Goal: Task Accomplishment & Management: Manage account settings

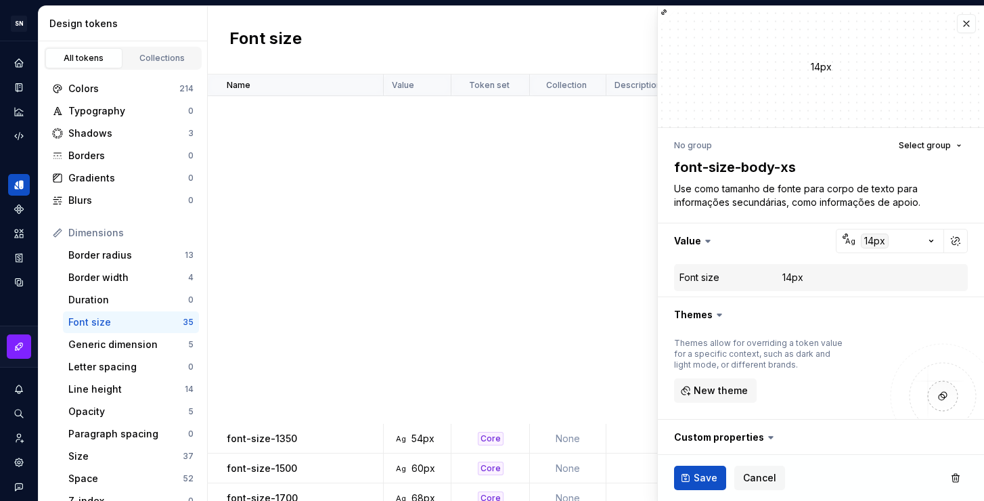
scroll to position [645, 0]
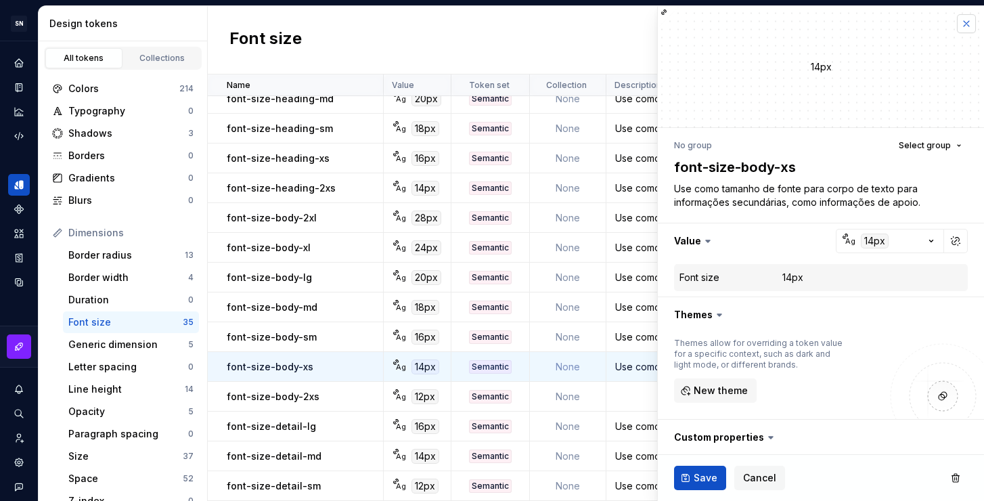
click at [957, 23] on button "button" at bounding box center [966, 23] width 19 height 19
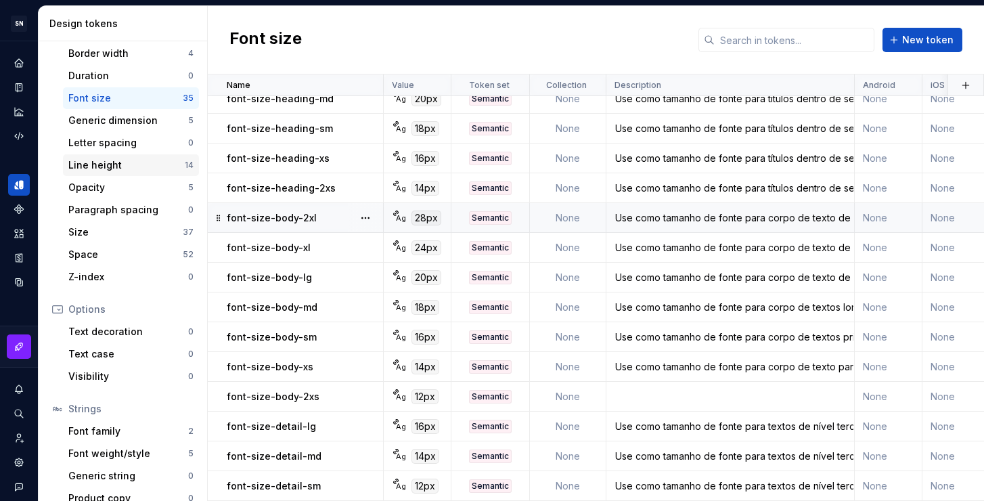
scroll to position [230, 0]
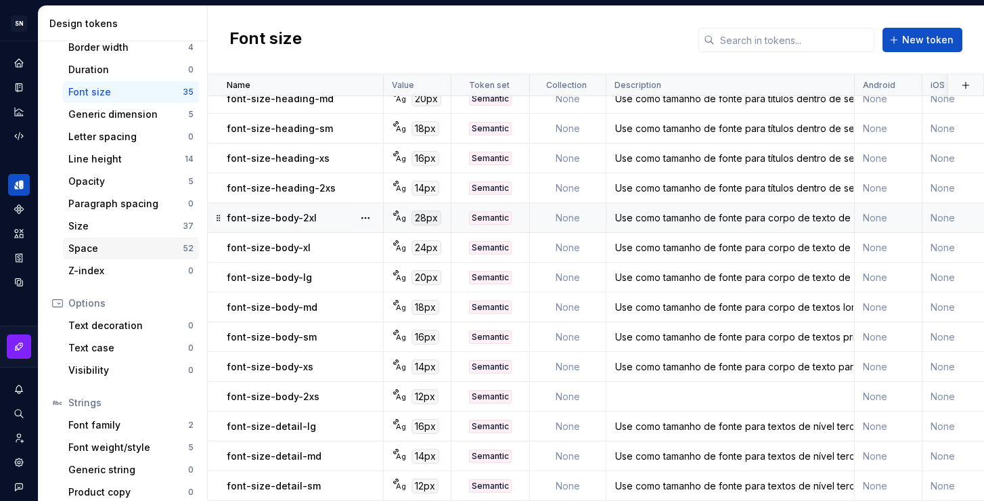
click at [105, 252] on div "Space" at bounding box center [125, 249] width 114 height 14
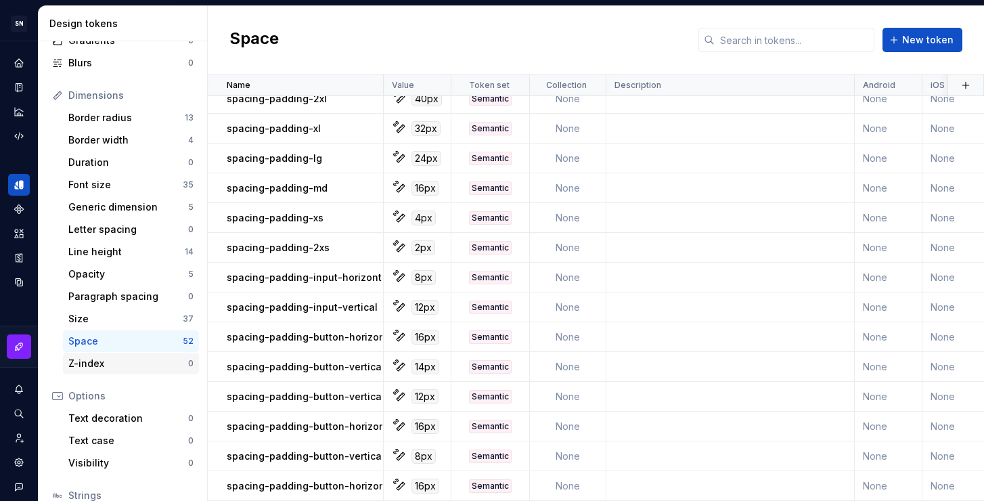
scroll to position [127, 0]
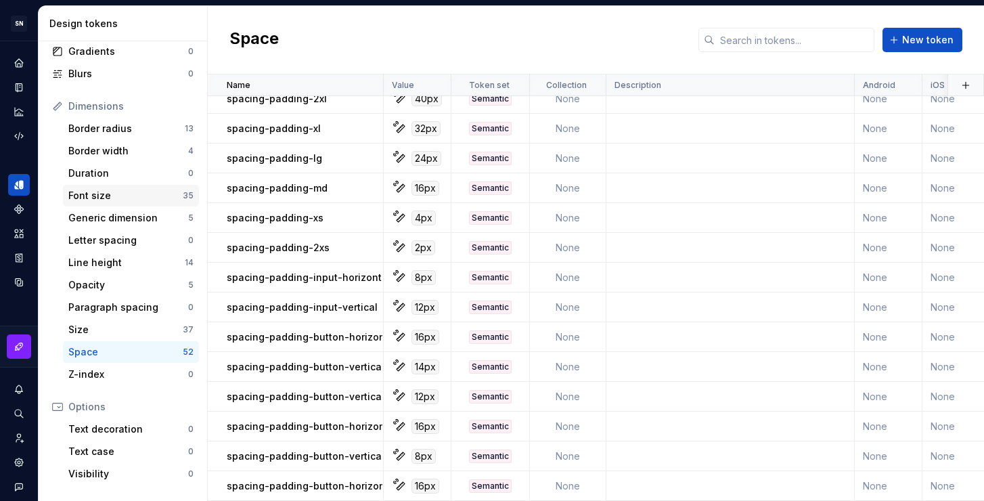
click at [100, 198] on div "Font size" at bounding box center [125, 196] width 114 height 14
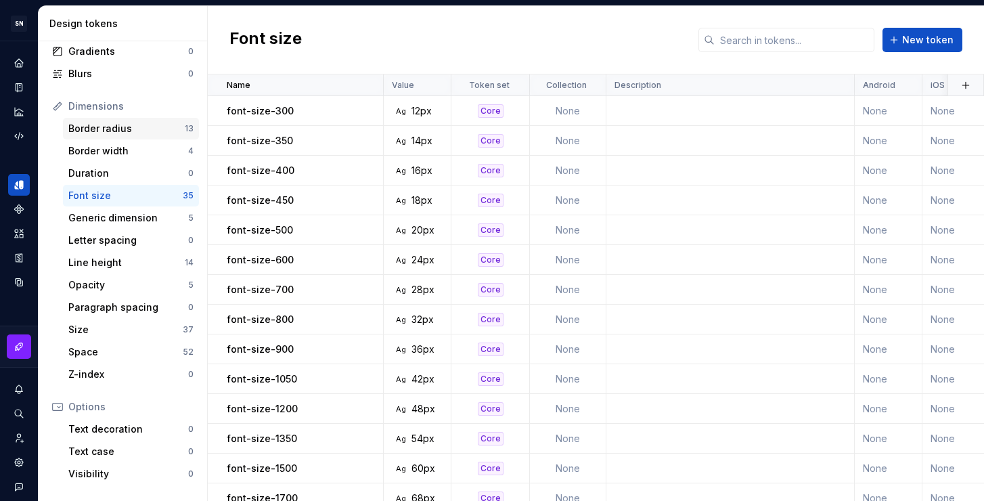
click at [108, 130] on div "Border radius" at bounding box center [126, 129] width 116 height 14
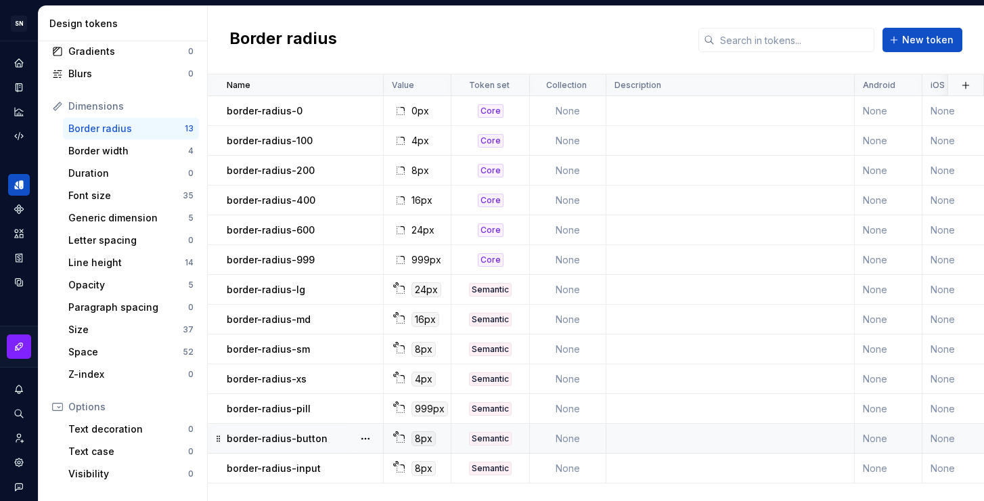
click at [687, 440] on td at bounding box center [730, 439] width 248 height 30
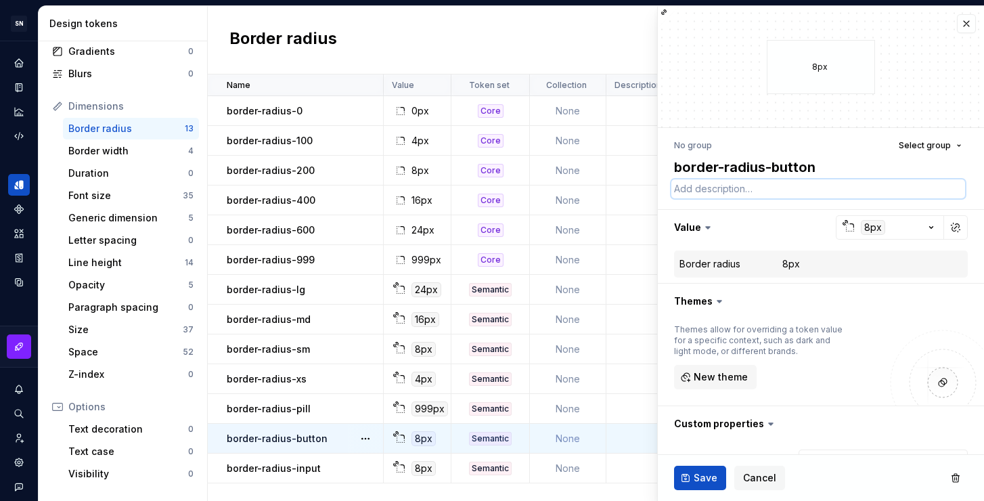
click at [712, 192] on textarea at bounding box center [818, 188] width 294 height 19
type textarea "*"
type textarea "u"
type textarea "*"
type textarea "uS"
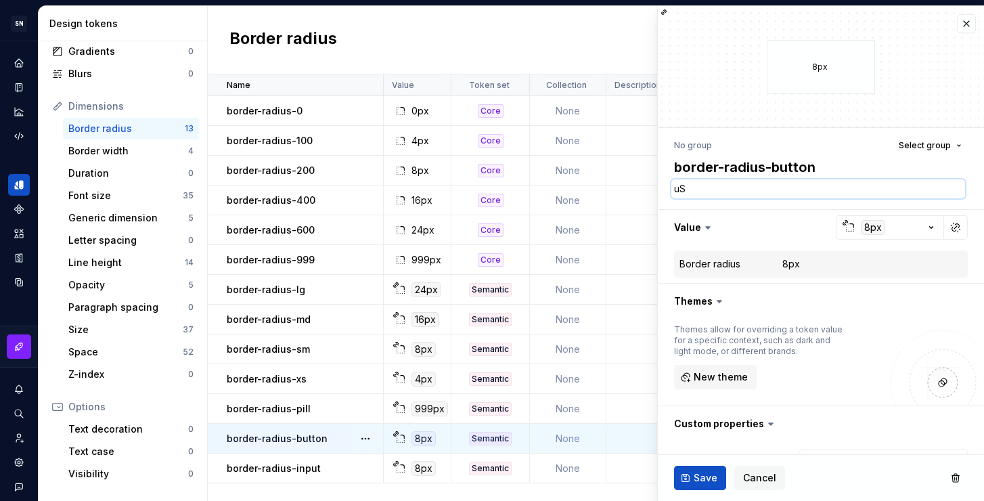
type textarea "*"
type textarea "uSE"
type textarea "*"
type textarea "uSE"
type textarea "*"
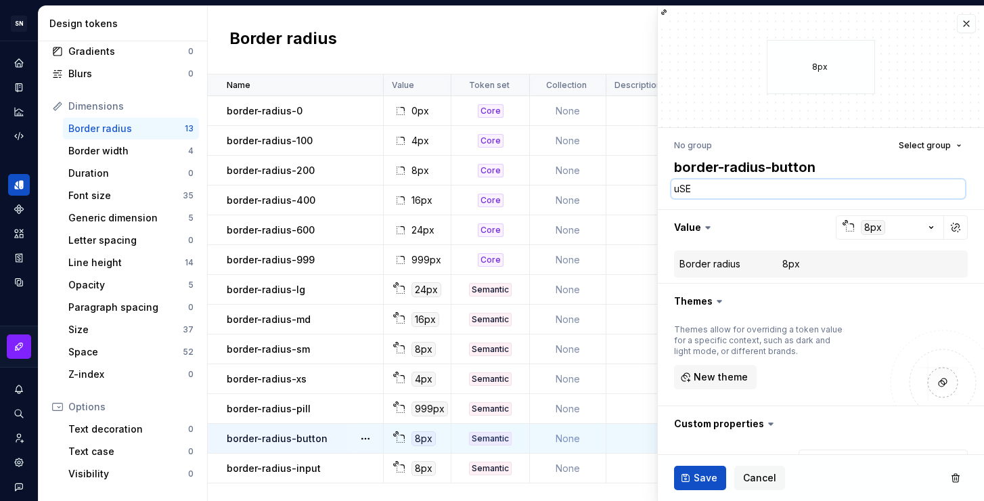
type textarea "uSE"
type textarea "*"
type textarea "uS"
type textarea "*"
type textarea "u"
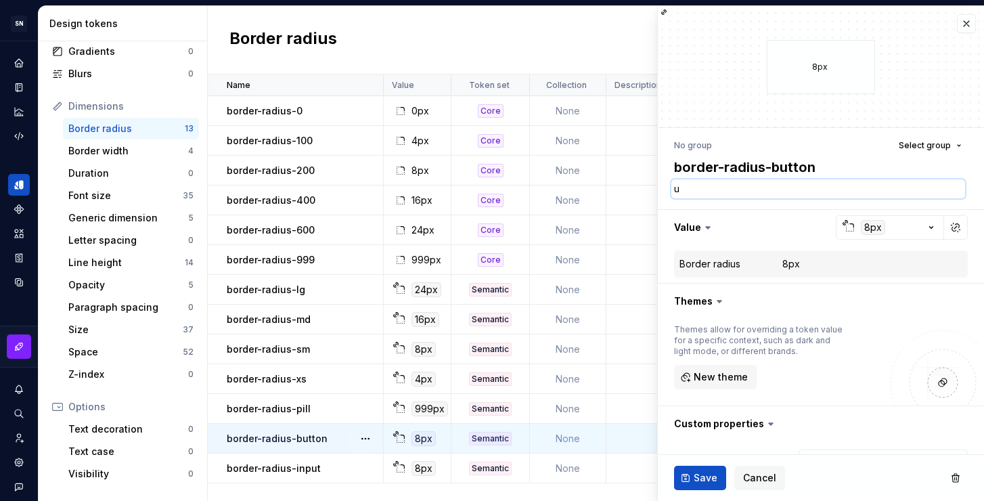
type textarea "*"
type textarea "U"
type textarea "*"
type textarea "Us"
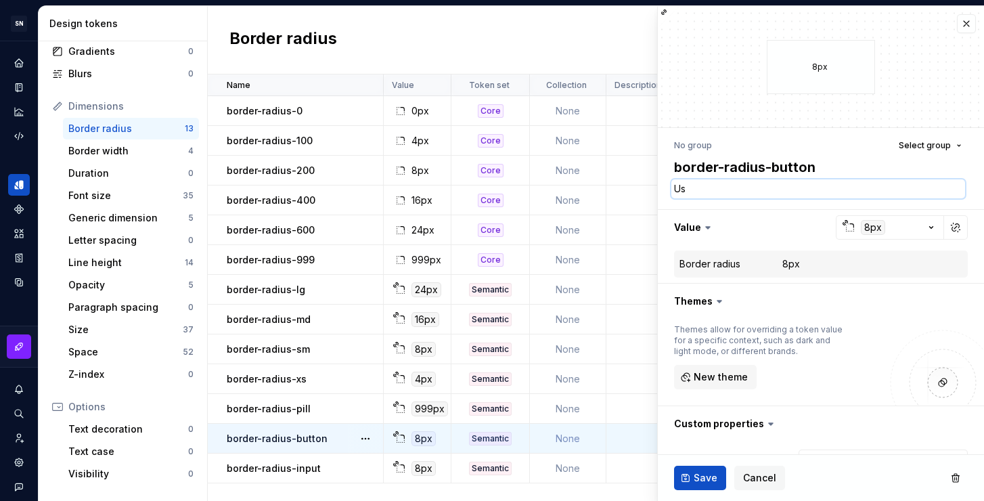
type textarea "*"
type textarea "Use"
type textarea "*"
type textarea "Use"
type textarea "*"
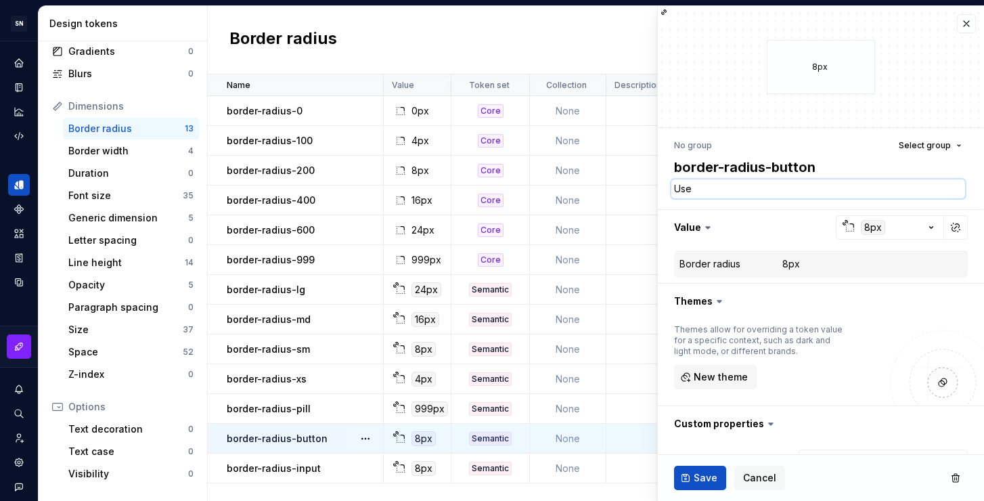
type textarea "Use c"
type textarea "*"
type textarea "Use co"
type textarea "*"
type textarea "Use com"
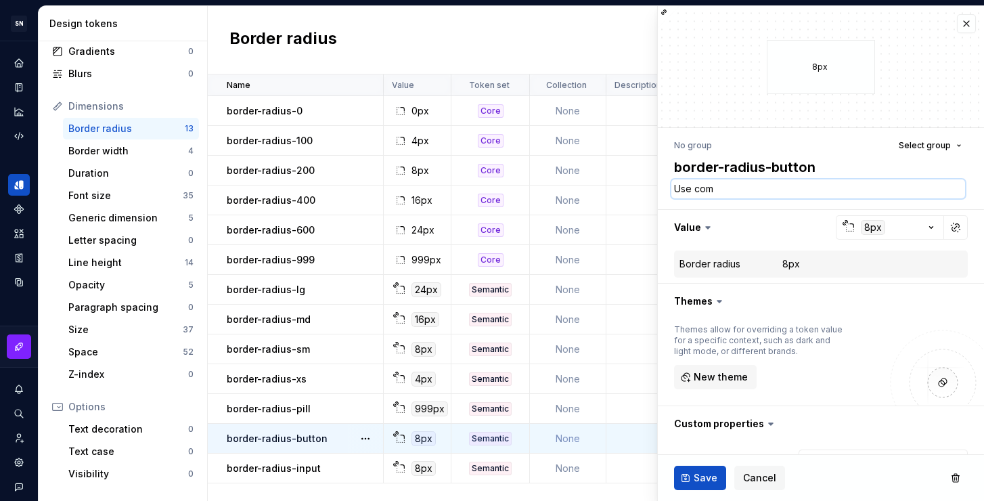
type textarea "*"
type textarea "Use como"
type textarea "*"
type textarea "Use como"
type textarea "*"
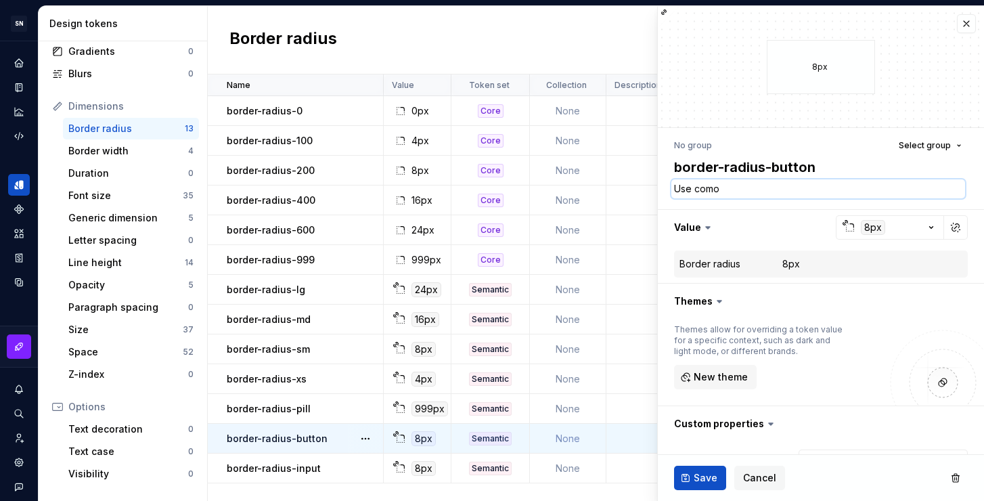
type textarea "Use como b"
type textarea "*"
type textarea "Use como bo"
type textarea "*"
type textarea "Use como bor"
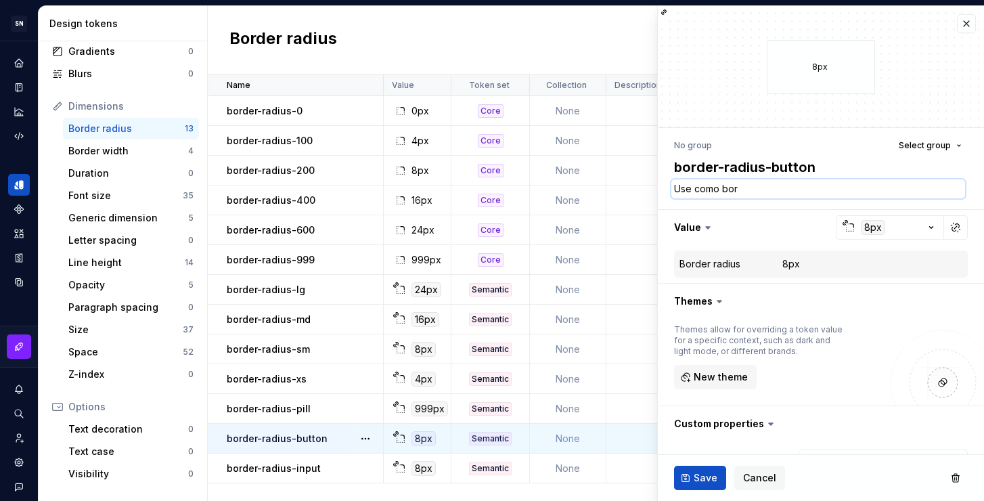
type textarea "*"
type textarea "Use como bord"
type textarea "*"
type textarea "Use como borda"
type textarea "*"
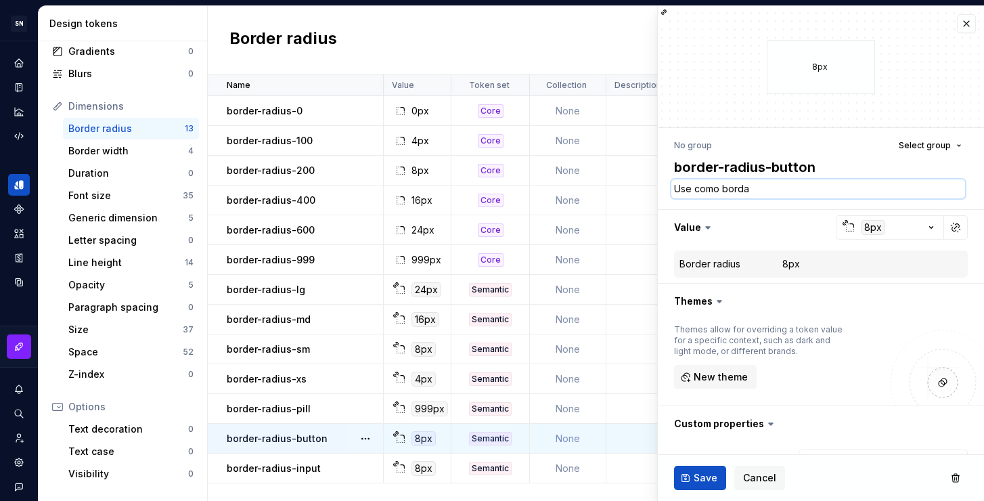
type textarea "Use como borda"
click at [739, 191] on textarea "Use como borda" at bounding box center [818, 188] width 294 height 19
drag, startPoint x: 751, startPoint y: 191, endPoint x: 721, endPoint y: 187, distance: 30.7
click at [721, 187] on textarea "Use como borda" at bounding box center [818, 188] width 294 height 19
type textarea "*"
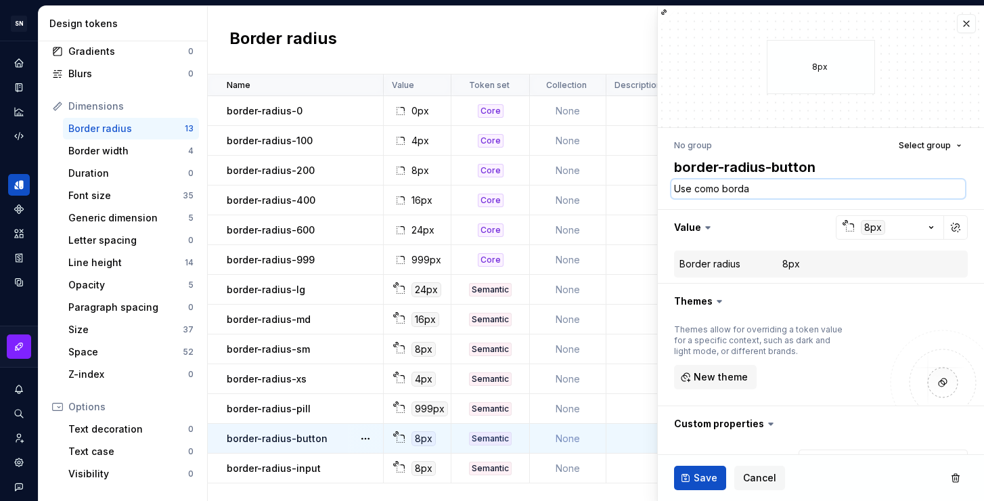
type textarea "Use como r"
type textarea "*"
type textarea "Use como ra"
type textarea "*"
type textarea "Use como rai"
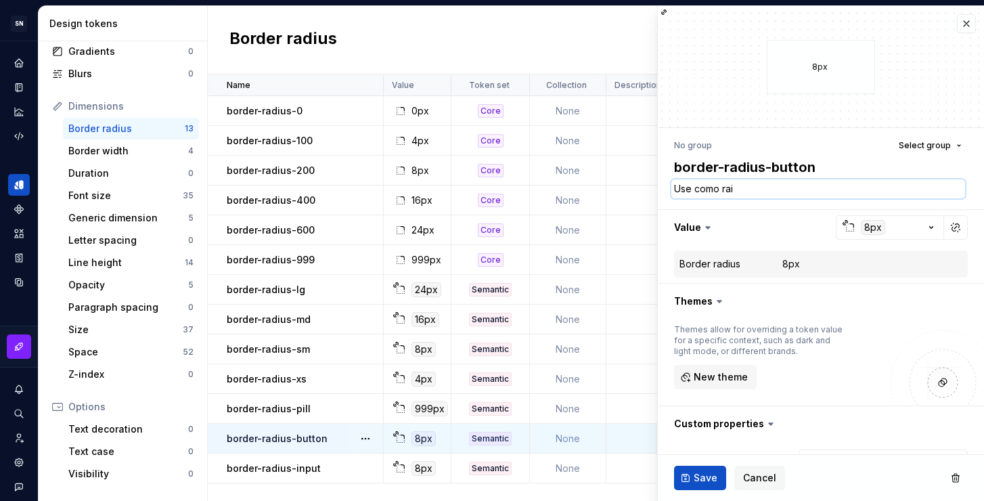
type textarea "*"
type textarea "Use como raio"
type textarea "*"
type textarea "Use como raio"
type textarea "*"
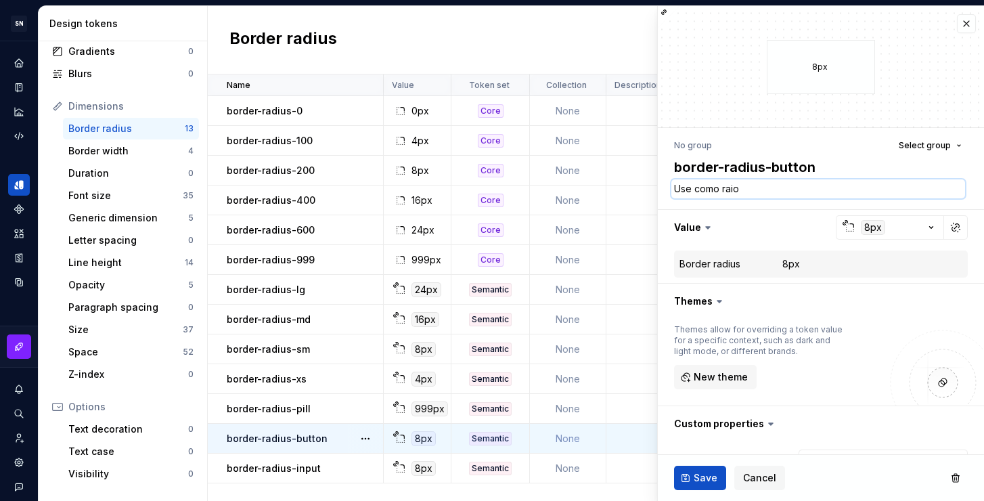
type textarea "Use como raio d"
type textarea "*"
type textarea "Use como raio da"
type textarea "*"
type textarea "Use como raio da"
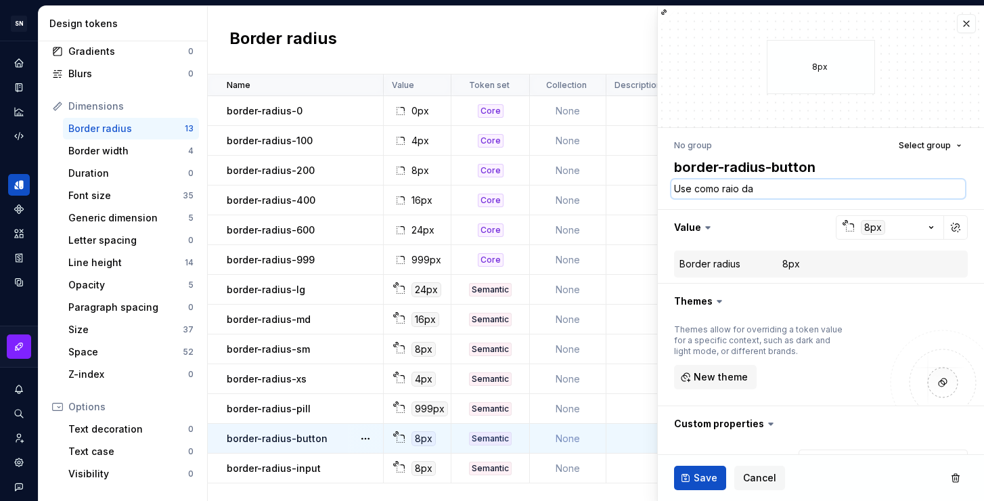
type textarea "*"
type textarea "Use como raio da b"
type textarea "*"
type textarea "Use como raio da bo"
type textarea "*"
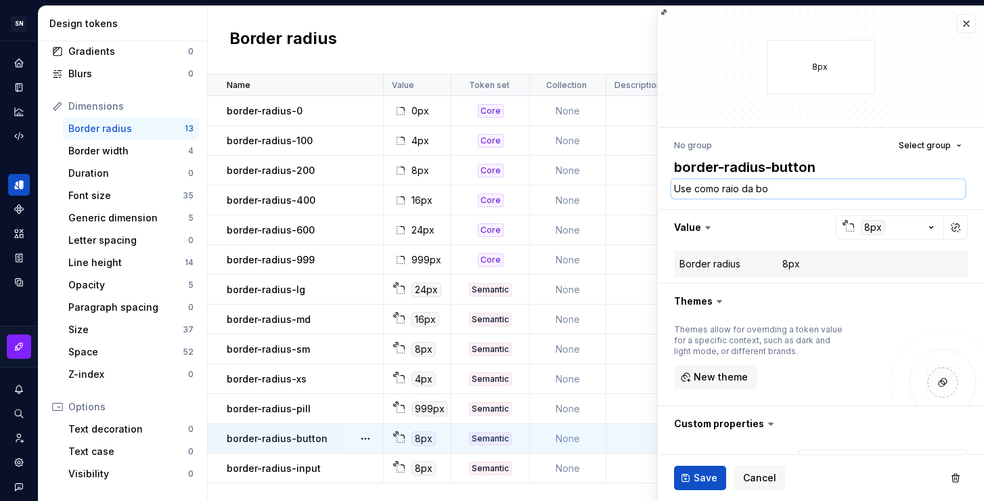
type textarea "Use como raio da bor"
type textarea "*"
type textarea "Use como raio da bord"
type textarea "*"
type textarea "Use como raio da borda"
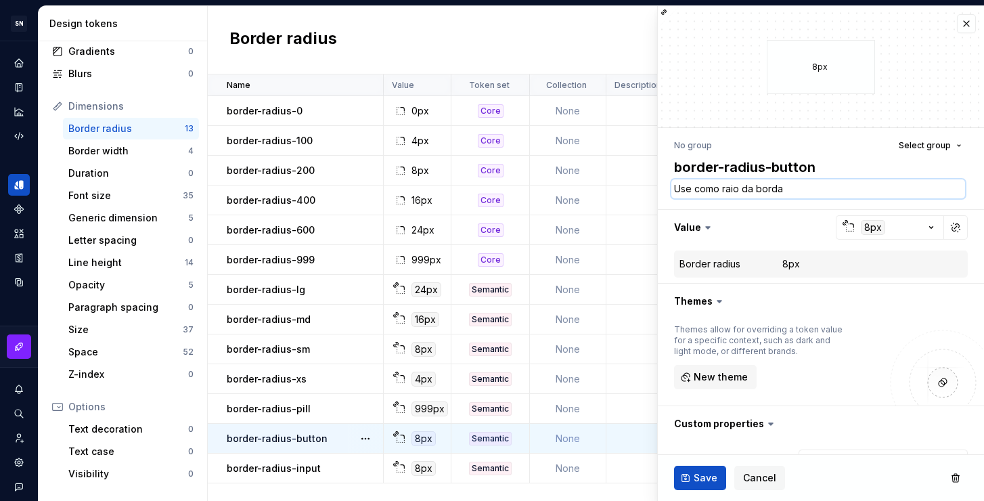
type textarea "*"
type textarea "Use como raio da borda"
type textarea "*"
type textarea "Use como raio da borda e"
type textarea "*"
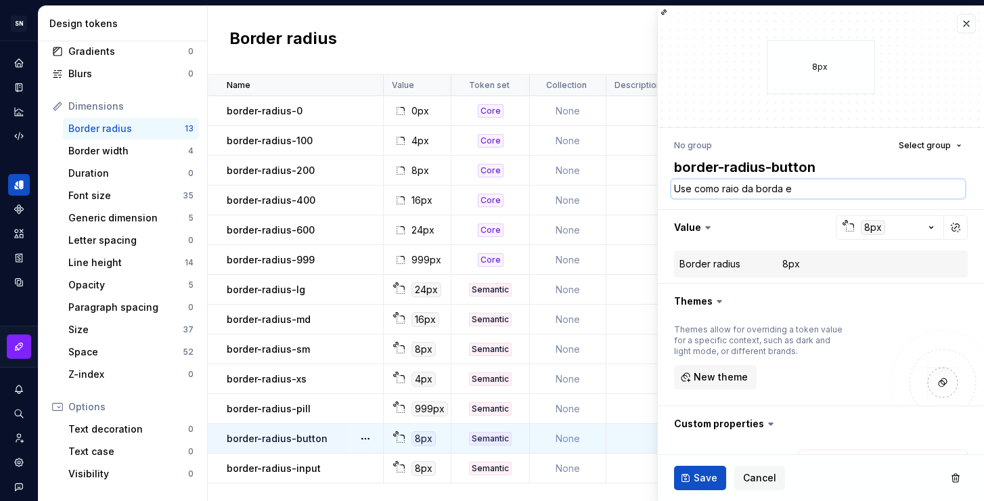
type textarea "Use como raio da borda em"
type textarea "*"
type textarea "Use como raio da borda em"
type textarea "*"
type textarea "Use como raio da borda em b"
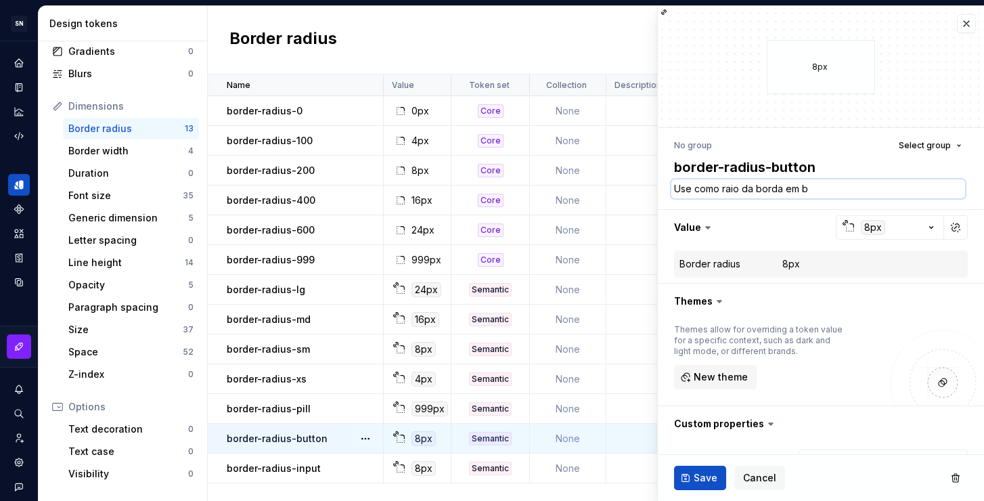
type textarea "*"
type textarea "Use como raio da borda em bo"
type textarea "*"
type textarea "Use como raio da borda em bot"
type textarea "*"
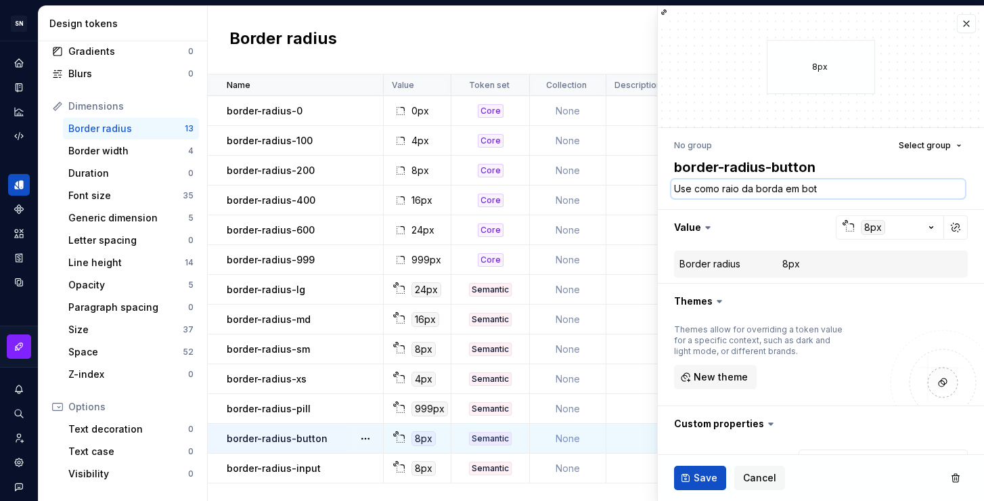
type textarea "Use como raio da borda em bot˜"
type textarea "*"
type textarea "Use como raio da borda em botã"
type textarea "*"
type textarea "Use como raio da borda em botão"
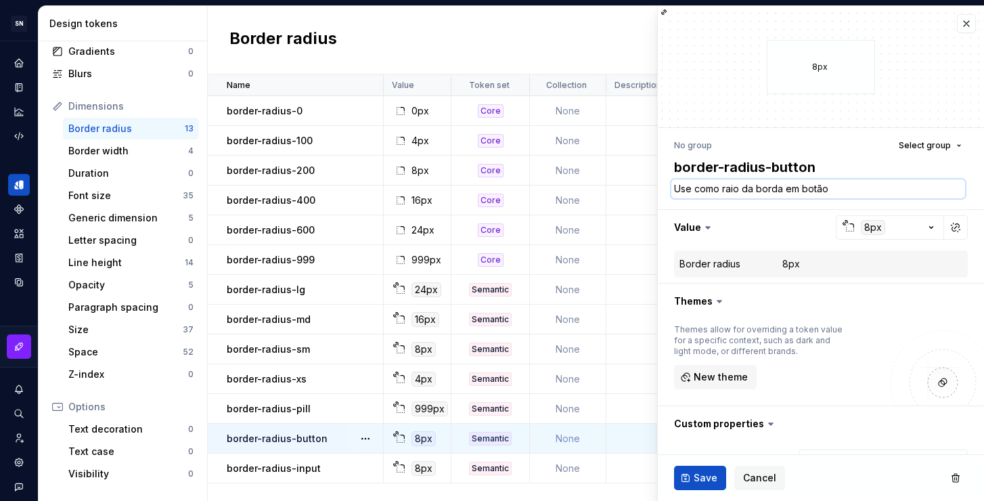
type textarea "*"
type textarea "Use como raio da borda em botão."
click at [748, 189] on textarea "Use como raio da borda em botão." at bounding box center [818, 188] width 294 height 19
type textarea "*"
click at [837, 188] on textarea "Use como raio de borda em botão." at bounding box center [818, 188] width 294 height 19
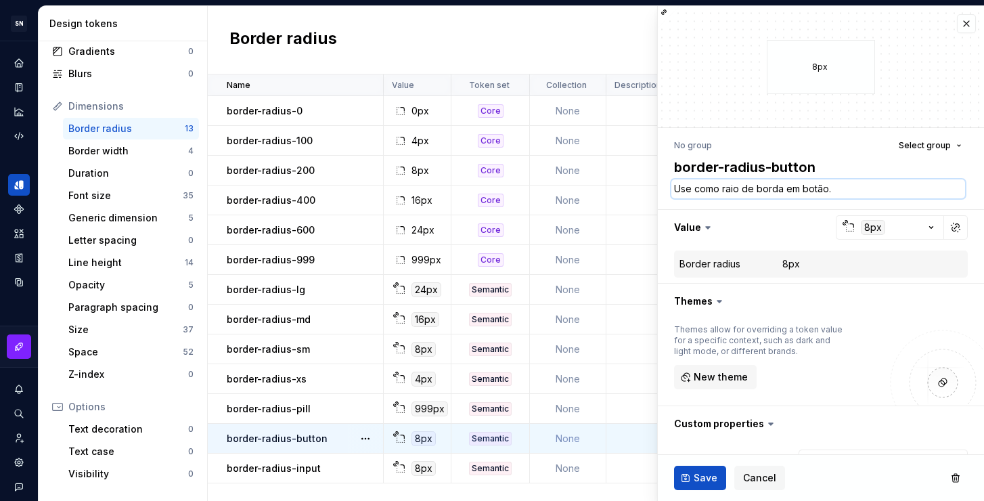
type textarea "Use como raio de borda em botão."
click at [749, 185] on textarea "Use como raio de borda em botão." at bounding box center [818, 188] width 294 height 19
click at [748, 189] on textarea "Use como raio de borda em botão." at bounding box center [818, 188] width 294 height 19
type textarea "*"
click at [835, 190] on textarea "Use como raio da borda em botão." at bounding box center [818, 188] width 294 height 19
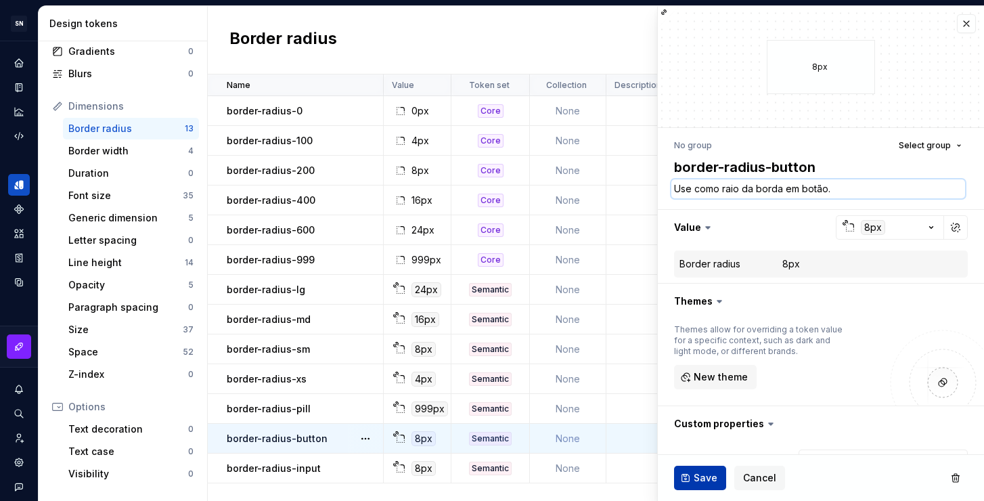
type textarea "Use como raio da borda em botão."
click at [695, 482] on span "Save" at bounding box center [705, 478] width 24 height 14
click at [817, 185] on textarea "Use como raio da borda em botão." at bounding box center [818, 188] width 294 height 19
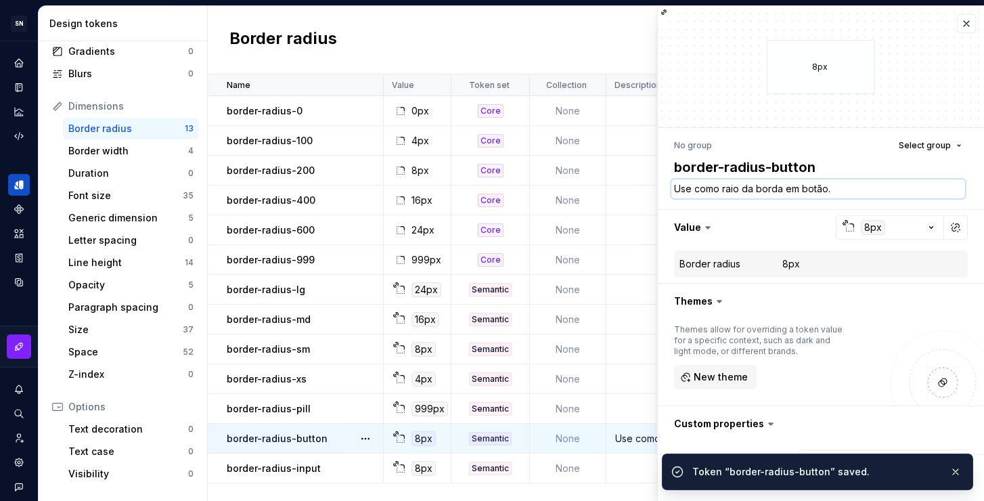
click at [836, 186] on textarea "Use como raio da borda em botão." at bounding box center [818, 188] width 294 height 19
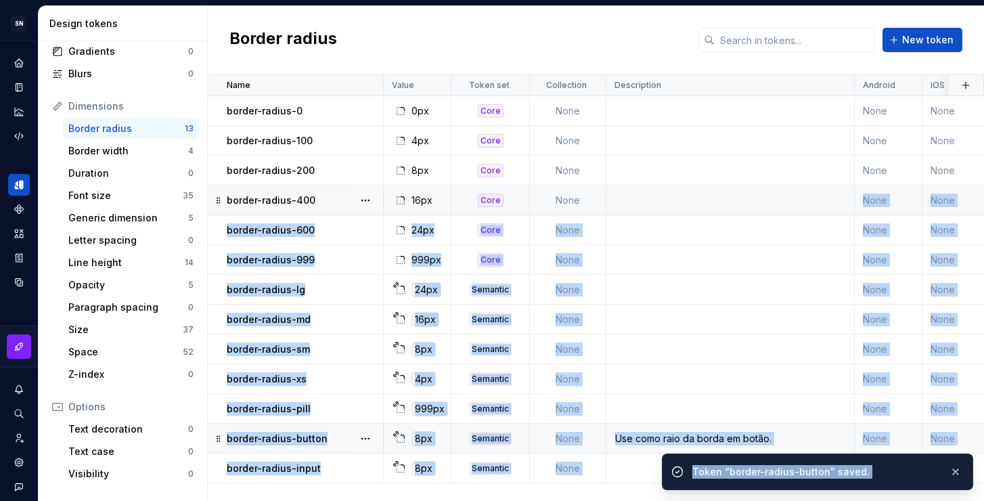
drag, startPoint x: 840, startPoint y: 189, endPoint x: 818, endPoint y: 187, distance: 22.5
click at [672, 434] on div "Use como raio da borda em botão." at bounding box center [730, 439] width 246 height 14
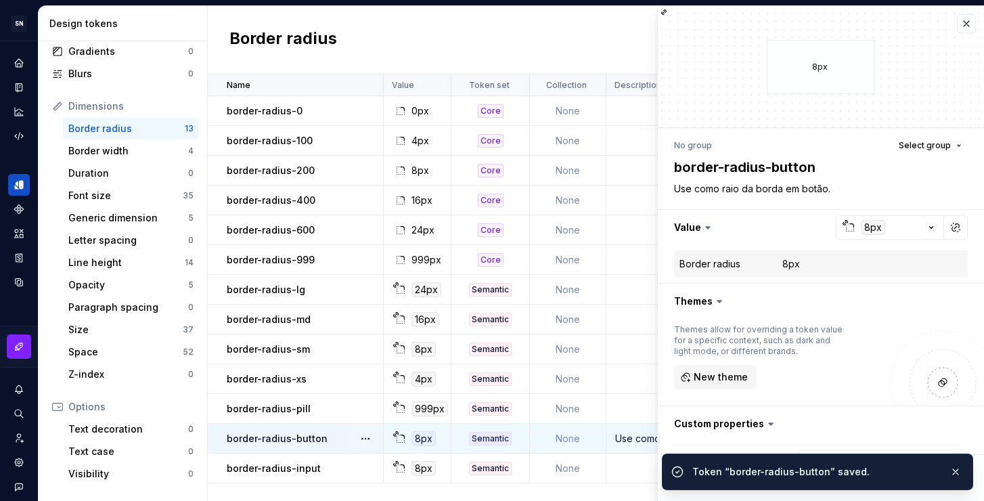
click at [672, 434] on button "button" at bounding box center [821, 423] width 326 height 35
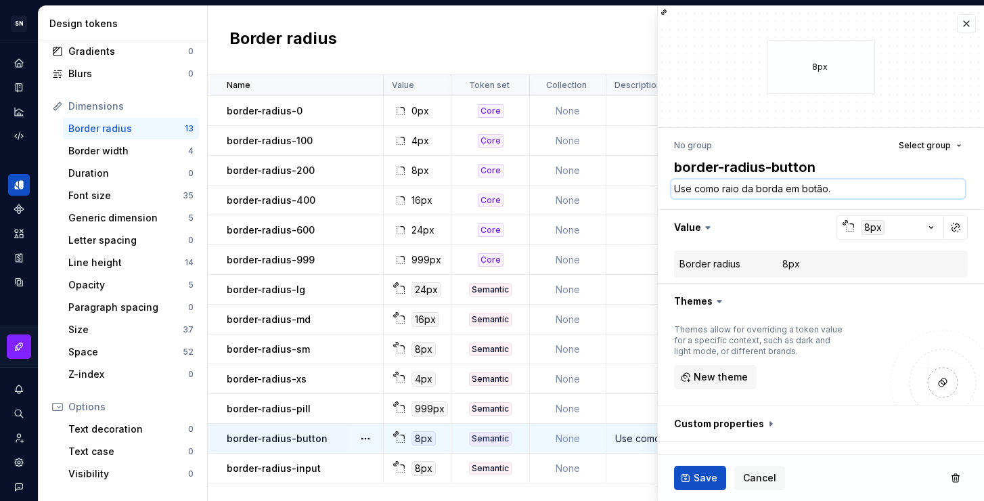
click at [820, 191] on textarea "Use como raio da borda em botão." at bounding box center [818, 188] width 294 height 19
click at [830, 190] on textarea "Use como raio da borda em botão." at bounding box center [818, 188] width 294 height 19
drag, startPoint x: 836, startPoint y: 189, endPoint x: 816, endPoint y: 189, distance: 20.3
click at [816, 189] on textarea "Use como raio da borda em botão." at bounding box center [818, 188] width 294 height 19
type textarea "*"
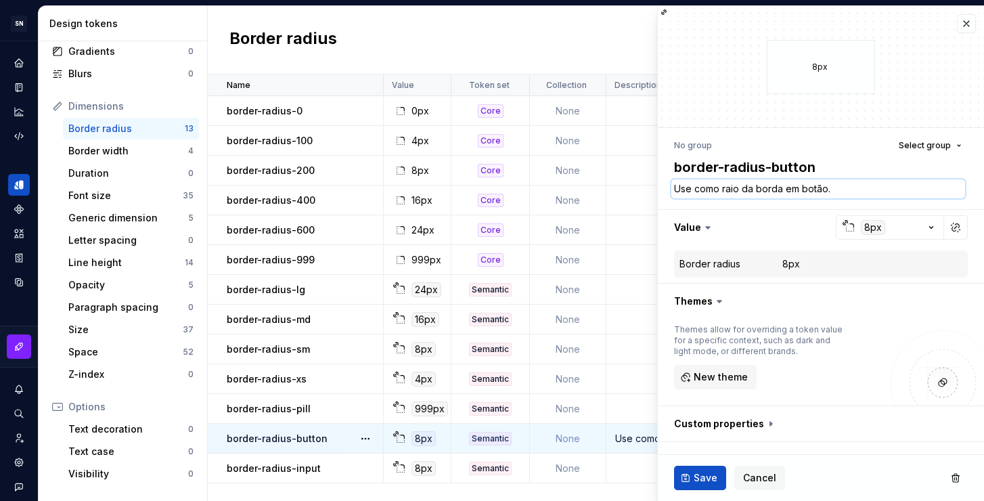
type textarea "Use como raio da borda em bot"
type textarea "*"
type textarea "Use como raio da borda em bot˜"
type textarea "*"
type textarea "Use como raio da borda em botõ"
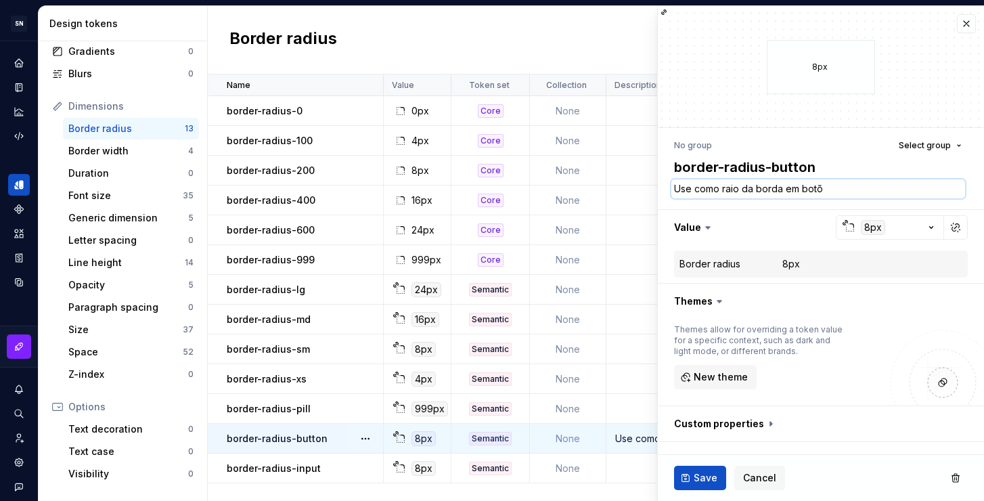
type textarea "*"
type textarea "Use como raio da borda em botõs"
type textarea "*"
type textarea "Use como raio da borda em botõ"
type textarea "*"
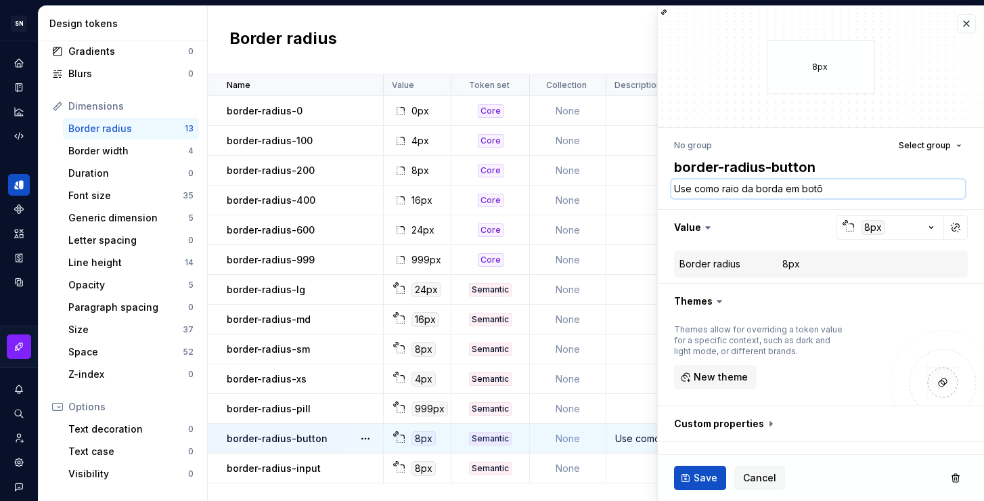
type textarea "Use como raio da borda em botõe"
type textarea "*"
type textarea "Use como raio da borda em botões"
type textarea "*"
type textarea "Use como raio da borda em botões."
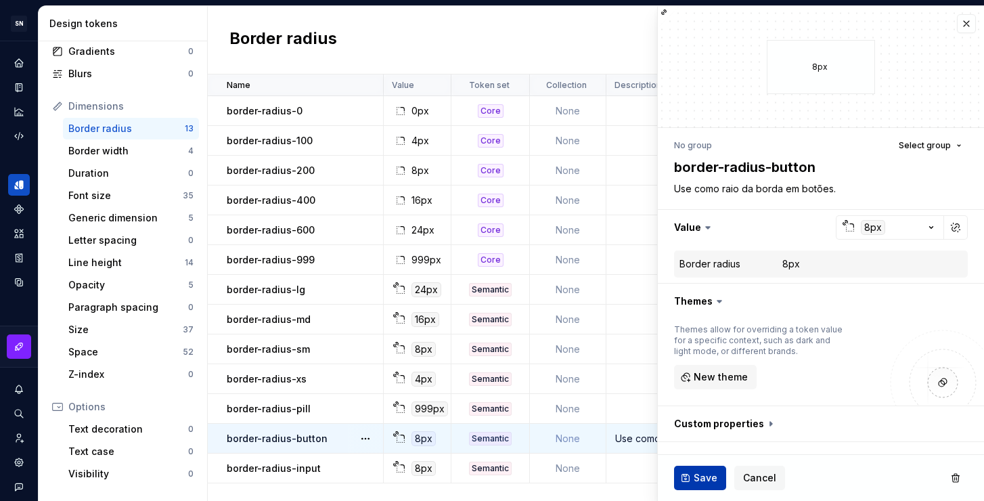
click at [685, 474] on button "Save" at bounding box center [700, 477] width 52 height 24
click at [637, 471] on td at bounding box center [730, 468] width 248 height 30
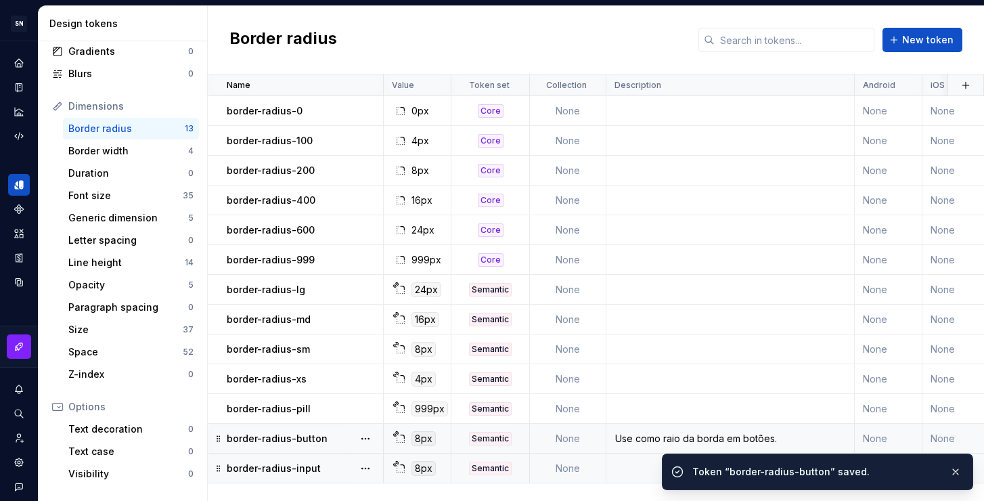
click at [632, 463] on td at bounding box center [730, 468] width 248 height 30
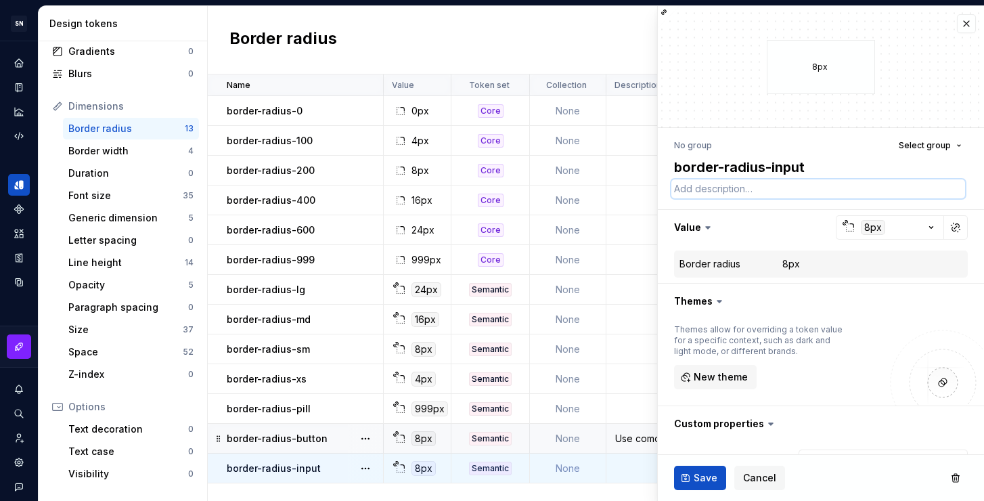
click at [740, 185] on textarea at bounding box center [818, 188] width 294 height 19
paste textarea "Use como raio da borda em botões."
type textarea "*"
type textarea "Use como raio da borda em botões."
drag, startPoint x: 857, startPoint y: 185, endPoint x: 802, endPoint y: 185, distance: 54.1
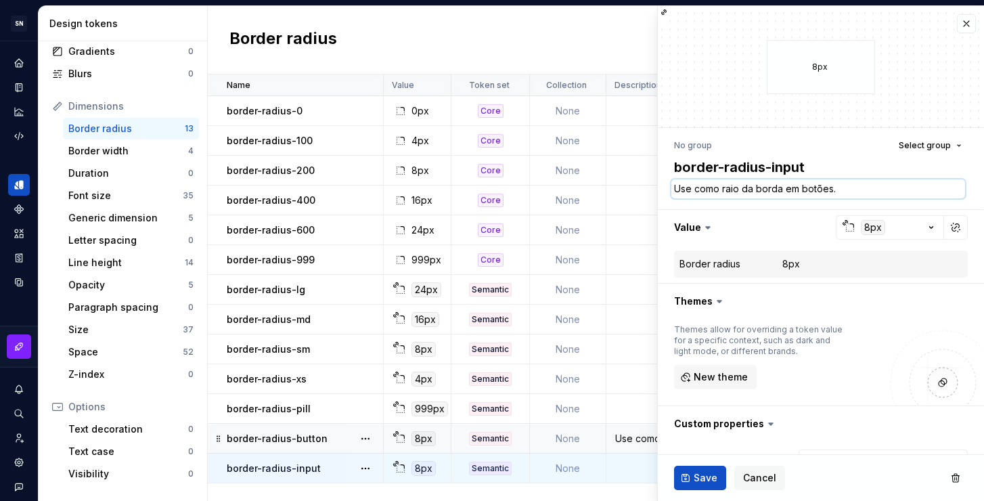
click at [802, 185] on textarea "Use como raio da borda em botões." at bounding box center [818, 188] width 294 height 19
type textarea "*"
type textarea "Use como raio da borda em i"
type textarea "*"
type textarea "Use como raio da borda em in"
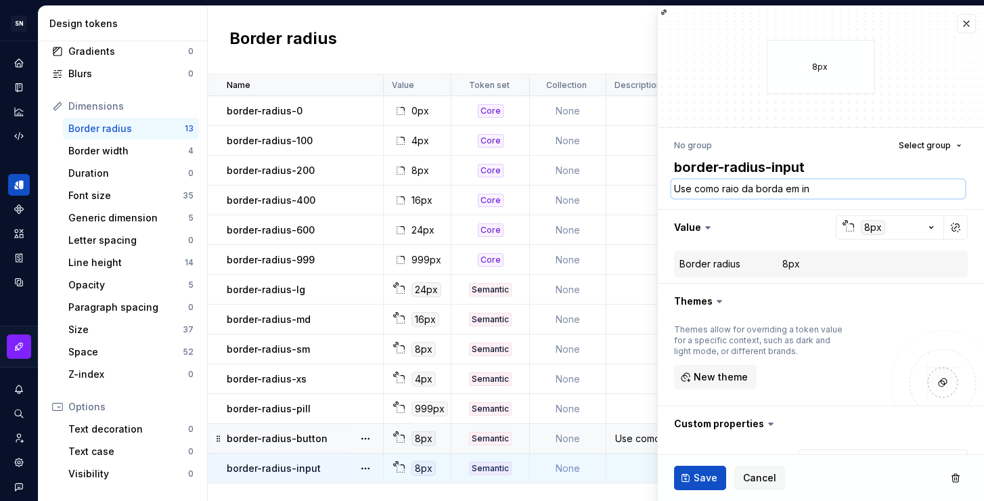
type textarea "*"
type textarea "Use como raio da borda em inp"
type textarea "*"
type textarea "Use como raio da borda em inpu"
type textarea "*"
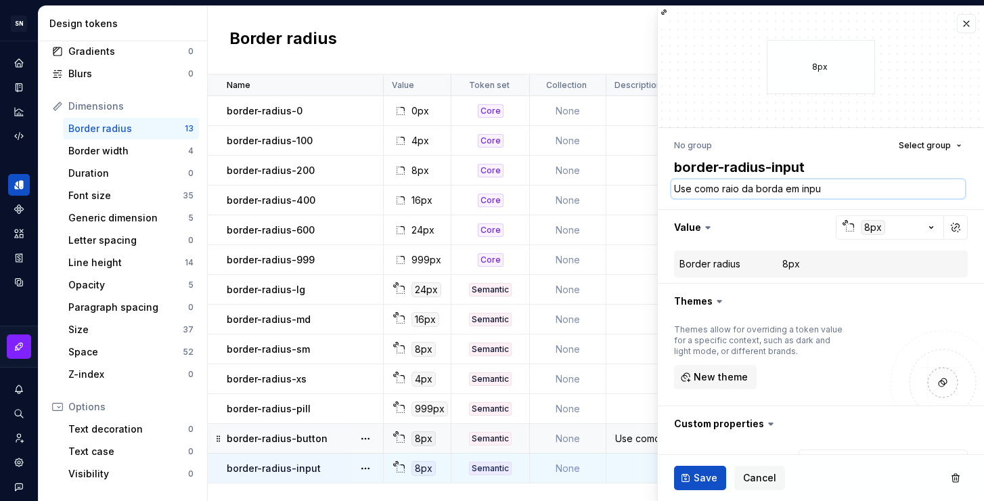
type textarea "Use como raio da borda em input"
type textarea "*"
type textarea "Use como raio da borda em inputs"
type textarea "*"
type textarea "Use como raio da borda em inputs."
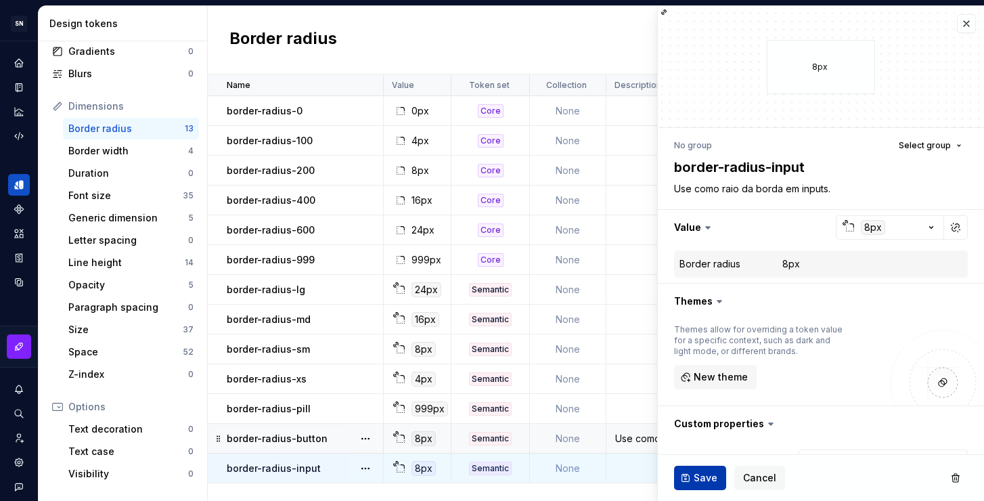
click at [698, 472] on span "Save" at bounding box center [705, 478] width 24 height 14
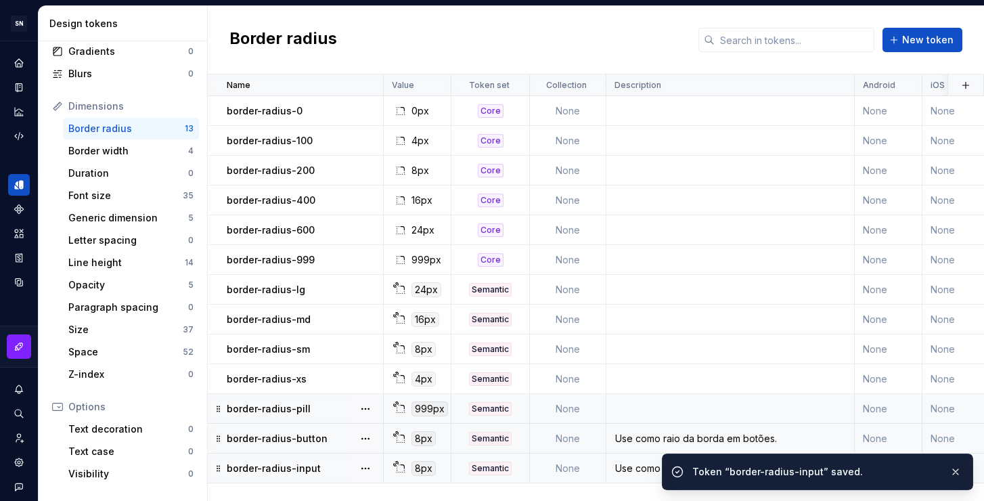
click at [679, 408] on td at bounding box center [730, 409] width 248 height 30
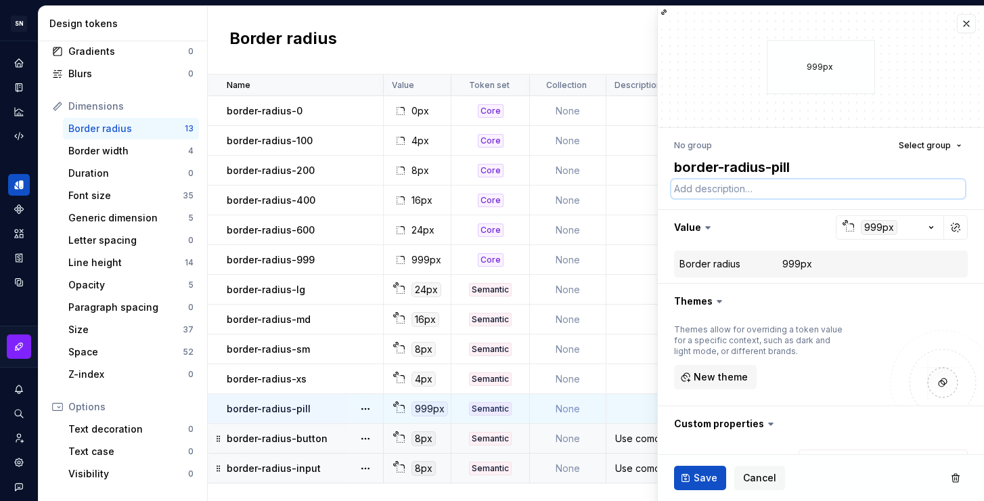
click at [777, 186] on textarea at bounding box center [818, 188] width 294 height 19
paste textarea "Use como raio da borda em botões."
type textarea "*"
type textarea "Use como raio da borda em botões."
drag, startPoint x: 842, startPoint y: 188, endPoint x: 801, endPoint y: 188, distance: 41.3
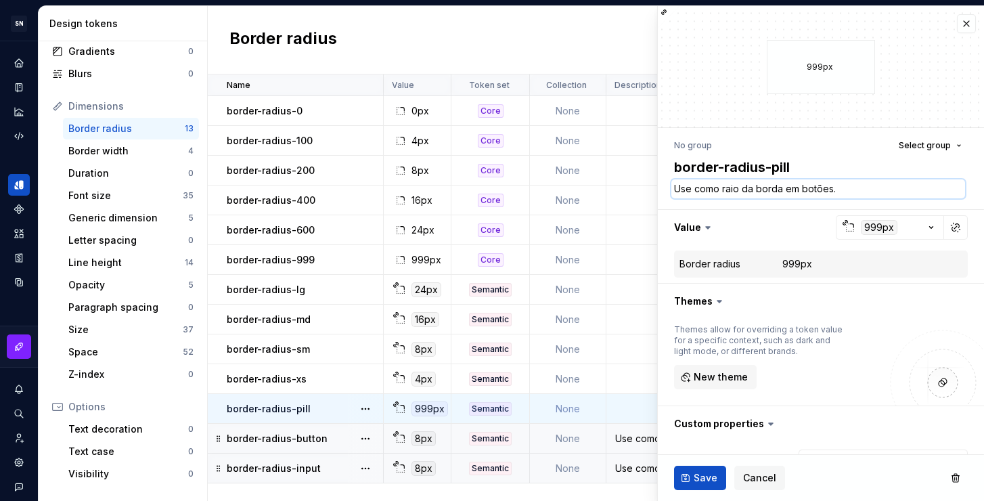
click at [801, 188] on textarea "Use como raio da borda em botões." at bounding box center [818, 188] width 294 height 19
type textarea "*"
type textarea "Use como raio da borda em t"
type textarea "*"
type textarea "Use como raio da borda em ta"
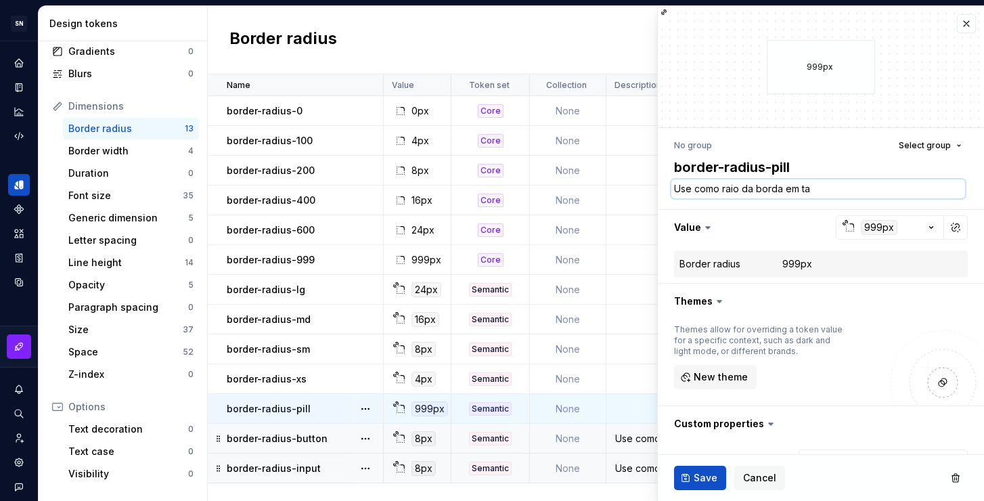
type textarea "*"
type textarea "Use como raio da borda em tag"
type textarea "*"
type textarea "Use como raio da borda em tags"
type textarea "*"
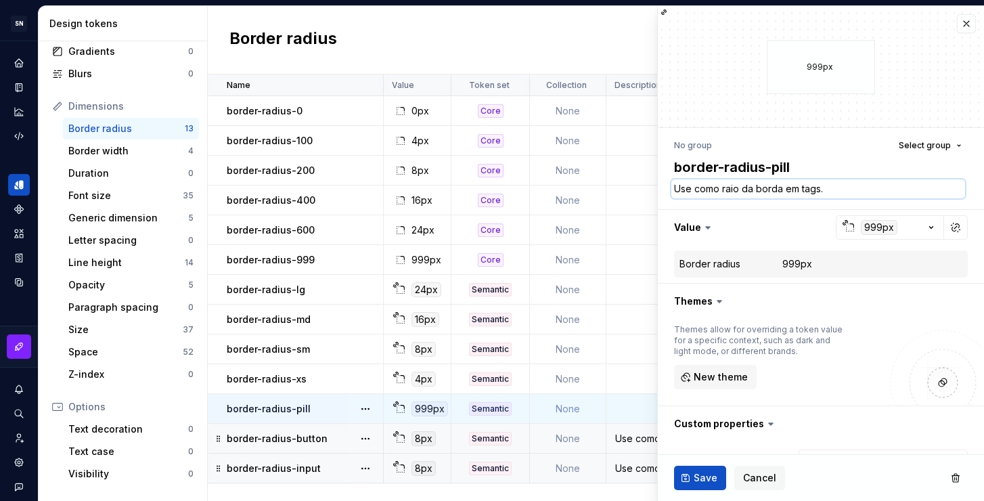
click at [829, 187] on textarea "Use como raio da borda em tags." at bounding box center [818, 188] width 294 height 19
type textarea "Use como raio da borda em tags."
click at [704, 476] on span "Save" at bounding box center [705, 478] width 24 height 14
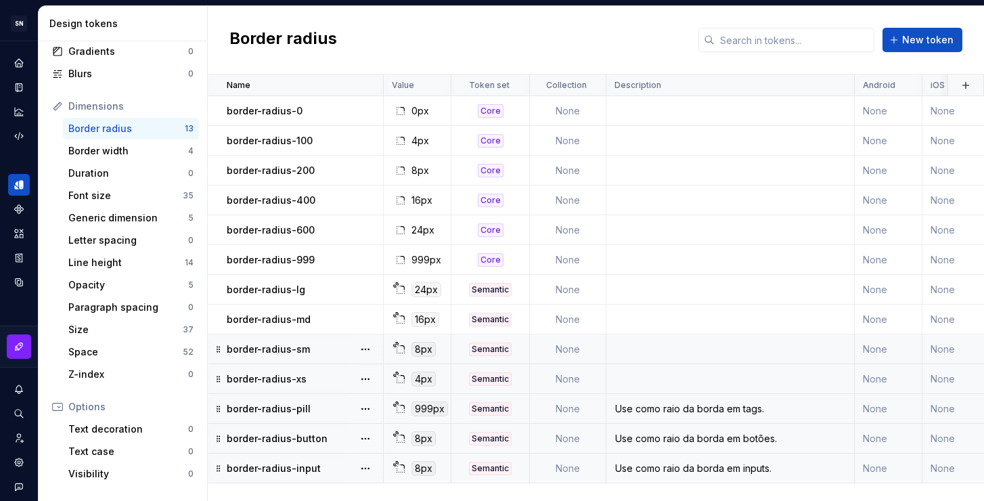
click at [664, 353] on td at bounding box center [730, 349] width 248 height 30
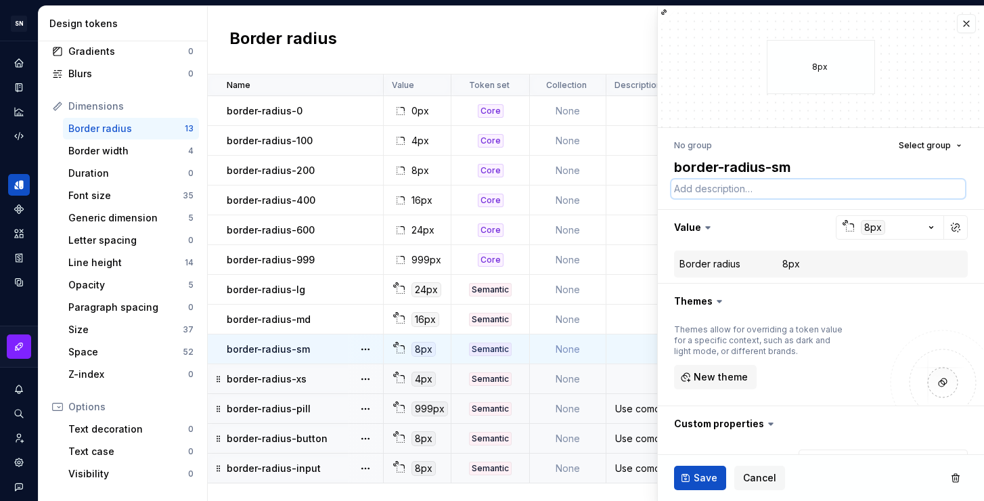
click at [767, 189] on textarea at bounding box center [818, 188] width 294 height 19
type textarea "*"
type textarea "U"
type textarea "*"
type textarea "Us"
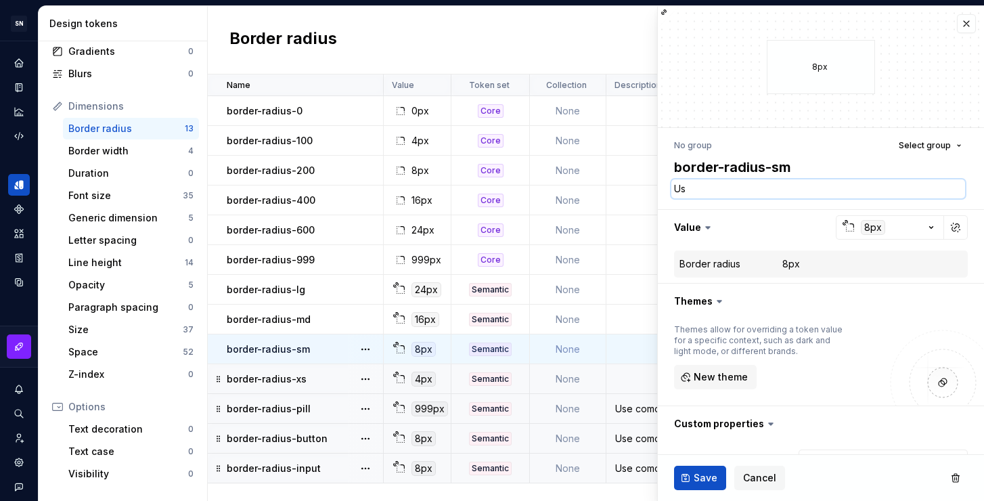
type textarea "*"
type textarea "Use"
type textarea "*"
type textarea "Use"
type textarea "*"
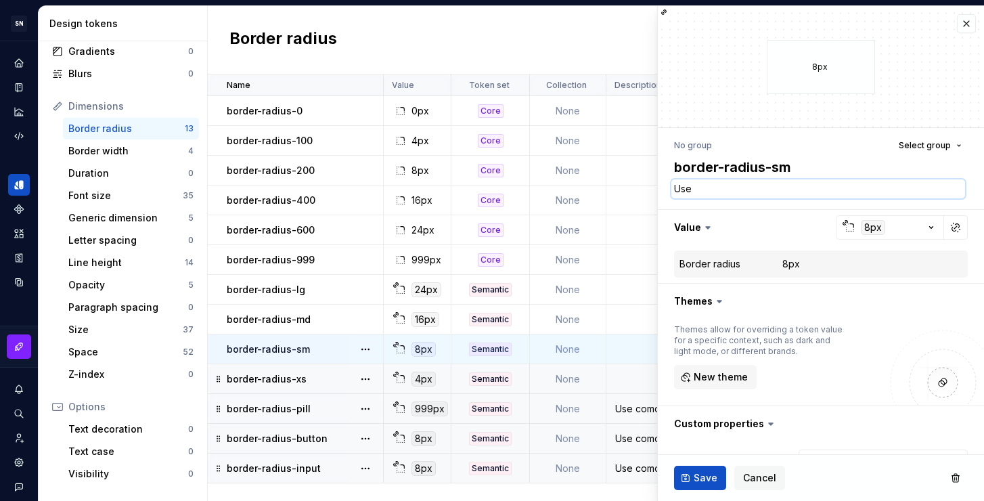
type textarea "Use o"
type textarea "*"
type textarea "Use"
type textarea "*"
type textarea "Use c"
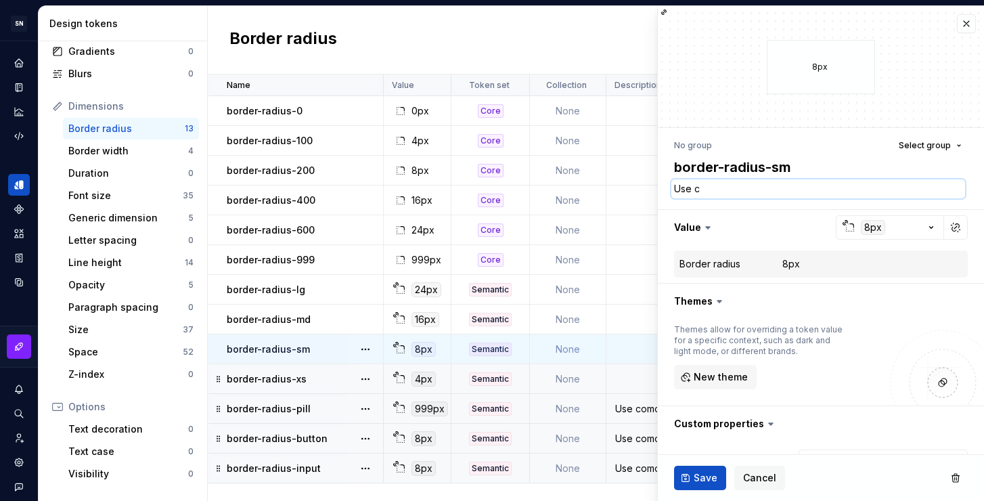
type textarea "*"
type textarea "Use co"
type textarea "*"
type textarea "Use com"
type textarea "*"
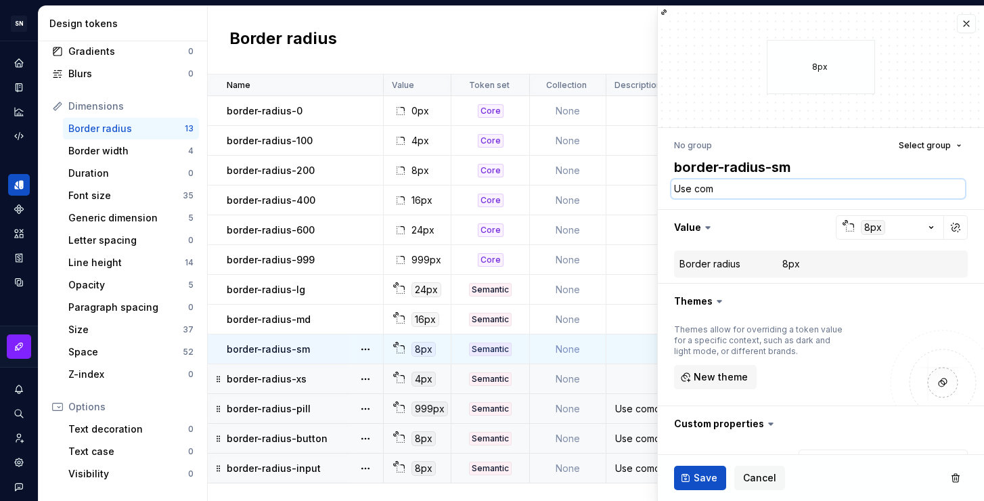
type textarea "Use como"
type textarea "*"
type textarea "Use como r"
type textarea "*"
type textarea "Use como ra"
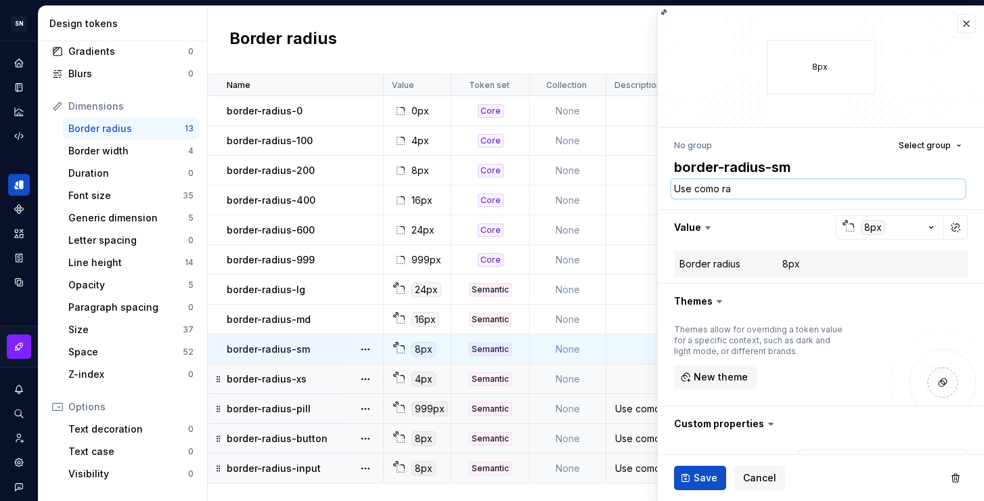
type textarea "*"
type textarea "Use como rai"
type textarea "*"
type textarea "Use como raio"
type textarea "*"
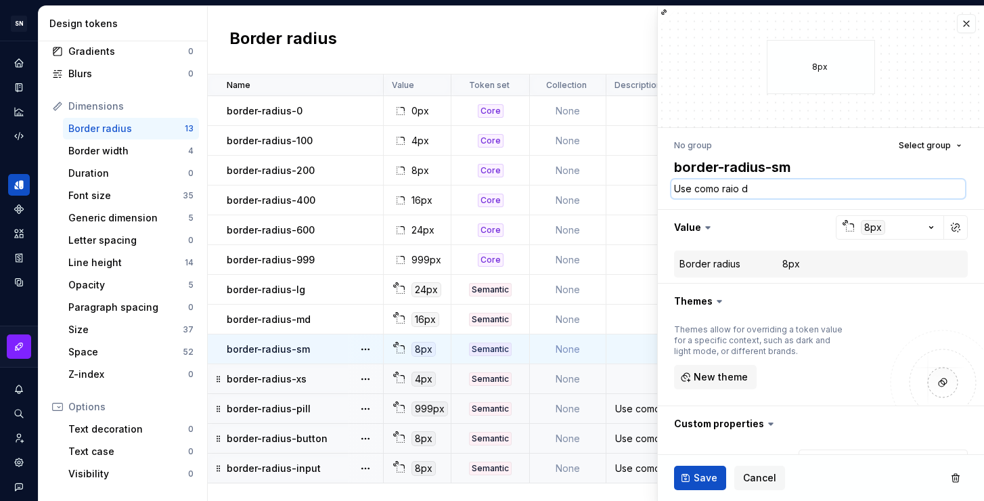
type textarea "Use como raio de"
type textarea "*"
type textarea "Use como raio de"
type textarea "*"
type textarea "Use como raio de b"
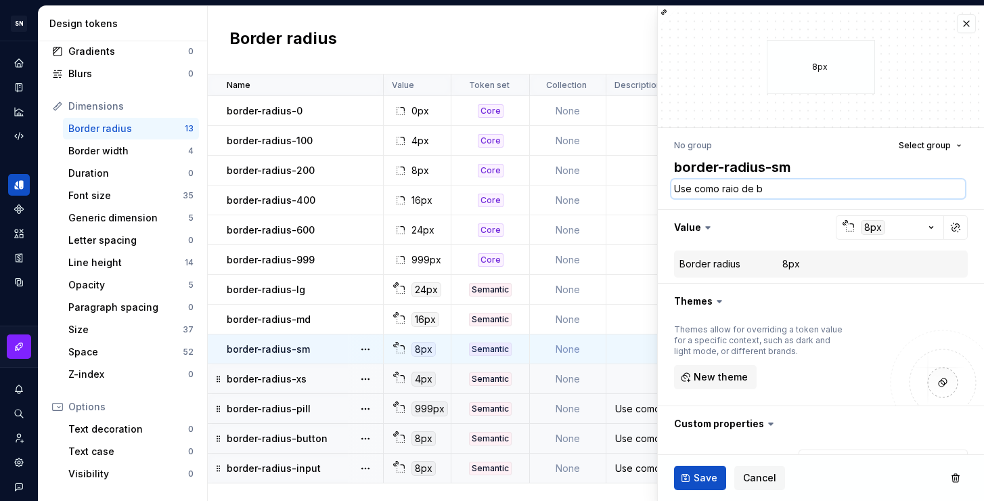
type textarea "*"
type textarea "Use como raio de bo"
type textarea "*"
type textarea "Use como raio de bor"
type textarea "*"
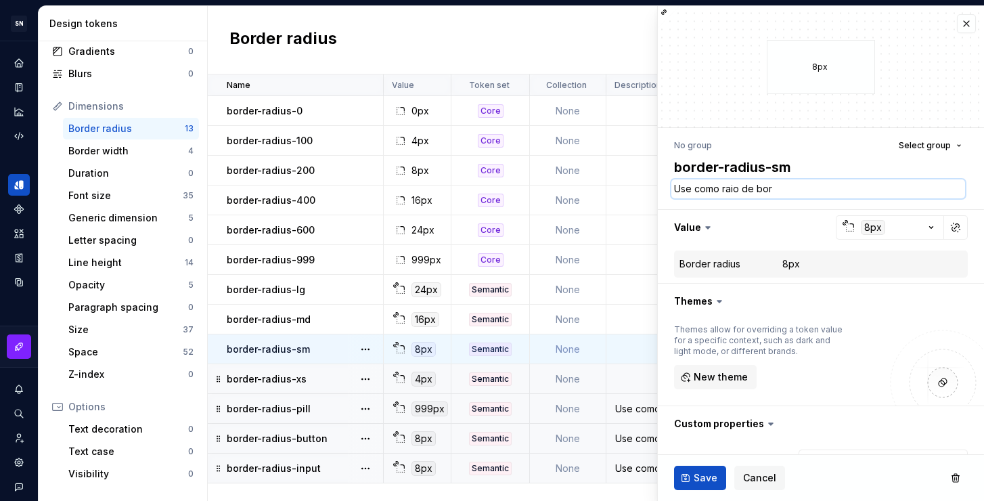
type textarea "Use como raio de bord"
type textarea "*"
type textarea "Use como raio de borda"
type textarea "*"
type textarea "Use como raio de borda"
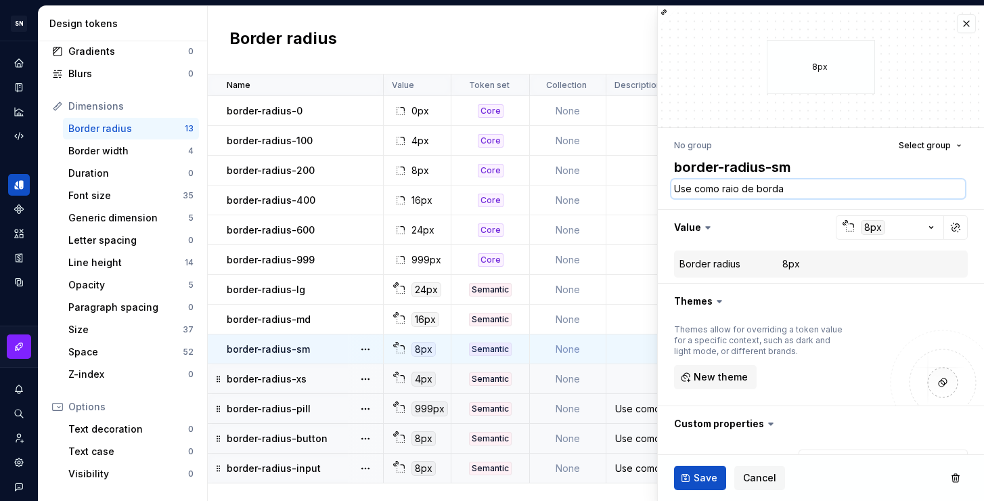
type textarea "*"
type textarea "Use como raio de borda p"
type textarea "*"
type textarea "Use como raio de borda pr"
type textarea "*"
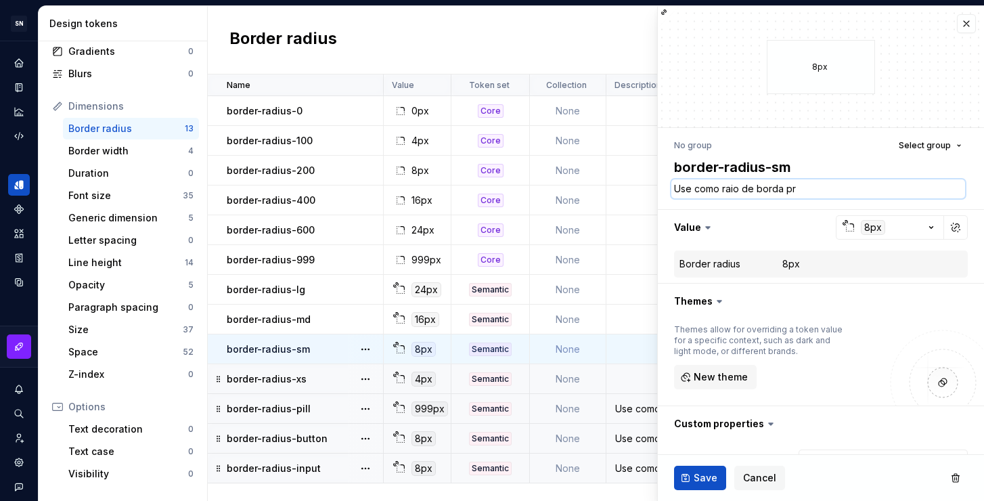
type textarea "Use como raio de borda pri"
type textarea "*"
type textarea "Use como raio de borda prin"
type textarea "*"
type textarea "Use como raio de borda princ"
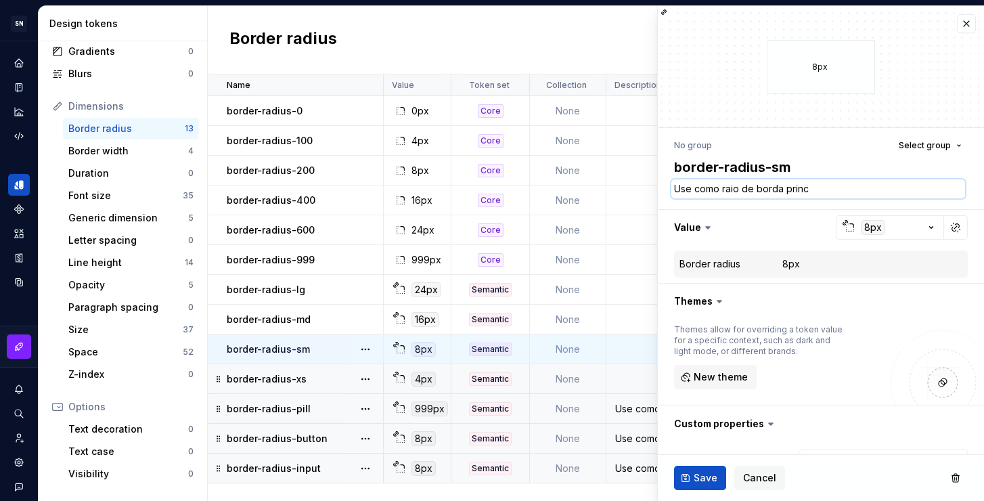
type textarea "*"
type textarea "Use como raio de borda princi"
type textarea "*"
type textarea "Use como raio de [PERSON_NAME]"
click at [712, 479] on span "Save" at bounding box center [705, 478] width 24 height 14
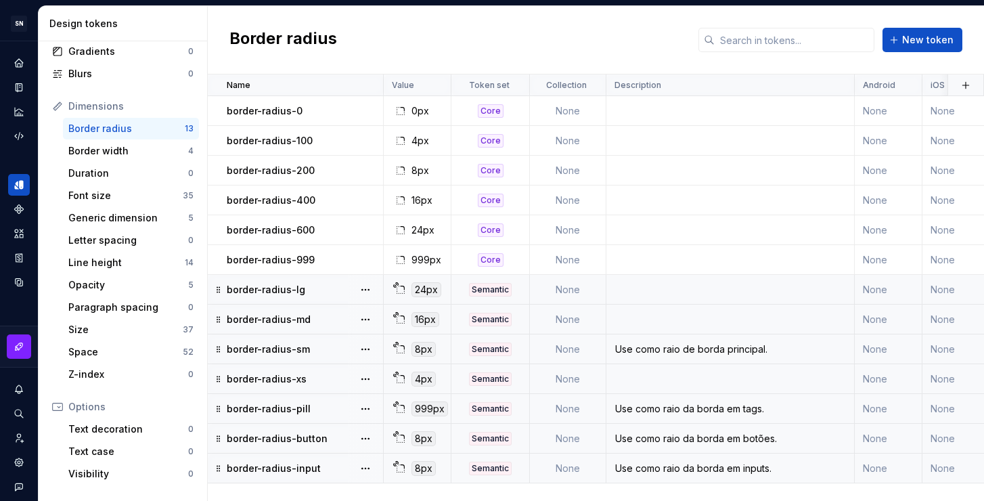
click at [670, 291] on td at bounding box center [730, 290] width 248 height 30
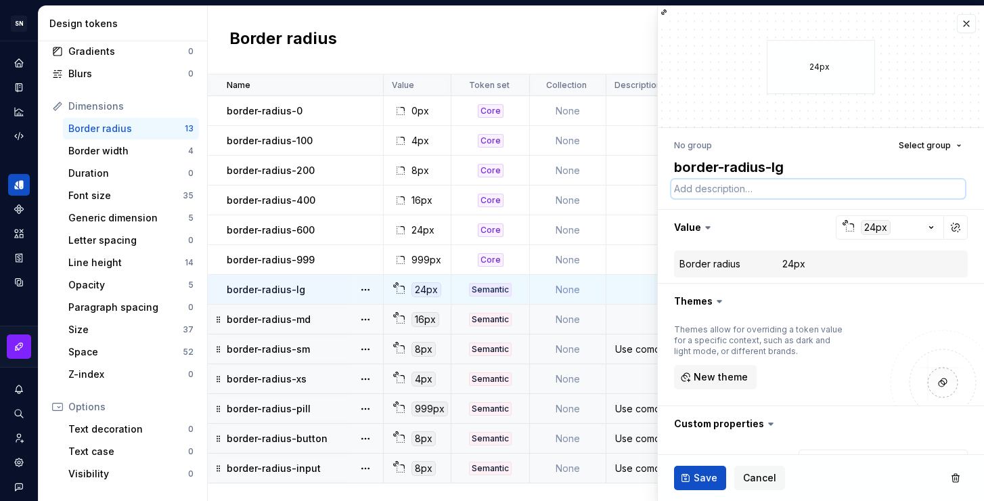
click at [768, 189] on textarea at bounding box center [818, 188] width 294 height 19
paste textarea "Use como raio de borda principal."
drag, startPoint x: 841, startPoint y: 190, endPoint x: 785, endPoint y: 188, distance: 56.2
click at [785, 188] on textarea "Use como raio de borda principal." at bounding box center [818, 188] width 294 height 19
click at [908, 191] on textarea "Use como raio de borda em elementos grandes." at bounding box center [818, 188] width 294 height 19
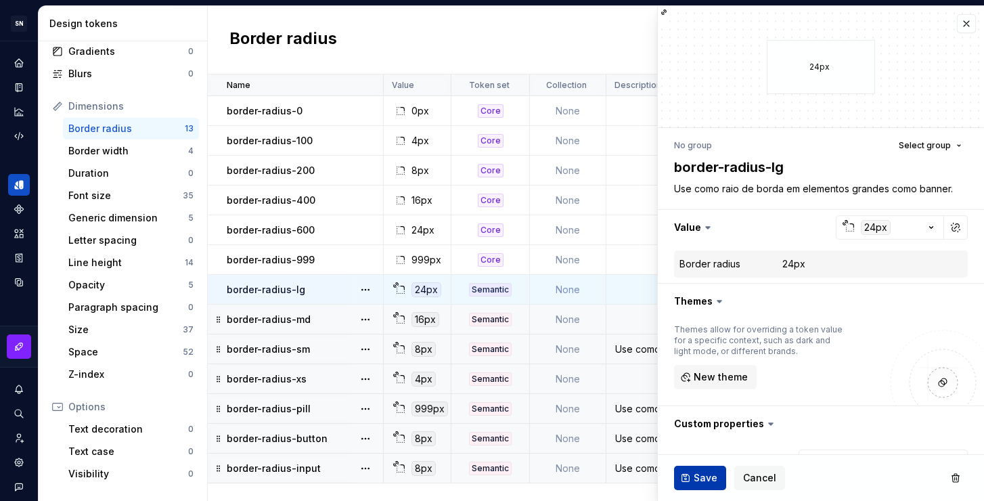
click at [708, 480] on span "Save" at bounding box center [705, 478] width 24 height 14
click at [629, 322] on td at bounding box center [730, 319] width 248 height 30
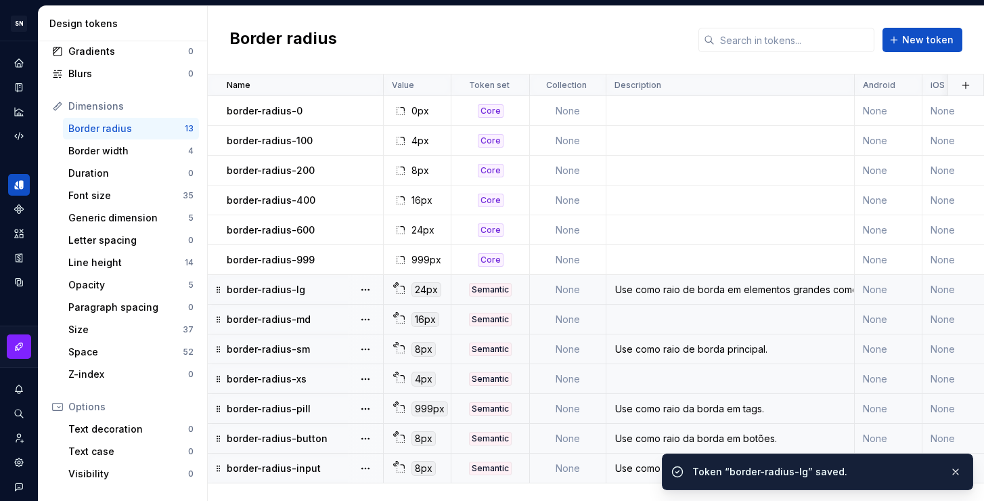
click at [658, 318] on td at bounding box center [730, 319] width 248 height 30
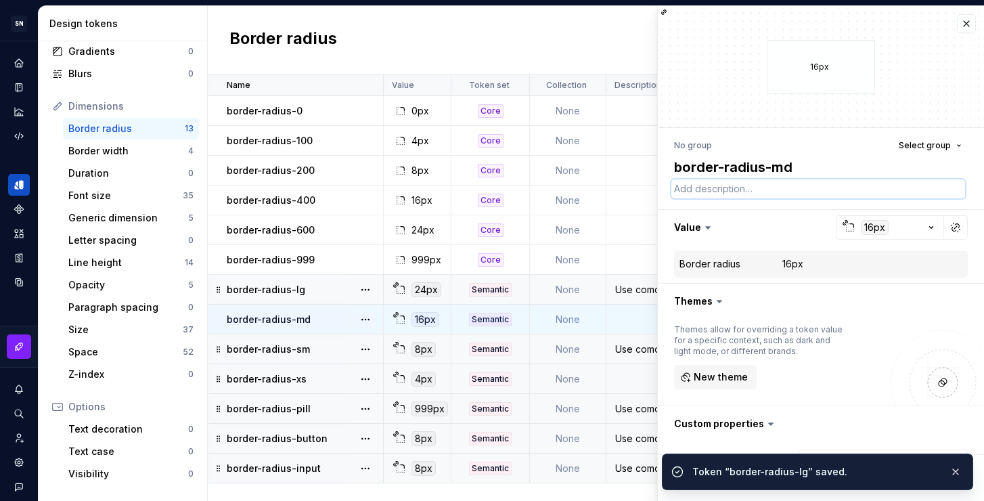
click at [781, 191] on textarea at bounding box center [818, 188] width 294 height 19
paste textarea "Use como raio de borda em elementos grandes."
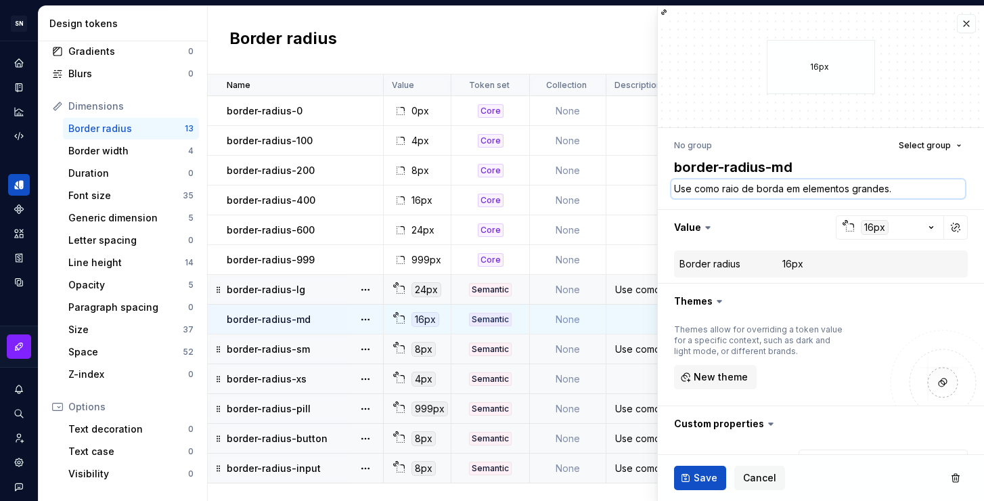
drag, startPoint x: 906, startPoint y: 188, endPoint x: 850, endPoint y: 187, distance: 55.5
click at [850, 187] on textarea "Use como raio de borda em elementos grandes." at bounding box center [818, 188] width 294 height 19
click at [710, 474] on span "Save" at bounding box center [705, 478] width 24 height 14
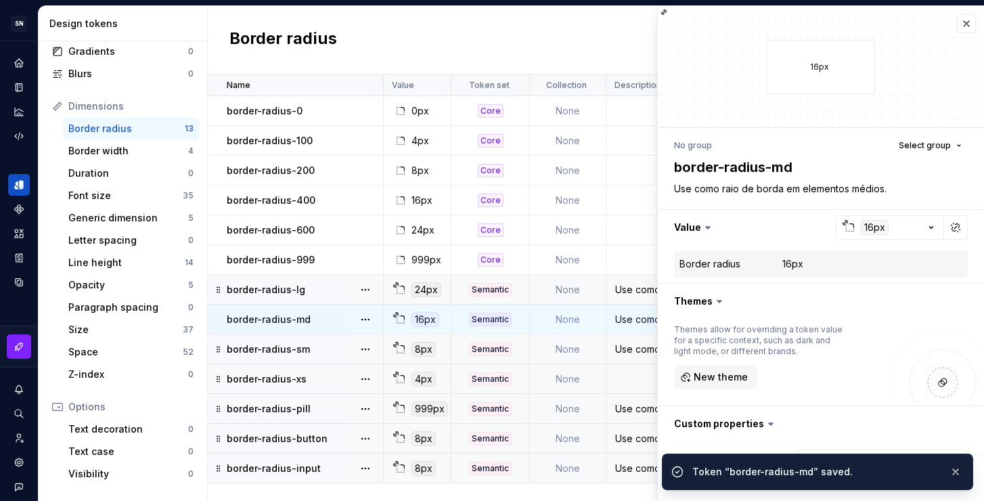
click at [633, 379] on td at bounding box center [730, 379] width 248 height 30
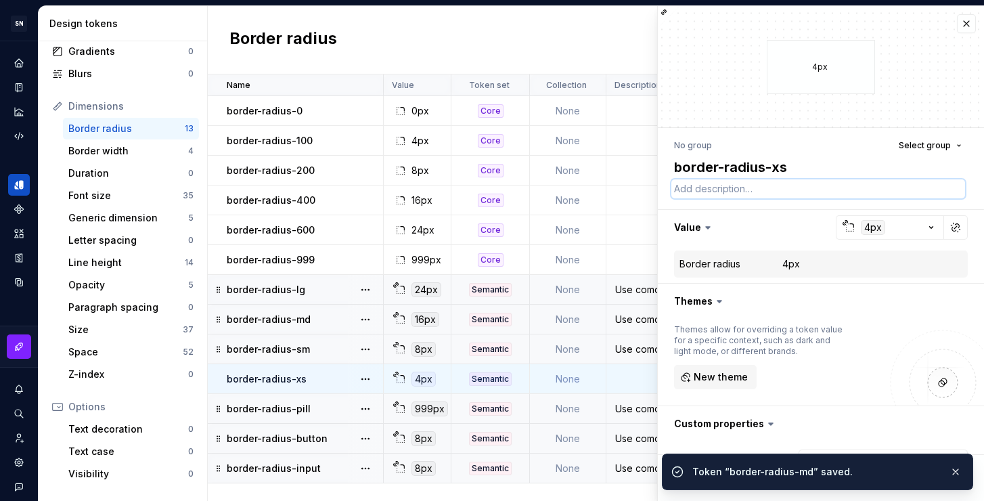
click at [760, 195] on textarea at bounding box center [818, 188] width 294 height 19
paste textarea "Use como raio de borda em elementos grandes."
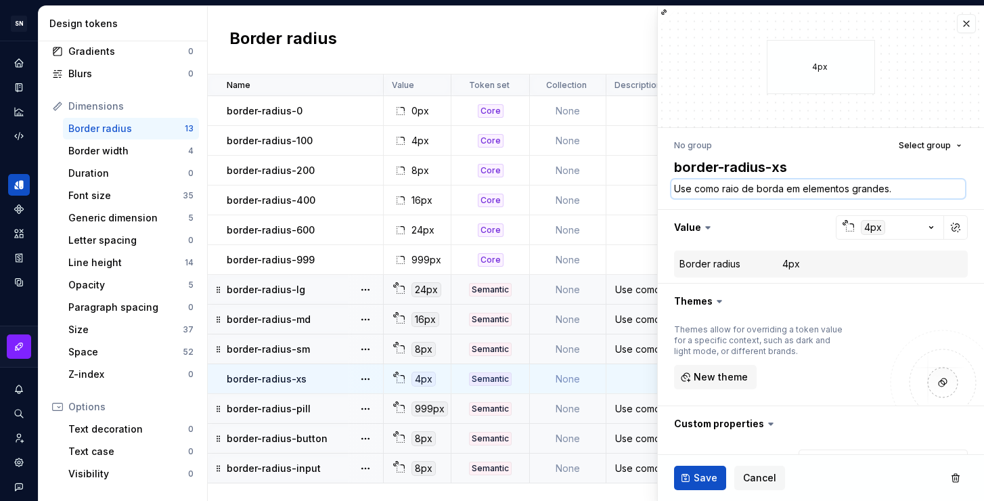
drag, startPoint x: 894, startPoint y: 183, endPoint x: 852, endPoint y: 187, distance: 42.1
click at [852, 187] on textarea "Use como raio de borda em elementos grandes." at bounding box center [818, 188] width 294 height 19
click at [704, 472] on span "Save" at bounding box center [705, 478] width 24 height 14
click at [627, 295] on div "Use como raio de borda em elementos grandes como banner." at bounding box center [730, 290] width 246 height 14
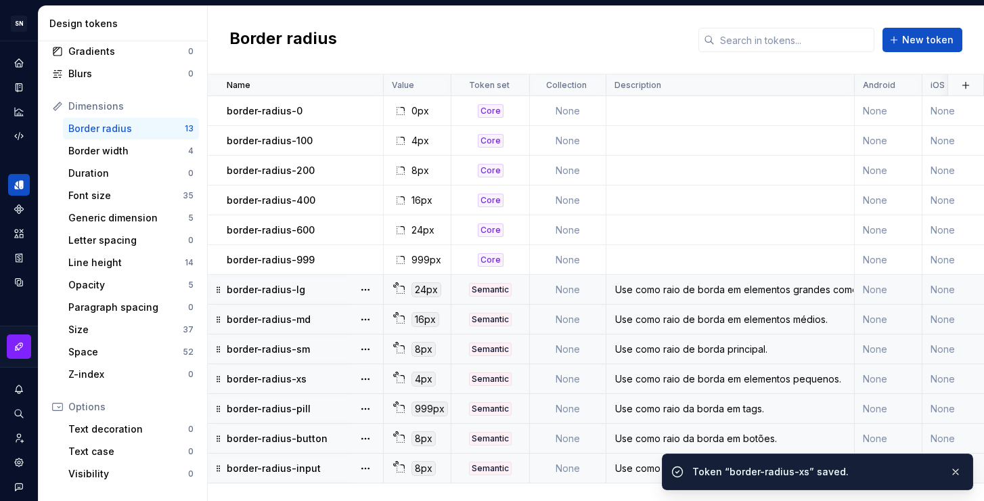
click at [653, 292] on div "Use como raio de borda em elementos grandes como banner." at bounding box center [730, 290] width 246 height 14
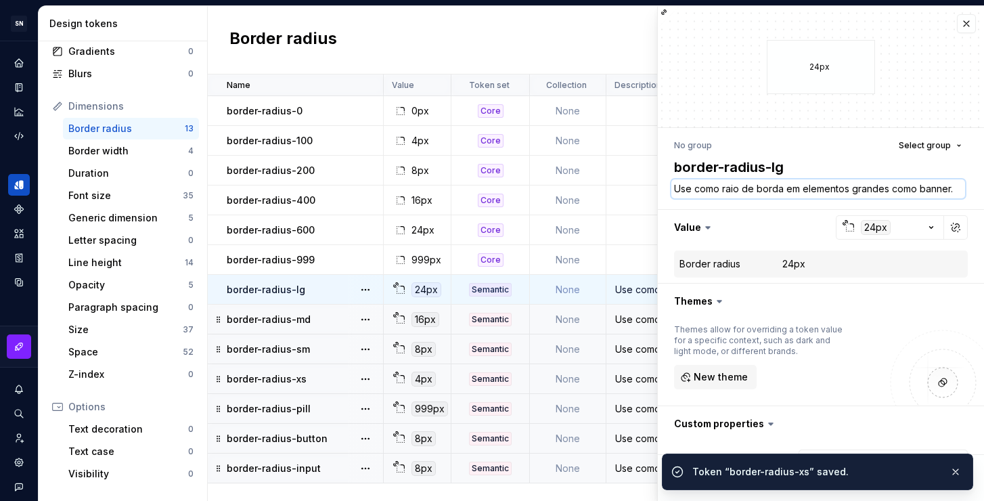
click at [894, 189] on textarea "Use como raio de borda em elementos grandes como banner." at bounding box center [818, 188] width 294 height 19
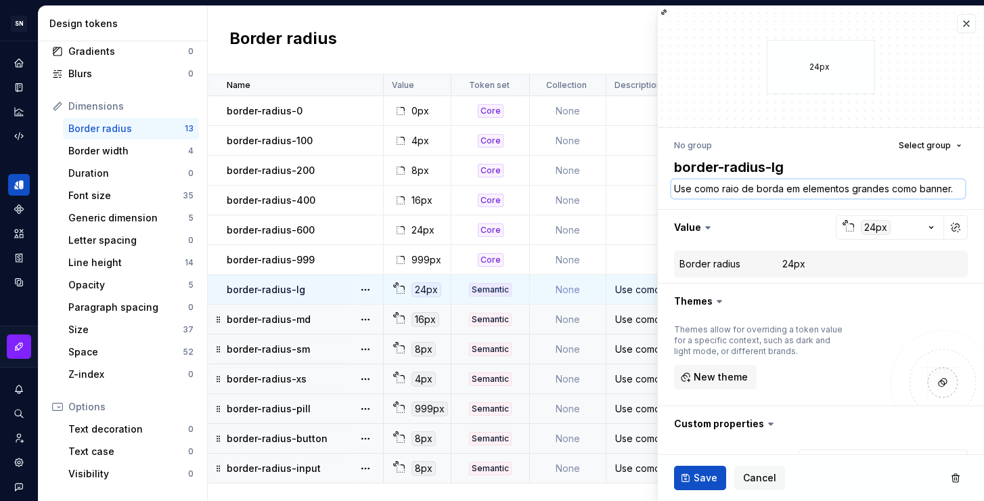
click at [884, 185] on textarea "Use como raio de borda em elementos grandes como banner." at bounding box center [818, 188] width 294 height 19
drag, startPoint x: 888, startPoint y: 188, endPoint x: 963, endPoint y: 188, distance: 75.1
click at [963, 188] on div "No group Select group border-radius-lg Use como raio de borda em elementos gran…" at bounding box center [821, 369] width 326 height 482
click at [708, 473] on span "Save" at bounding box center [705, 478] width 24 height 14
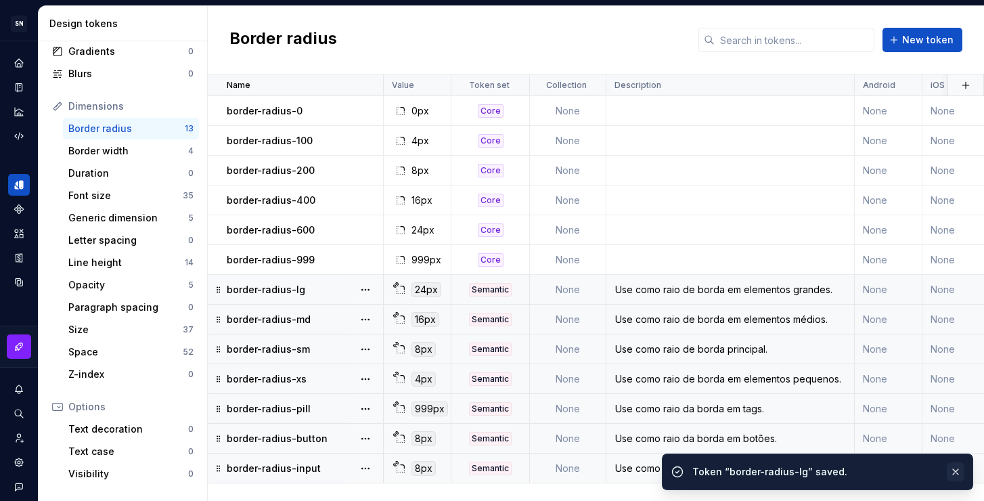
click at [957, 471] on button "button" at bounding box center [956, 471] width 18 height 19
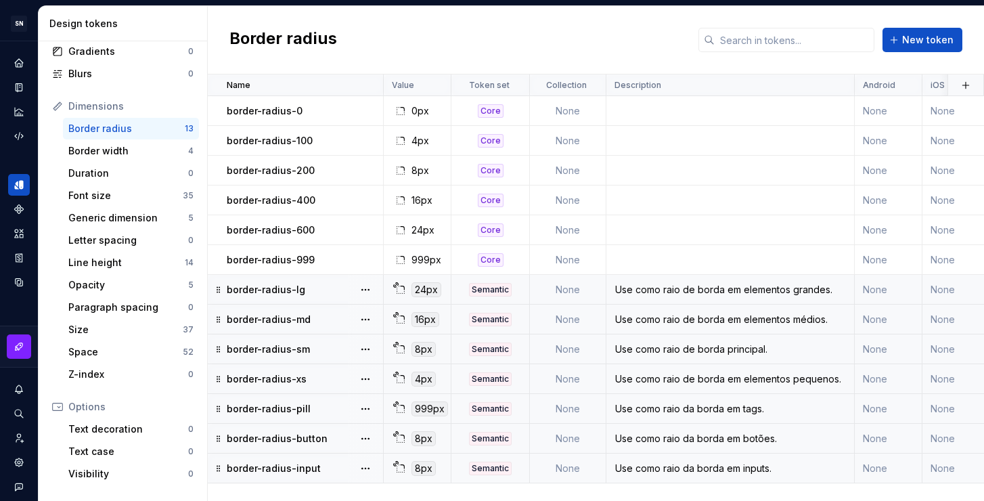
click at [729, 411] on div "Use como raio da borda em tags." at bounding box center [730, 409] width 246 height 14
click at [687, 403] on div "Use como raio da borda em tags." at bounding box center [730, 409] width 246 height 14
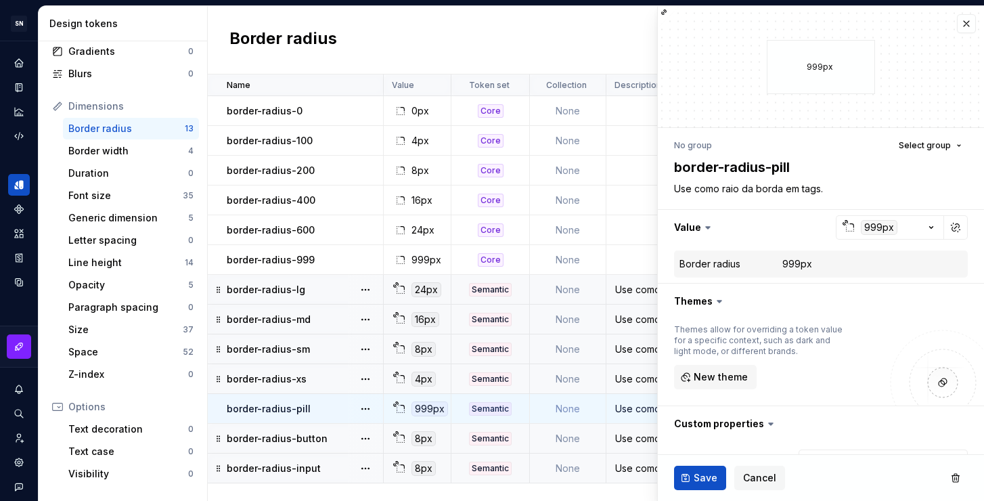
click at [732, 415] on button "button" at bounding box center [821, 423] width 326 height 35
click at [826, 189] on textarea "Use como raio da borda em tags." at bounding box center [818, 188] width 294 height 19
click at [838, 189] on textarea "Use como raio da borda em tags." at bounding box center [818, 188] width 294 height 19
drag, startPoint x: 841, startPoint y: 189, endPoint x: 799, endPoint y: 188, distance: 42.0
click at [799, 188] on textarea "Use como raio da borda em tags." at bounding box center [818, 188] width 294 height 19
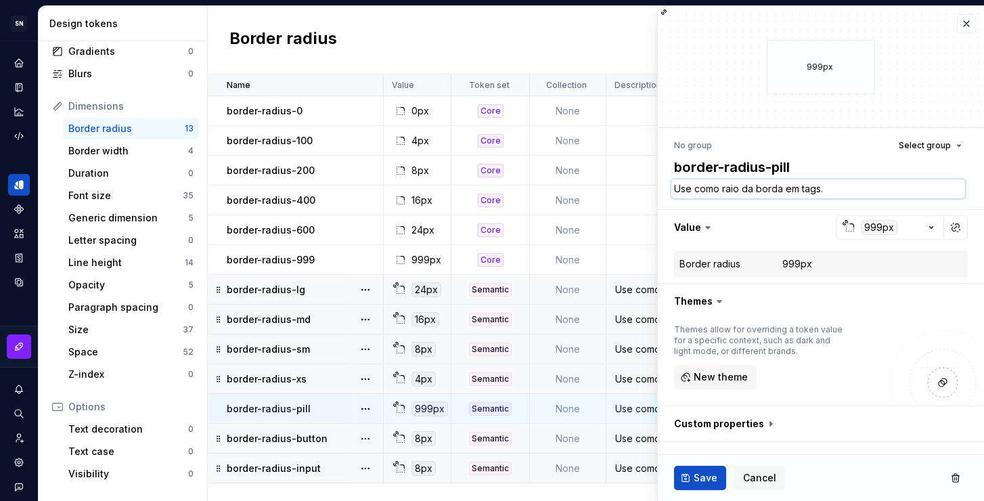
click at [851, 187] on textarea "Use como raio da borda em tags." at bounding box center [818, 188] width 294 height 19
click at [848, 187] on textarea "Use como raio da borda em tags." at bounding box center [818, 188] width 294 height 19
drag, startPoint x: 828, startPoint y: 186, endPoint x: 800, endPoint y: 187, distance: 27.8
click at [800, 187] on textarea "Use como raio da borda em tags." at bounding box center [818, 188] width 294 height 19
click at [829, 187] on textarea "Use como raio da borda em tags." at bounding box center [818, 188] width 294 height 19
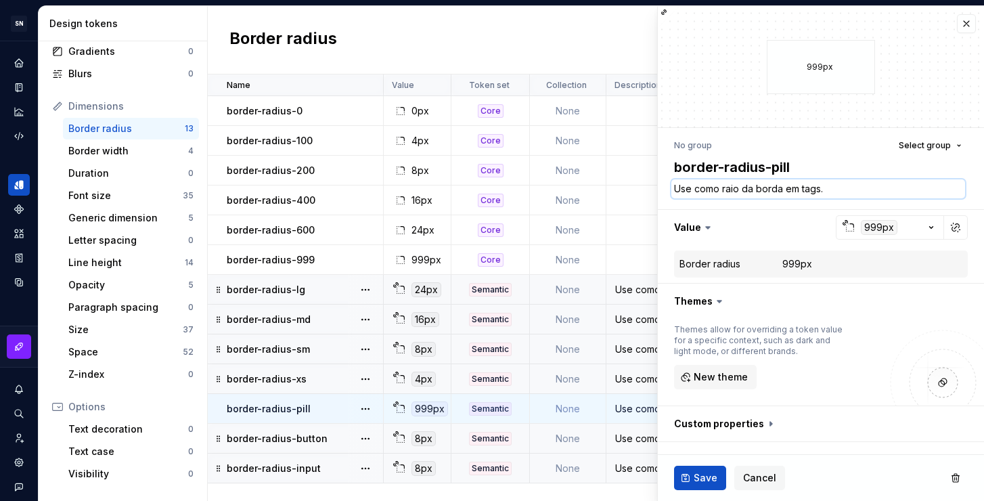
drag, startPoint x: 809, startPoint y: 191, endPoint x: 801, endPoint y: 191, distance: 8.1
click at [801, 191] on textarea "Use como raio da borda em tags." at bounding box center [818, 188] width 294 height 19
click at [919, 189] on textarea "Use como raio da borda que precisa ser redondo." at bounding box center [818, 188] width 294 height 19
click at [787, 188] on textarea "Use como raio da borda que precisa ser redondo." at bounding box center [818, 188] width 294 height 19
click at [785, 188] on textarea "Use como raio da borda que precisa ser redondo." at bounding box center [818, 188] width 294 height 19
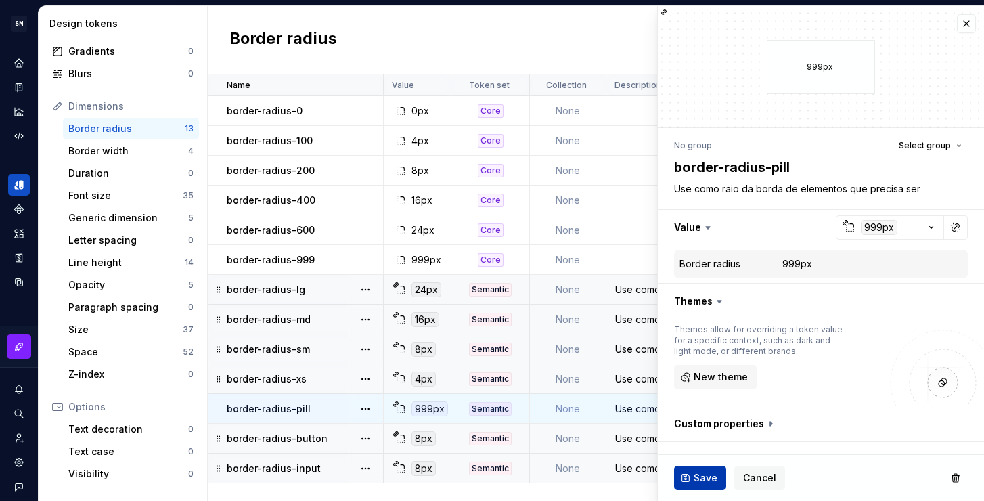
click at [706, 474] on span "Save" at bounding box center [705, 478] width 24 height 14
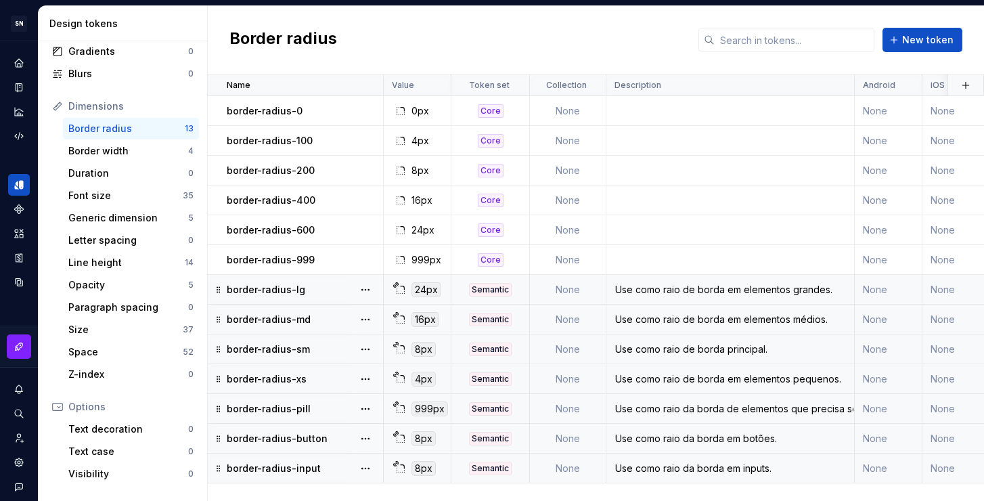
click at [755, 350] on div "Use como raio de borda principal." at bounding box center [730, 349] width 246 height 14
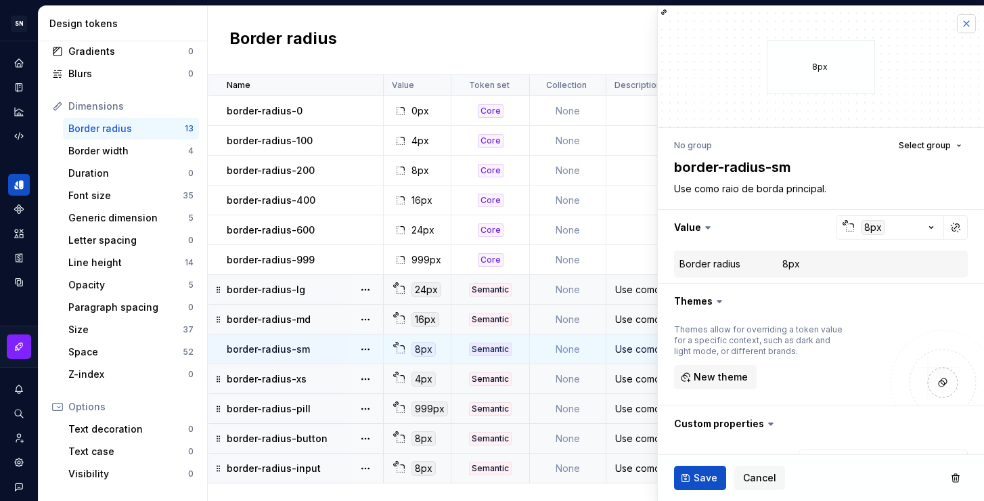
click at [957, 20] on button "button" at bounding box center [966, 23] width 19 height 19
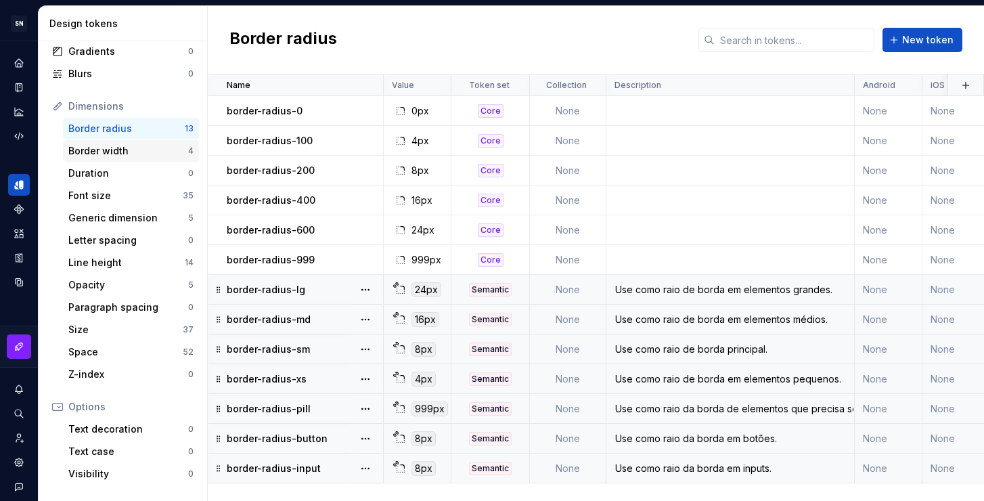
click at [132, 146] on div "Border width" at bounding box center [128, 151] width 120 height 14
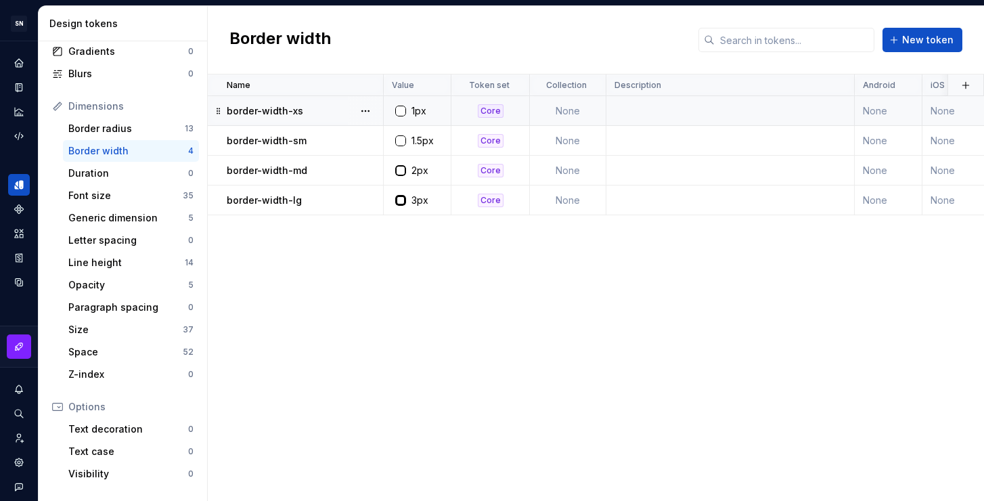
click at [683, 102] on td at bounding box center [730, 111] width 248 height 30
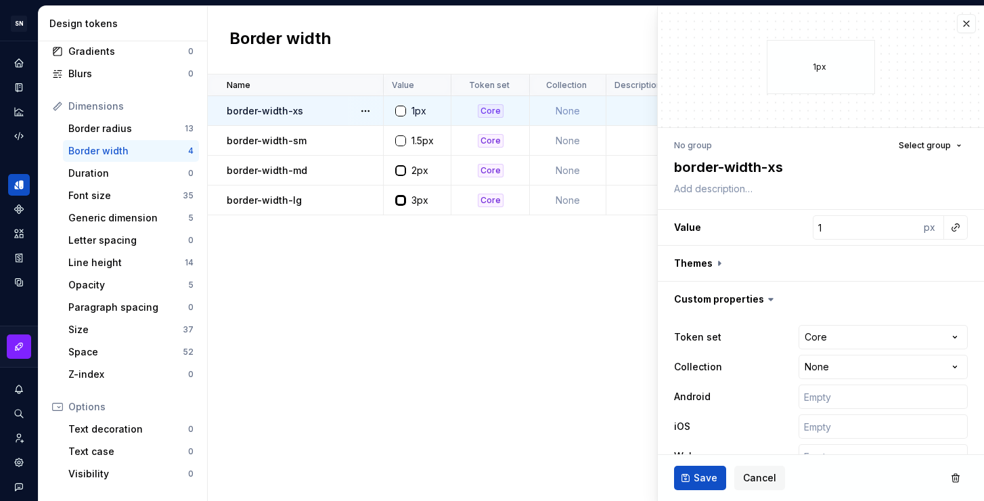
click at [601, 270] on div "Name Value Token set Collection Description Android iOS Web Last updated border…" at bounding box center [596, 287] width 776 height 426
click at [958, 21] on button "button" at bounding box center [966, 23] width 19 height 19
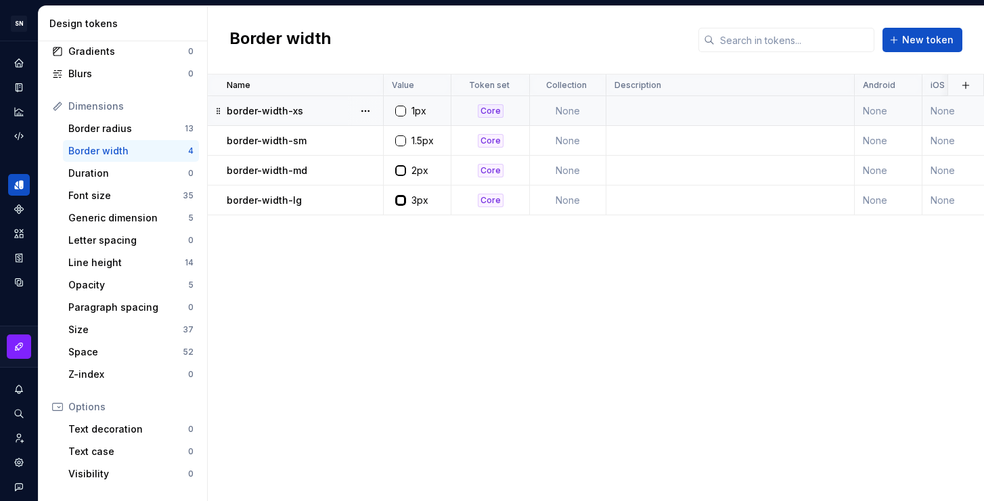
click at [570, 267] on div "Name Value Token set Collection Description Android iOS Web Last updated border…" at bounding box center [596, 287] width 776 height 426
click at [680, 198] on td at bounding box center [730, 200] width 248 height 30
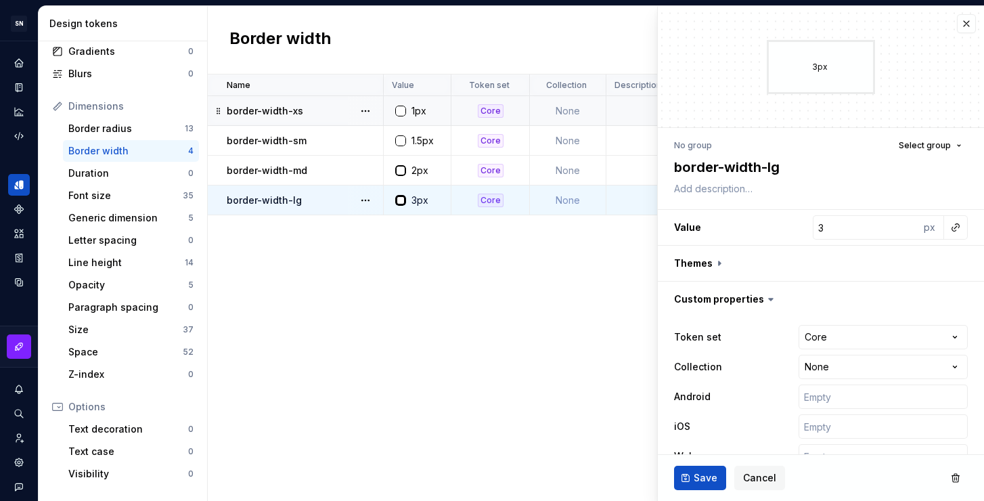
click at [620, 193] on td at bounding box center [730, 200] width 248 height 30
click at [713, 190] on textarea at bounding box center [818, 188] width 294 height 19
click at [719, 187] on textarea at bounding box center [818, 188] width 294 height 19
click at [702, 480] on span "Save" at bounding box center [705, 478] width 24 height 14
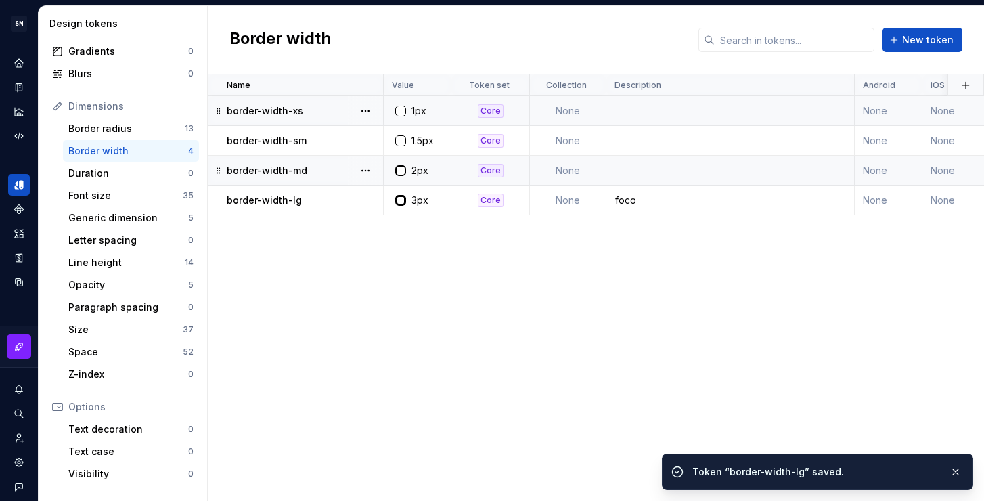
click at [628, 168] on td at bounding box center [730, 171] width 248 height 30
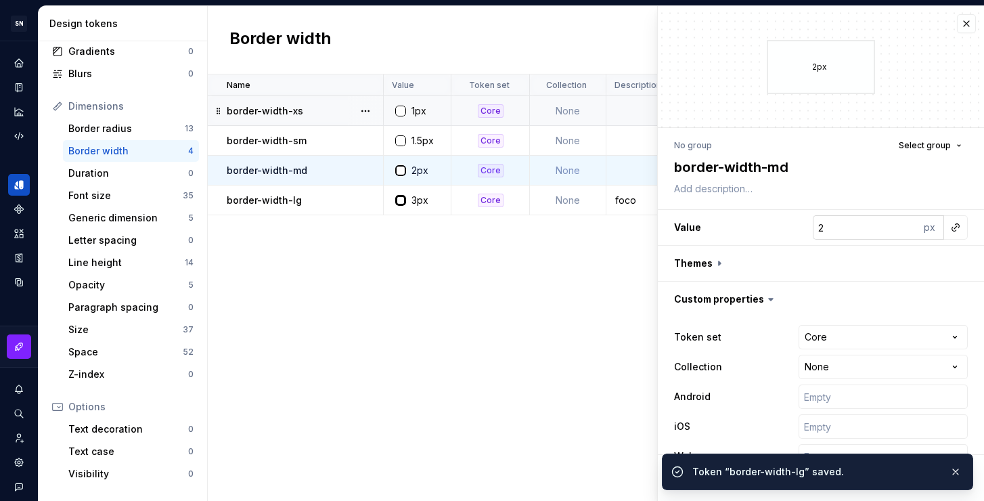
click at [838, 230] on input "2" at bounding box center [866, 227] width 107 height 24
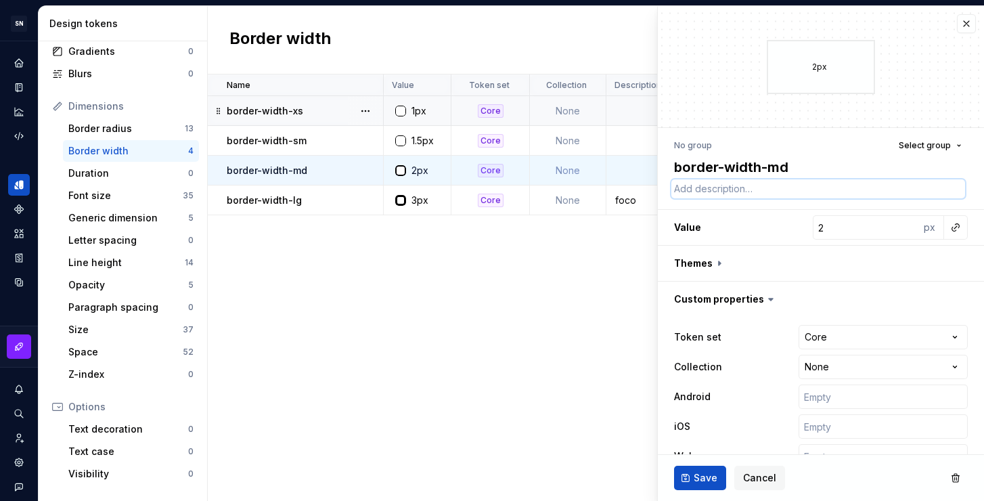
click at [804, 190] on textarea at bounding box center [818, 188] width 294 height 19
click at [698, 476] on span "Save" at bounding box center [705, 478] width 24 height 14
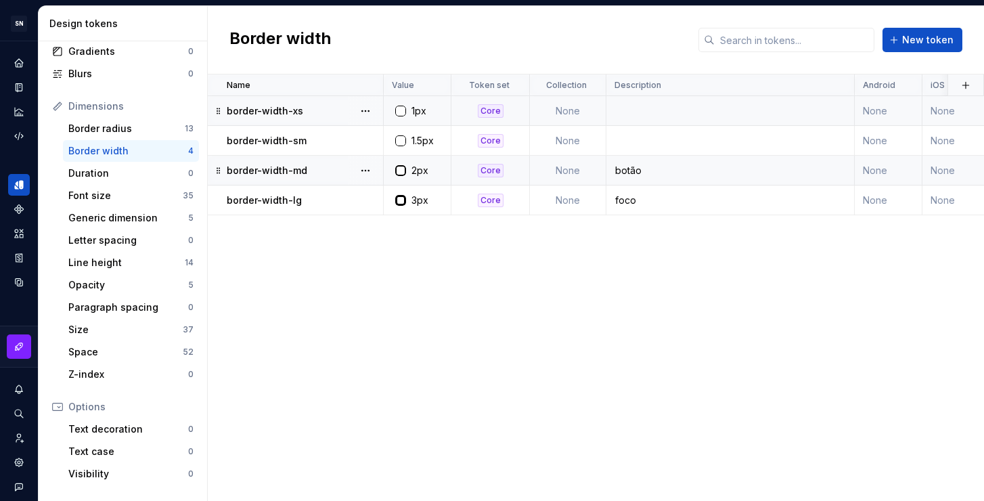
click at [664, 164] on div "botão" at bounding box center [730, 171] width 246 height 14
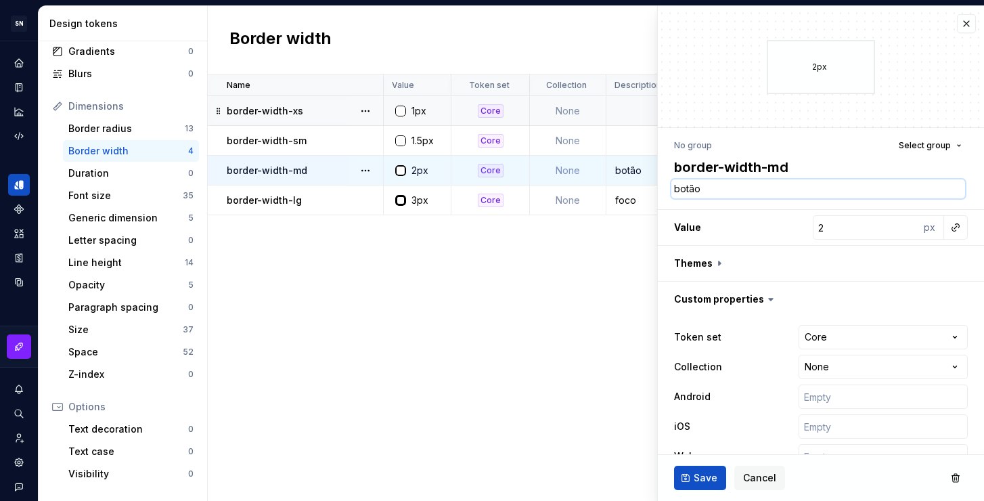
click at [699, 192] on textarea "botão" at bounding box center [818, 188] width 294 height 19
click at [697, 486] on button "Save" at bounding box center [700, 477] width 52 height 24
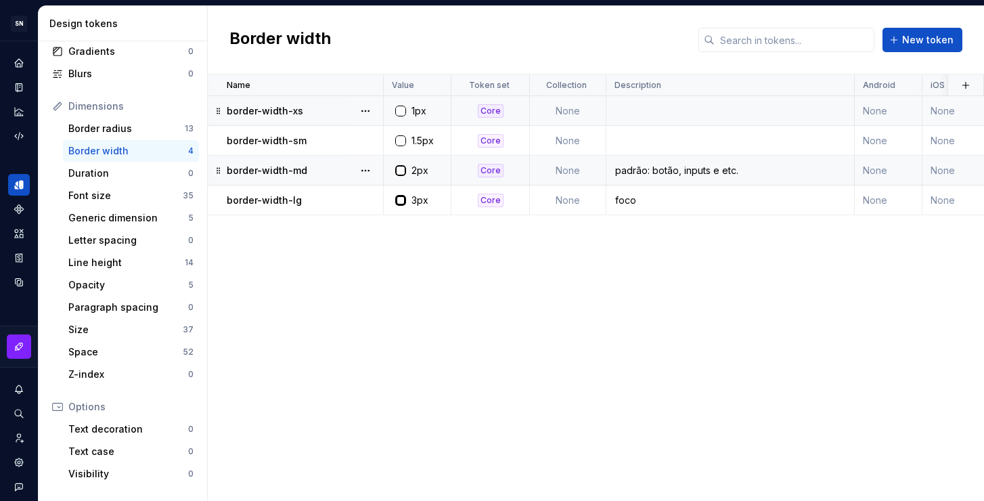
click at [710, 170] on div "padrão: botão, inputs e etc." at bounding box center [730, 171] width 246 height 14
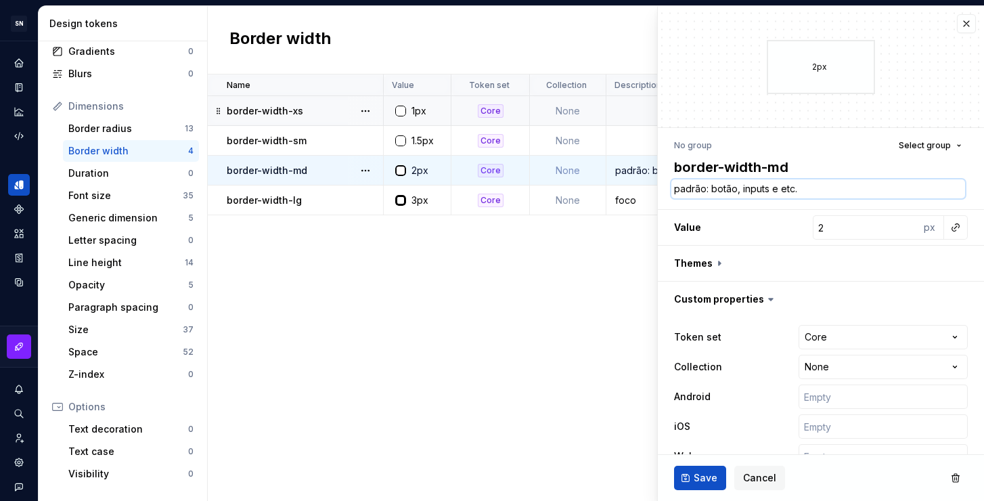
click at [714, 196] on textarea "padrão: botão, inputs e etc." at bounding box center [818, 188] width 294 height 19
click at [685, 190] on textarea "padrão: botão, inputs e etc." at bounding box center [818, 188] width 294 height 19
click at [677, 188] on textarea "padrão: botão, inputs e etc." at bounding box center [818, 188] width 294 height 19
drag, startPoint x: 844, startPoint y: 185, endPoint x: 944, endPoint y: 186, distance: 100.1
click at [944, 186] on textarea "Use como espessura de borda padrão: botão, inputs e etc." at bounding box center [818, 188] width 294 height 19
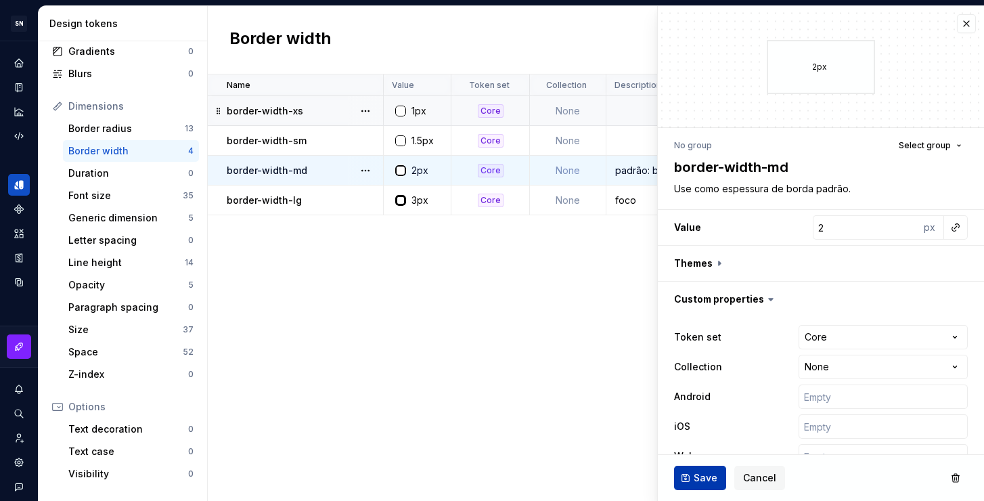
click at [701, 472] on span "Save" at bounding box center [705, 478] width 24 height 14
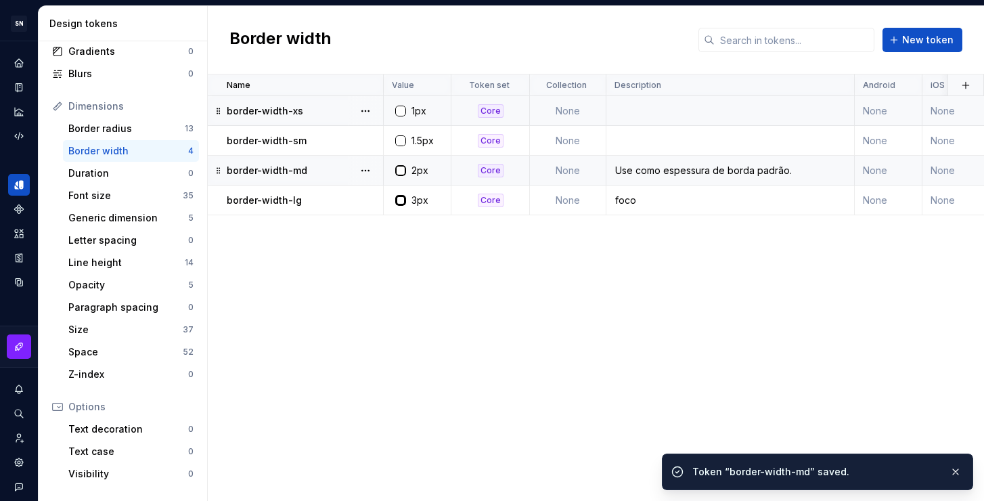
click at [631, 202] on div "foco" at bounding box center [730, 200] width 246 height 14
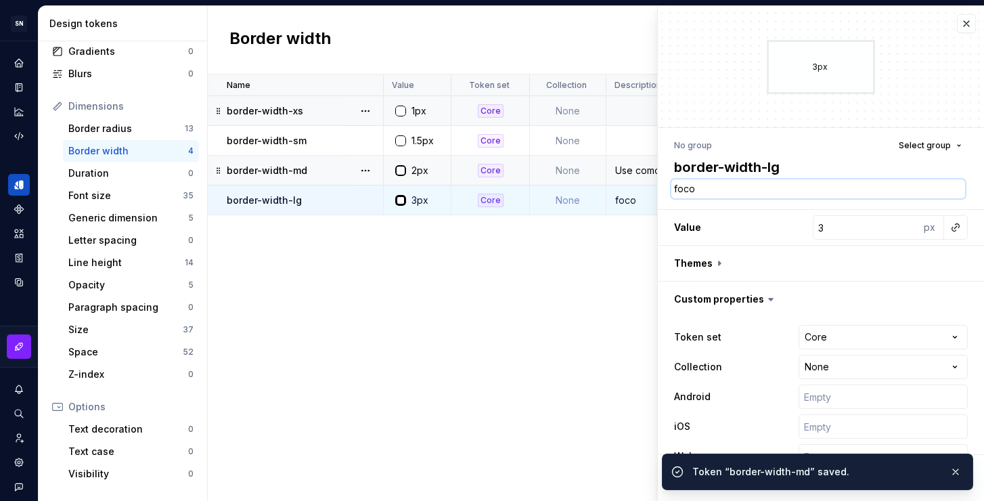
click at [781, 192] on textarea "foco" at bounding box center [818, 188] width 294 height 19
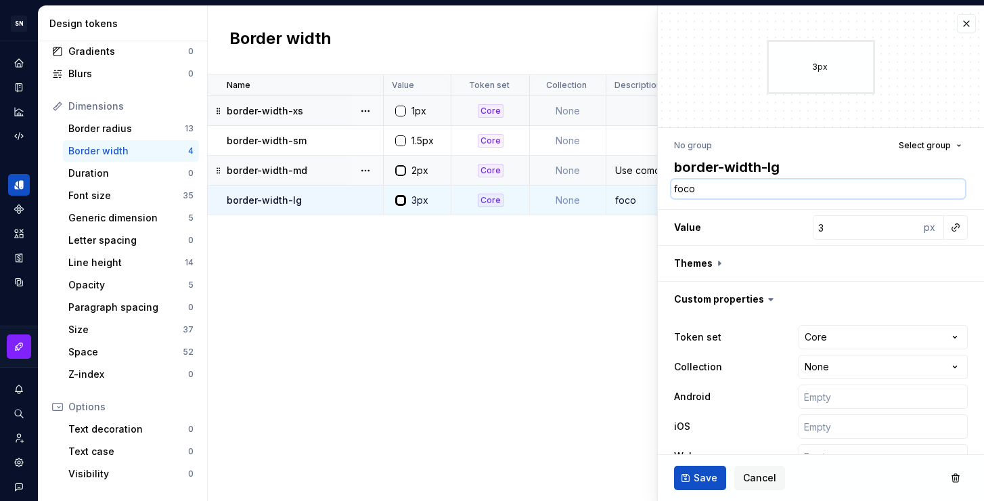
click at [675, 189] on textarea "foco" at bounding box center [818, 188] width 294 height 19
click at [855, 188] on textarea "Use como espessura de borda para foco" at bounding box center [818, 188] width 294 height 19
click at [693, 190] on textarea "Use como espessura de borda para foco." at bounding box center [818, 188] width 294 height 19
drag, startPoint x: 768, startPoint y: 190, endPoint x: 721, endPoint y: 188, distance: 47.4
click at [721, 188] on textarea "Use como espessura de borda para foco." at bounding box center [818, 188] width 294 height 19
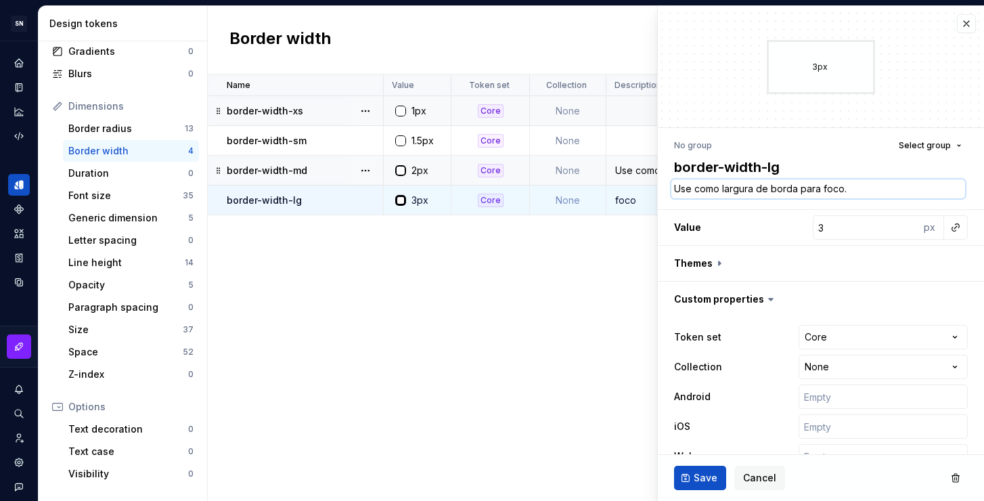
click at [850, 190] on textarea "Use como largura de borda para foco." at bounding box center [818, 188] width 294 height 19
drag, startPoint x: 853, startPoint y: 190, endPoint x: 821, endPoint y: 189, distance: 31.8
click at [821, 189] on textarea "Use como largura de borda para foco." at bounding box center [818, 188] width 294 height 19
click at [850, 193] on textarea "Use como largura de borda para elementos" at bounding box center [818, 188] width 294 height 19
click at [882, 193] on textarea "Use como largura de borda para elementos" at bounding box center [818, 188] width 294 height 19
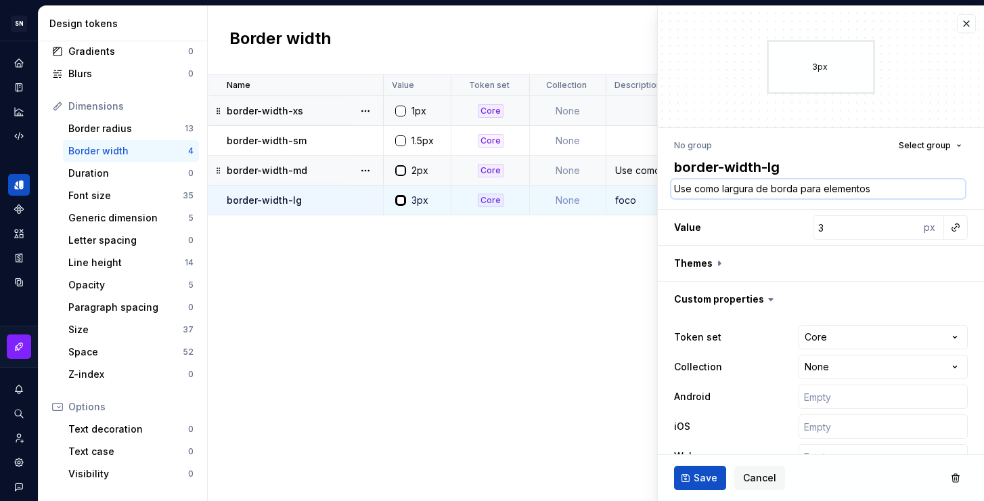
drag, startPoint x: 884, startPoint y: 192, endPoint x: 823, endPoint y: 191, distance: 61.6
click at [823, 191] on textarea "Use como largura de borda para elementos" at bounding box center [818, 188] width 294 height 19
click at [701, 477] on span "Save" at bounding box center [705, 478] width 24 height 14
click at [631, 171] on div "Use como espessura de borda padrão." at bounding box center [730, 171] width 246 height 14
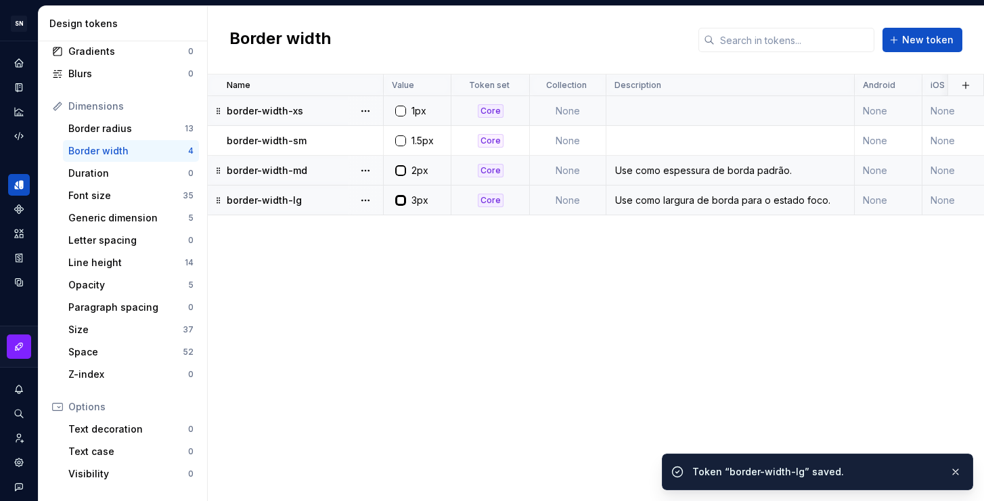
click at [827, 187] on td "Use como largura de borda para o estado foco." at bounding box center [730, 200] width 248 height 30
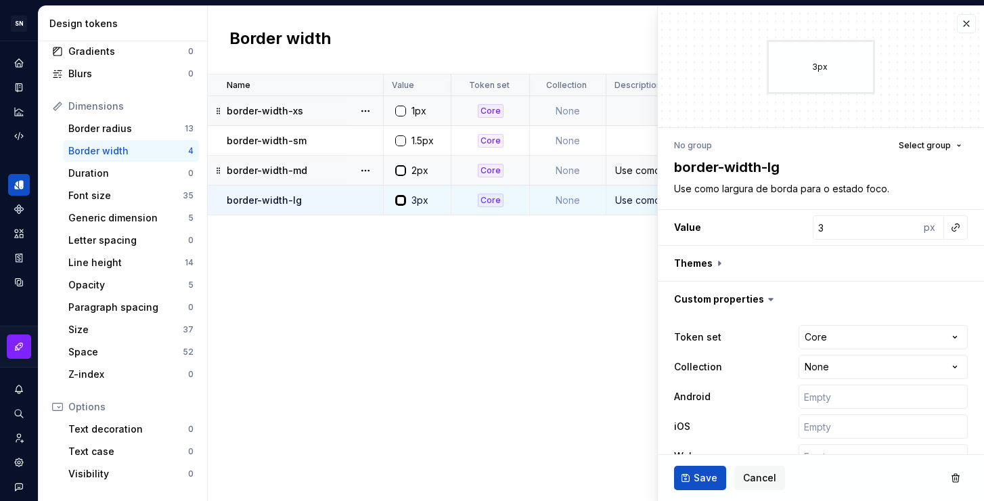
click at [580, 315] on div "Name Value Token set Collection Description Android iOS Web Last updated border…" at bounding box center [596, 287] width 776 height 426
click at [548, 311] on div "Name Value Token set Collection Description Android iOS Web Last updated border…" at bounding box center [596, 287] width 776 height 426
click at [685, 471] on button "Save" at bounding box center [700, 477] width 52 height 24
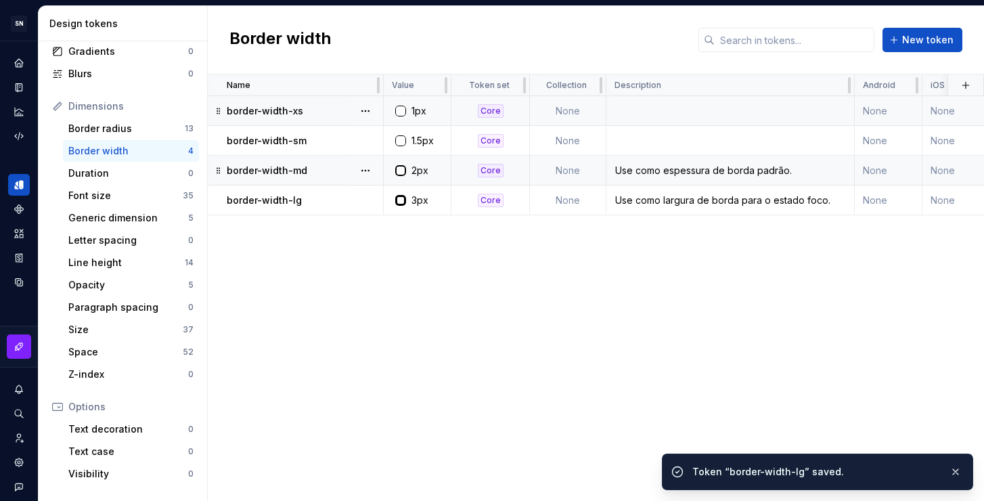
click at [652, 107] on td at bounding box center [730, 111] width 248 height 30
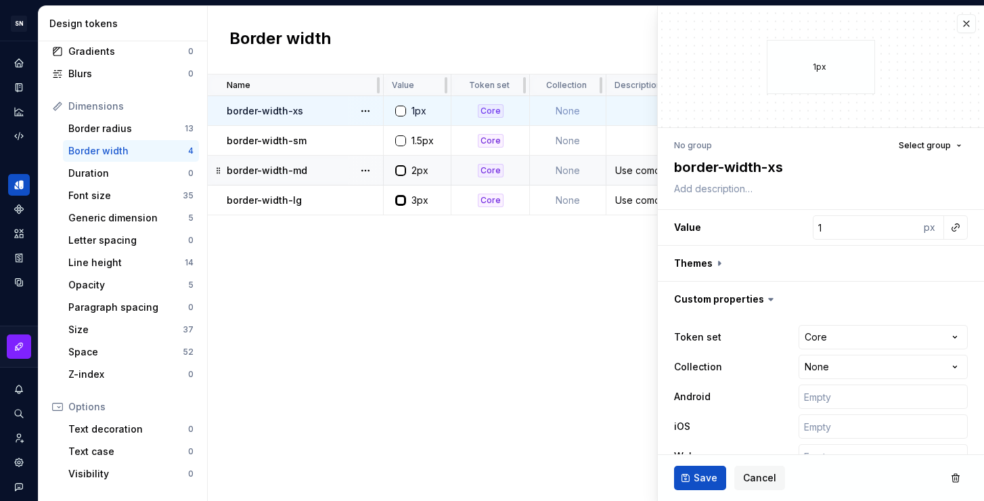
click at [485, 354] on div "Name Value Token set Collection Description Android iOS Web Last updated border…" at bounding box center [596, 287] width 776 height 426
click at [619, 139] on td at bounding box center [730, 141] width 248 height 30
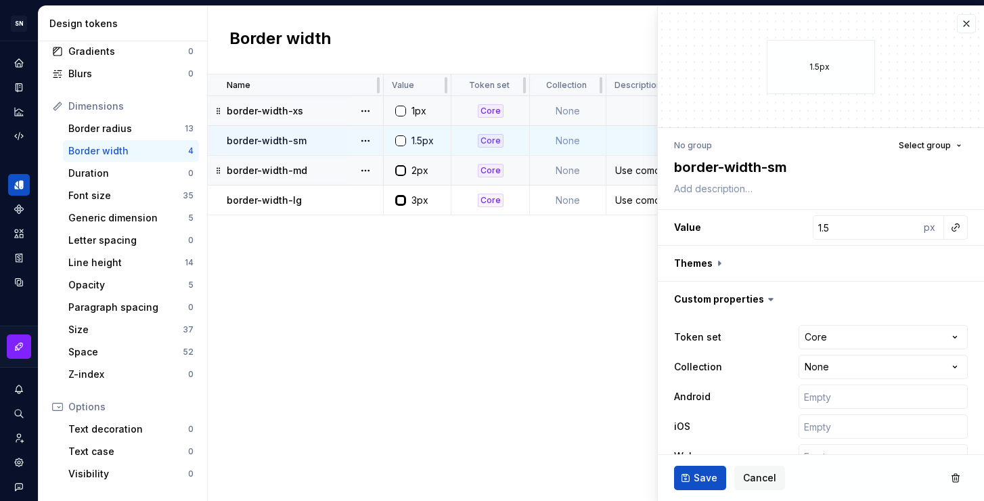
click at [624, 168] on div "Use como espessura de borda padrão." at bounding box center [730, 171] width 246 height 14
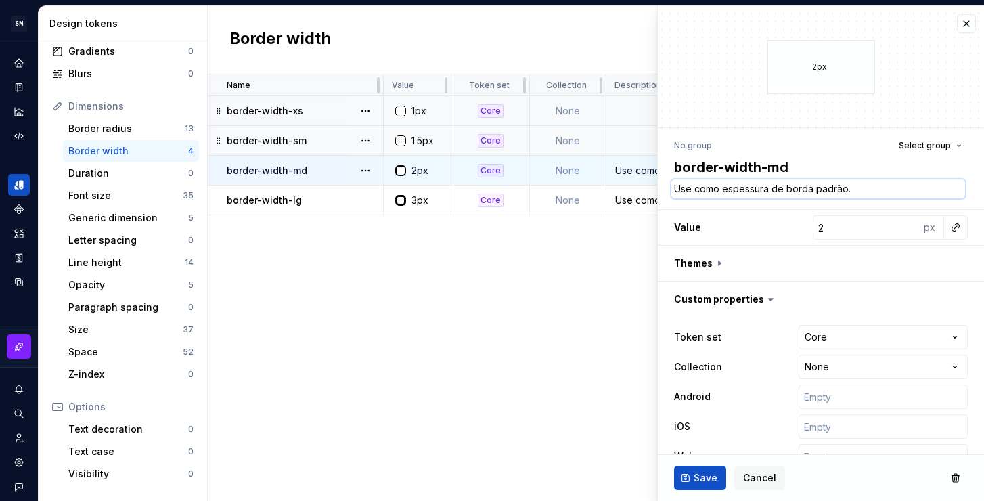
click at [757, 194] on textarea "Use como espessura de borda padrão." at bounding box center [818, 188] width 294 height 19
click at [628, 191] on td "Use como largura de borda para o estado foco." at bounding box center [730, 200] width 248 height 30
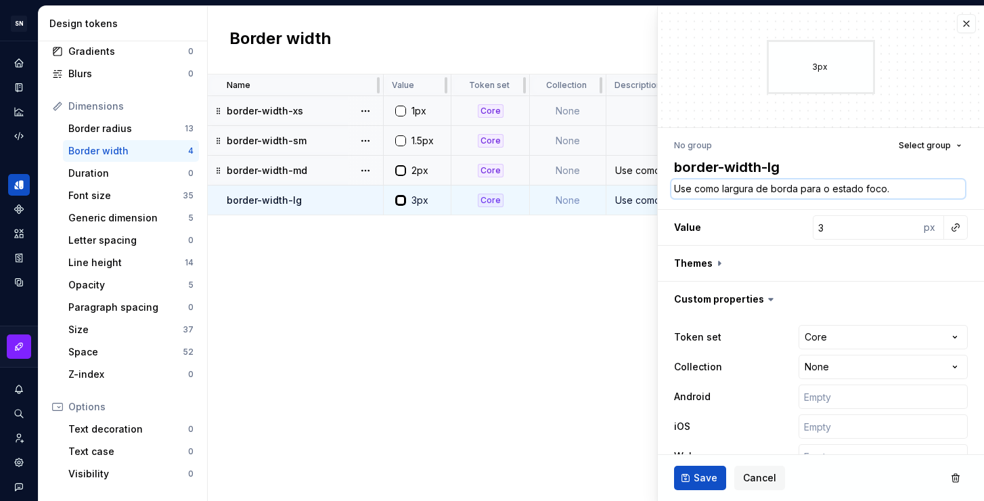
click at [756, 190] on textarea "Use como largura de borda para o estado foco." at bounding box center [818, 188] width 294 height 19
click at [634, 170] on div "Use como espessura de borda padrão." at bounding box center [730, 171] width 246 height 14
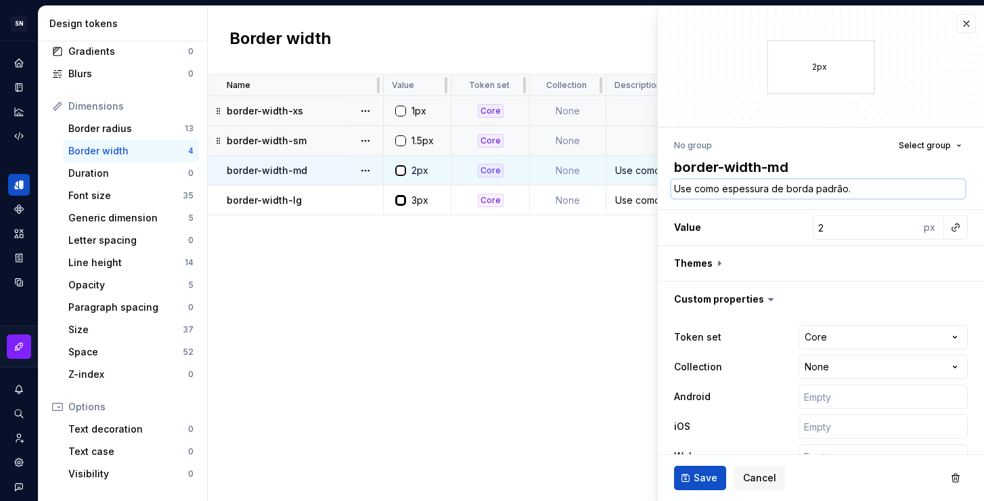
click at [732, 187] on textarea "Use como espessura de borda padrão." at bounding box center [818, 188] width 294 height 19
click at [746, 189] on textarea "Use como espessura de borda padrão." at bounding box center [818, 188] width 294 height 19
drag, startPoint x: 766, startPoint y: 190, endPoint x: 722, endPoint y: 189, distance: 44.0
click at [722, 189] on textarea "Use como espessura de borda padrão." at bounding box center [818, 188] width 294 height 19
click at [698, 474] on span "Save" at bounding box center [705, 478] width 24 height 14
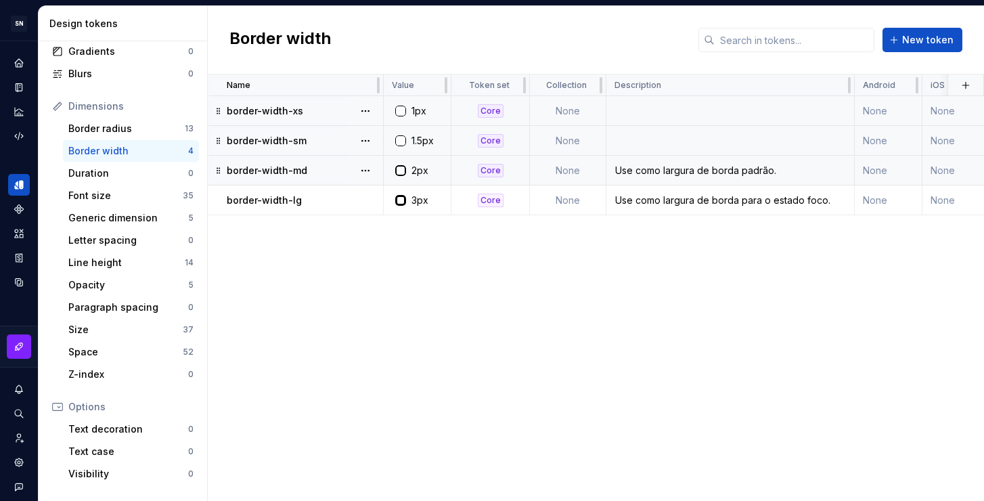
click at [645, 111] on td at bounding box center [730, 111] width 248 height 30
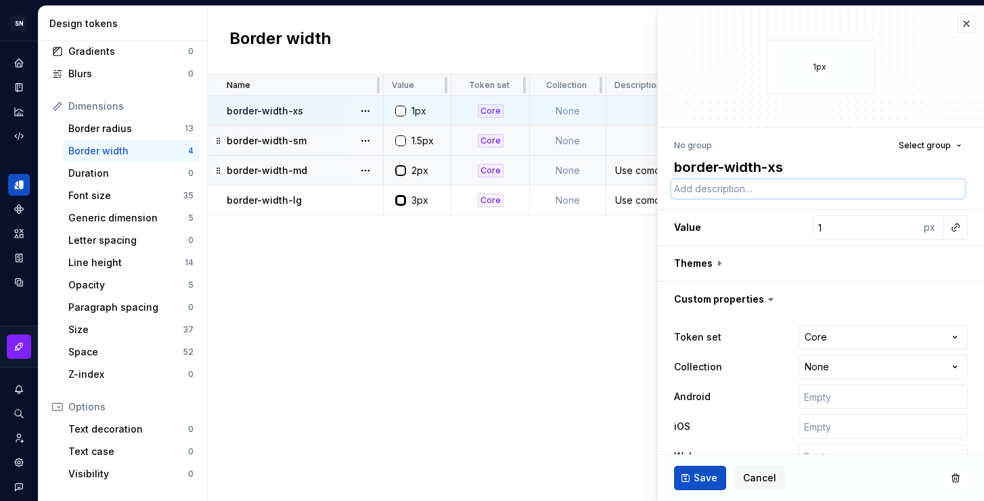
click at [782, 192] on textarea at bounding box center [818, 188] width 294 height 19
paste textarea "Use como largura de borda para o estado foco."
drag, startPoint x: 909, startPoint y: 191, endPoint x: 823, endPoint y: 189, distance: 85.9
click at [823, 189] on textarea "Use como largura de borda para o estado foco." at bounding box center [818, 188] width 294 height 19
click at [875, 189] on textarea "Use como largura de borda para elementos" at bounding box center [818, 188] width 294 height 19
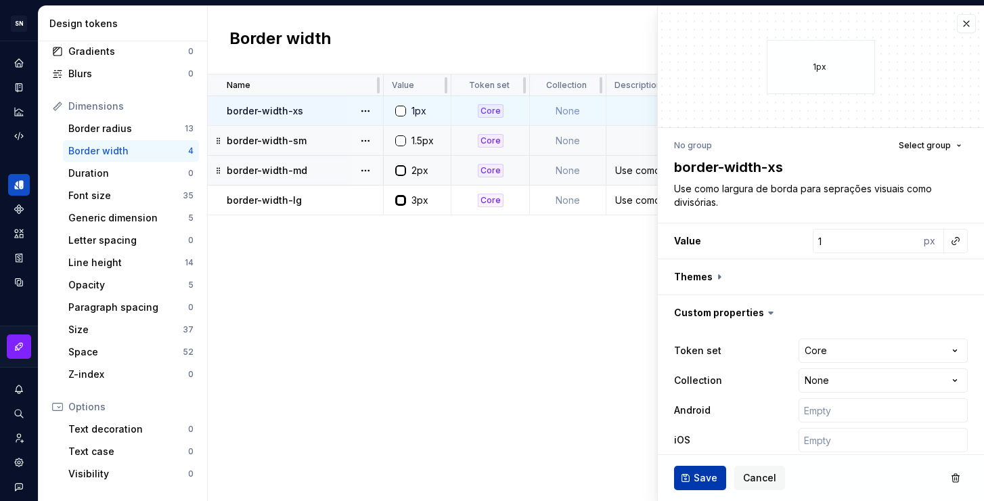
click at [693, 481] on span "Save" at bounding box center [705, 478] width 24 height 14
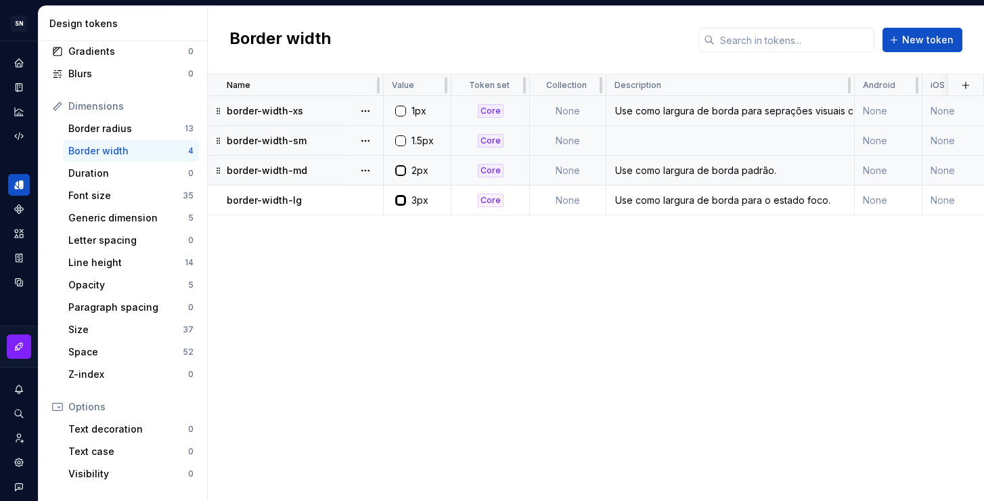
click at [748, 109] on div "Use como largura de borda para seprações visuais como divisórias." at bounding box center [730, 111] width 246 height 14
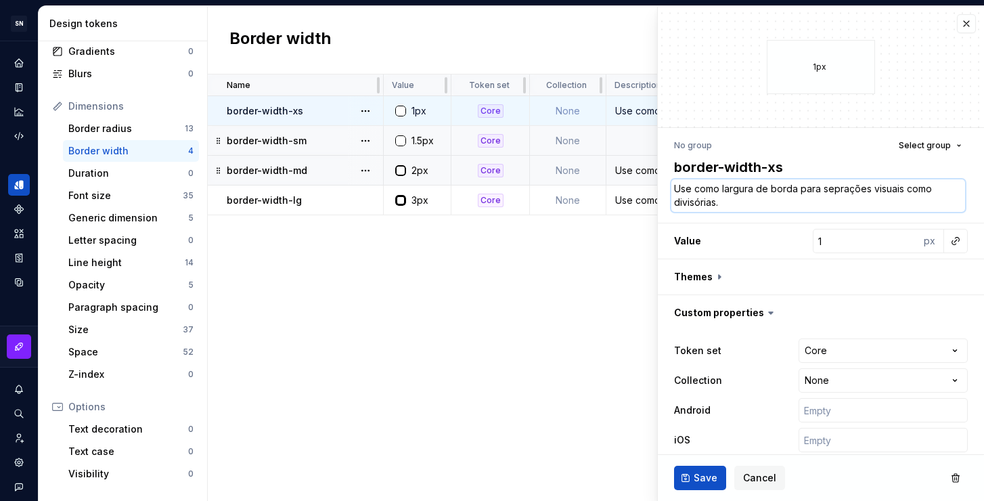
click at [752, 204] on textarea "Use como largura de borda para seprações visuais como divisórias." at bounding box center [818, 195] width 294 height 32
click at [583, 280] on div "Name Value Token set Collection Description Android iOS Web Last updated border…" at bounding box center [596, 287] width 776 height 426
click at [631, 145] on td at bounding box center [730, 141] width 248 height 30
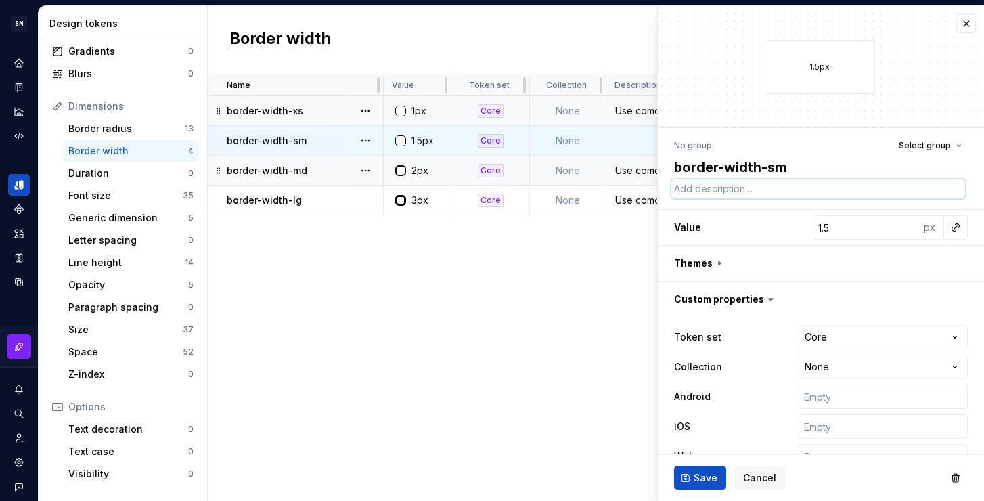
click at [696, 188] on textarea at bounding box center [818, 188] width 294 height 19
paste textarea "Use como largura de borda para seprações visuais como divisórias."
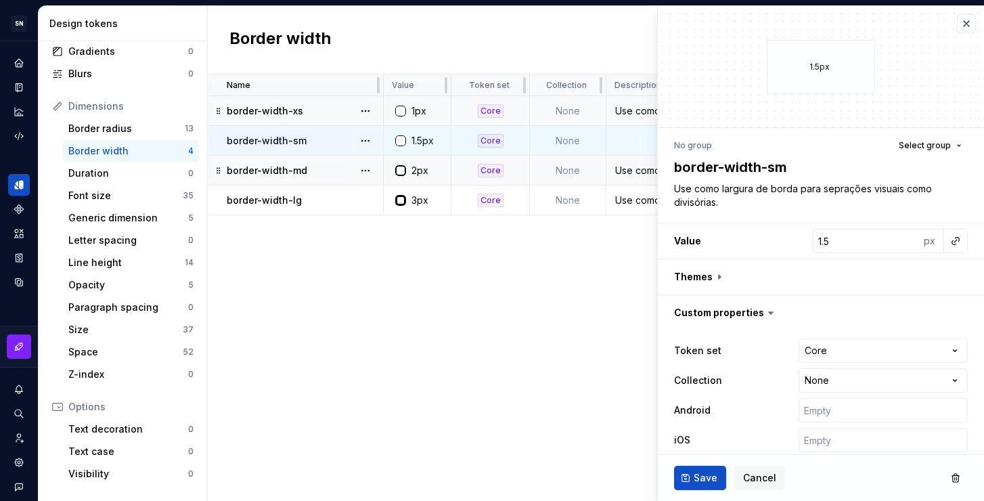
click at [588, 270] on div "Name Value Token set Collection Description Android iOS Web Last updated border…" at bounding box center [596, 287] width 776 height 426
click at [701, 472] on span "Save" at bounding box center [705, 478] width 24 height 14
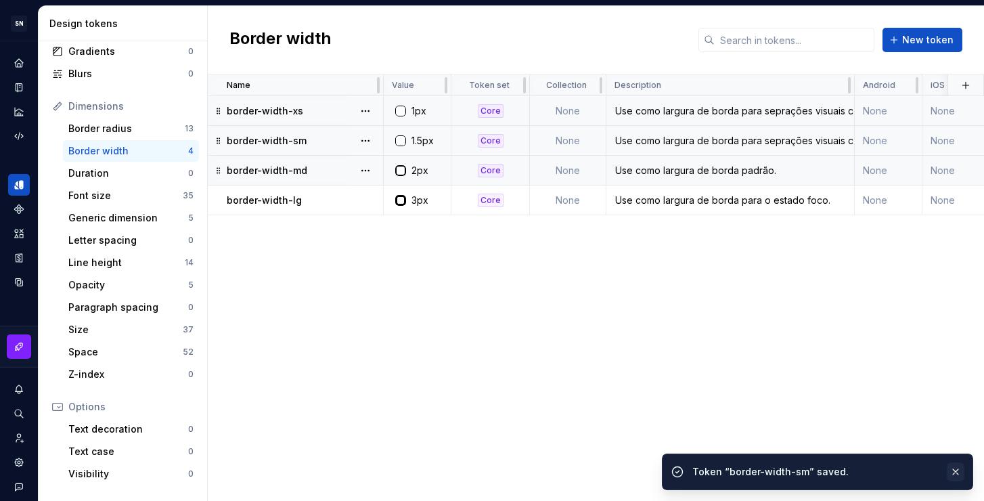
click at [959, 473] on button "button" at bounding box center [956, 471] width 18 height 19
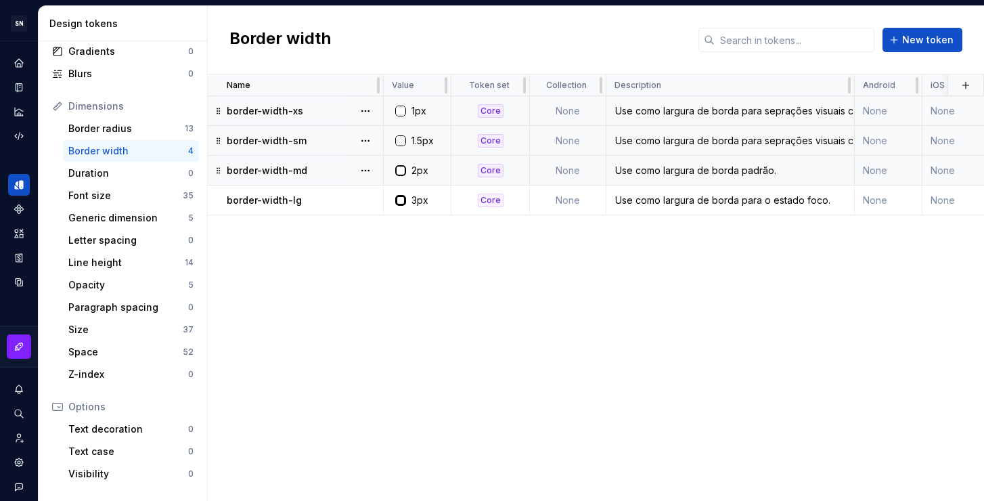
click at [700, 108] on div "Use como largura de borda para seprações visuais como divisórias." at bounding box center [730, 111] width 246 height 14
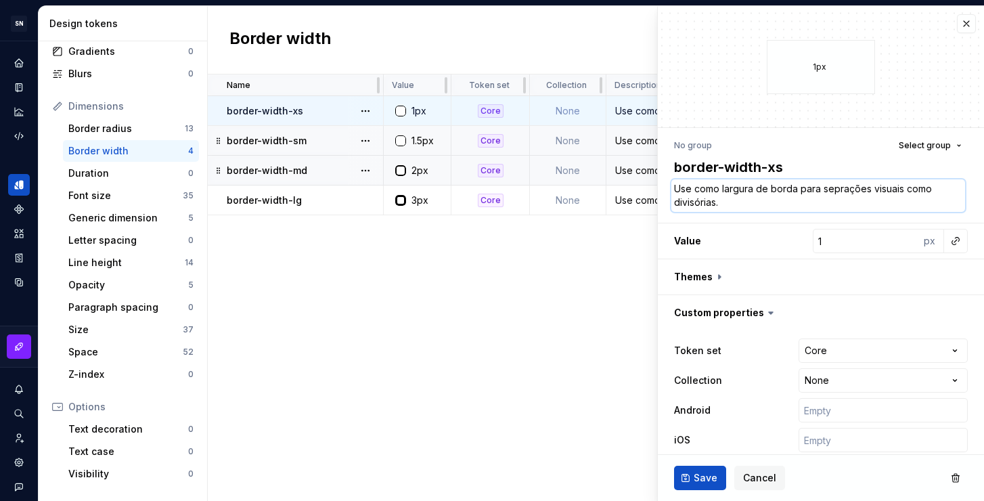
click at [866, 193] on textarea "Use como largura de borda para seprações visuais como divisórias." at bounding box center [818, 195] width 294 height 32
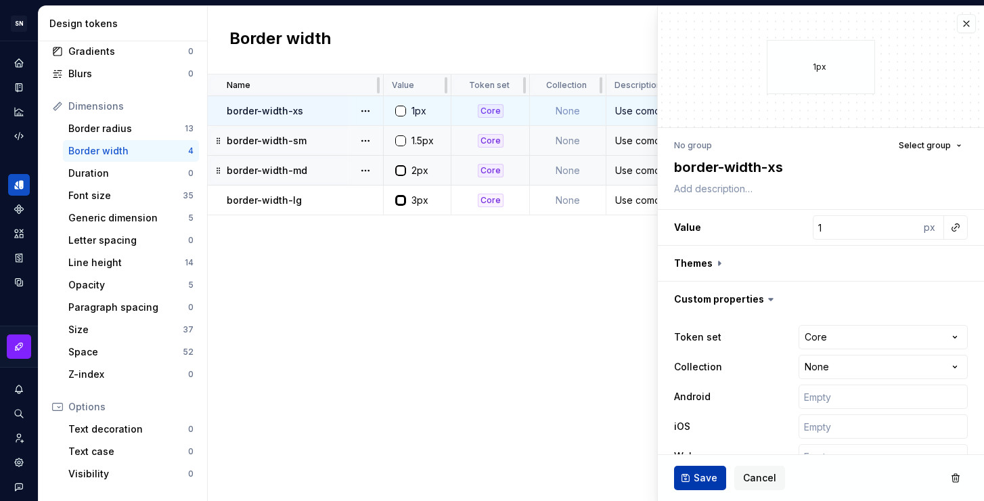
click at [714, 470] on button "Save" at bounding box center [700, 477] width 52 height 24
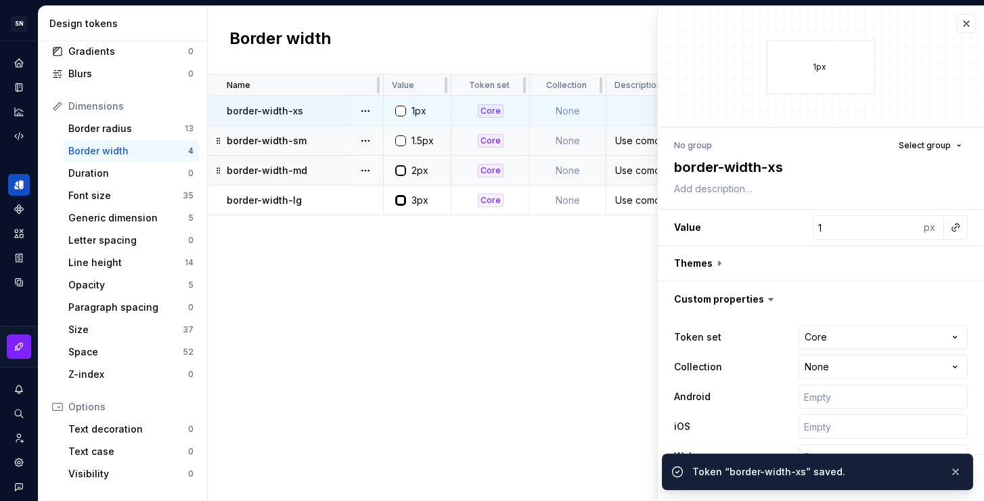
click at [622, 141] on div "Use como largura de borda para seprações visuais como divisórias." at bounding box center [730, 141] width 246 height 14
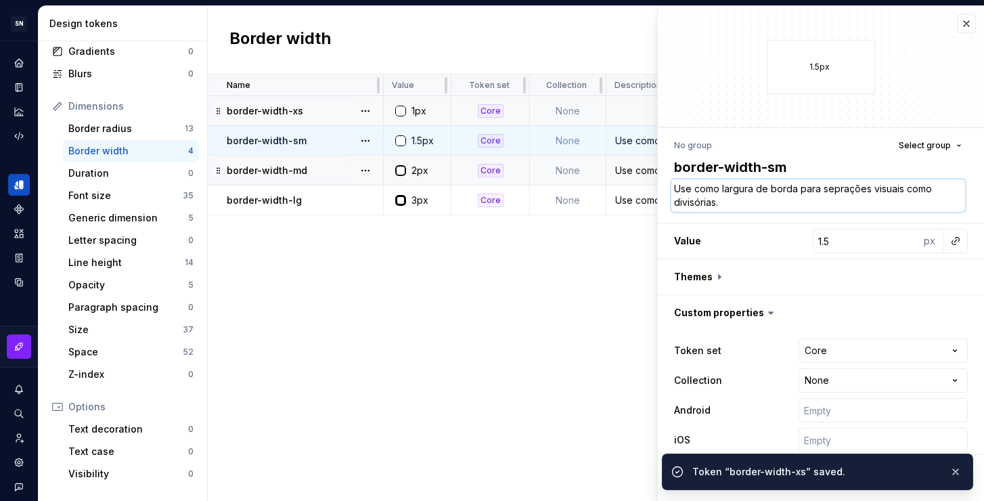
click at [775, 192] on textarea "Use como largura de borda para seprações visuais como divisórias." at bounding box center [818, 195] width 294 height 32
click at [738, 201] on textarea "Use como largura de borda para seprações visuais como divisórias." at bounding box center [818, 195] width 294 height 32
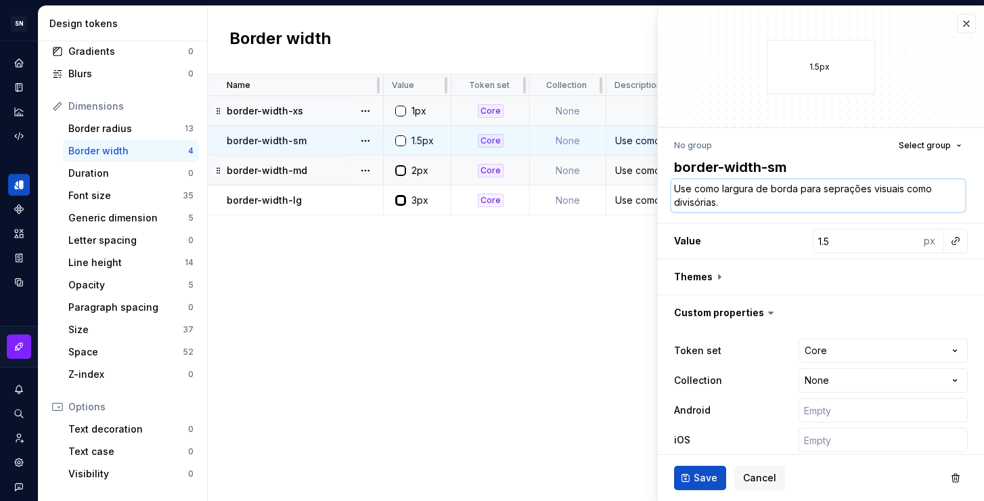
drag, startPoint x: 822, startPoint y: 189, endPoint x: 868, endPoint y: 191, distance: 46.1
click at [868, 191] on textarea "Use como largura de borda para seprações visuais como divisórias." at bounding box center [818, 195] width 294 height 32
click at [905, 190] on textarea "Use como largura de borda para elementos visuais como divisórias." at bounding box center [818, 195] width 294 height 32
click at [909, 202] on textarea "Use como largura de borda para elementos visuais que precisa de menos enfase co…" at bounding box center [818, 195] width 294 height 32
click at [705, 204] on textarea "Use como largura de borda para elementos visuais que precisa de menos enfase co…" at bounding box center [818, 195] width 294 height 32
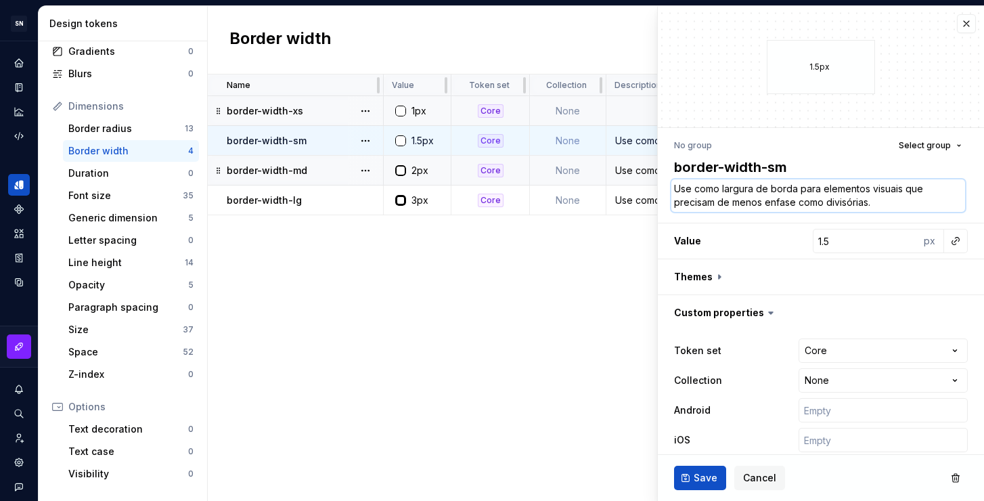
click at [911, 207] on textarea "Use como largura de borda para elementos visuais que precisam de menos enfase c…" at bounding box center [818, 195] width 294 height 32
click at [766, 200] on textarea "Use como largura de borda para elementos visuais que precisam de menos enfase c…" at bounding box center [818, 195] width 294 height 32
click at [906, 202] on textarea "Use como largura de borda para elementos visuais que precisam de menos ênfase c…" at bounding box center [818, 195] width 294 height 32
click at [708, 473] on span "Save" at bounding box center [705, 478] width 24 height 14
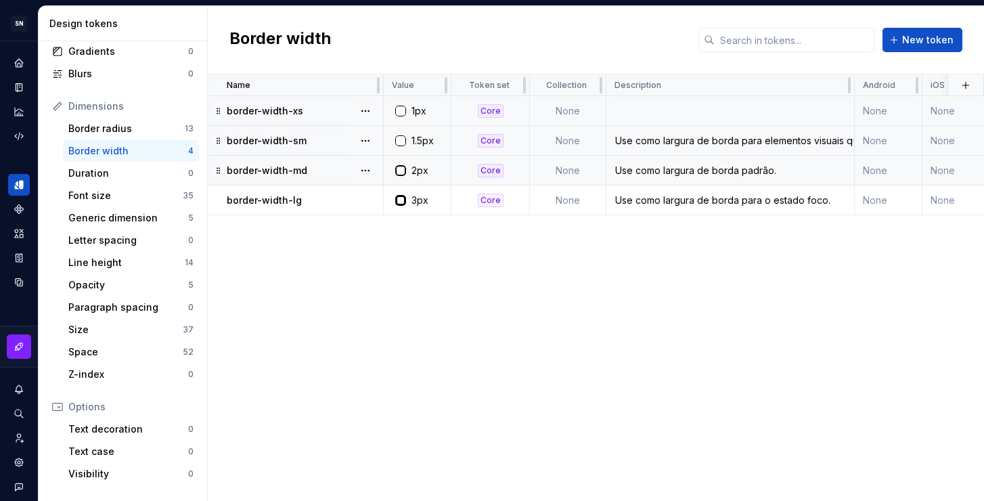
click at [307, 234] on div "Name Value Token set Collection Description Android iOS Web Last updated border…" at bounding box center [596, 287] width 776 height 426
click at [124, 129] on div "Border radius" at bounding box center [126, 129] width 116 height 14
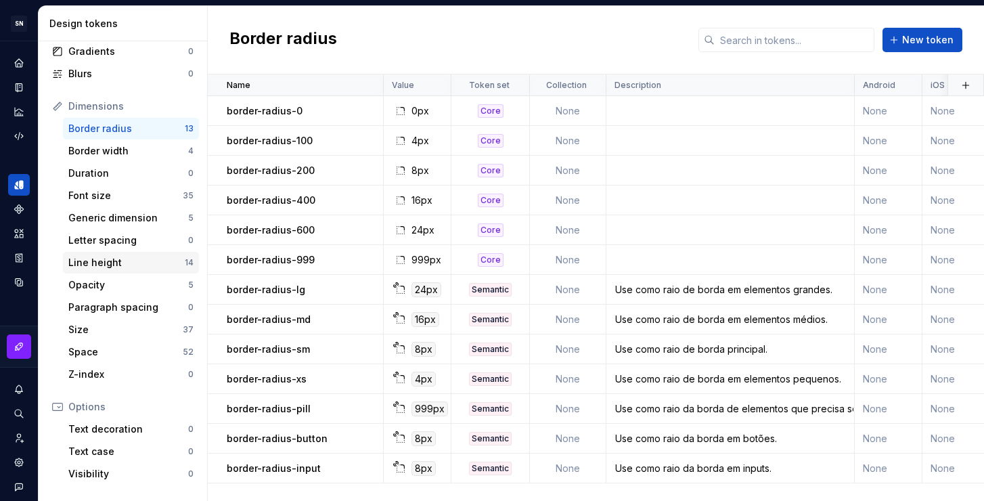
click at [101, 268] on div "Line height" at bounding box center [126, 263] width 116 height 14
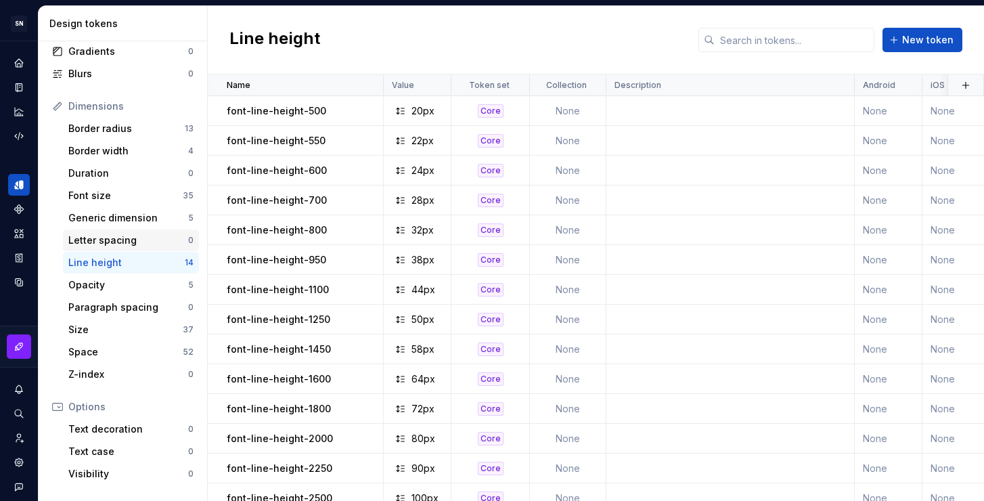
click at [127, 246] on div "Letter spacing" at bounding box center [128, 240] width 120 height 14
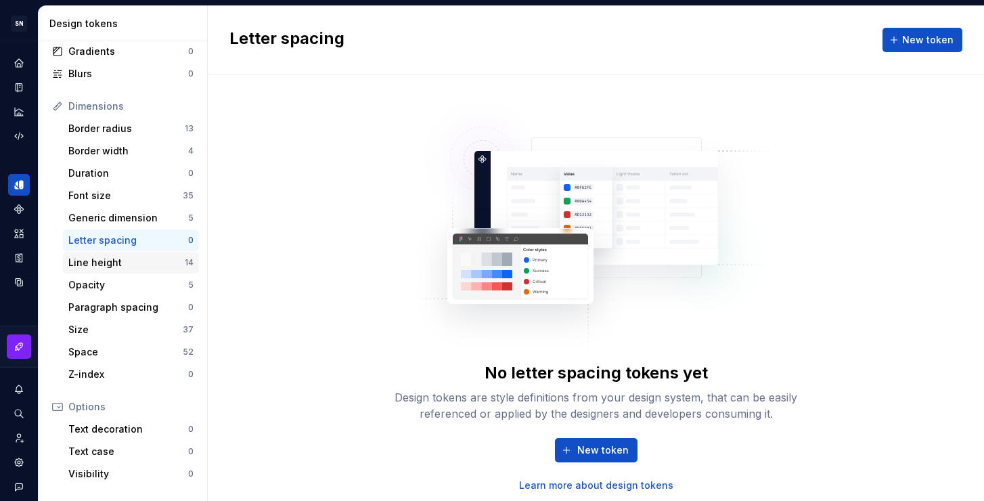
click at [110, 264] on div "Line height" at bounding box center [126, 263] width 116 height 14
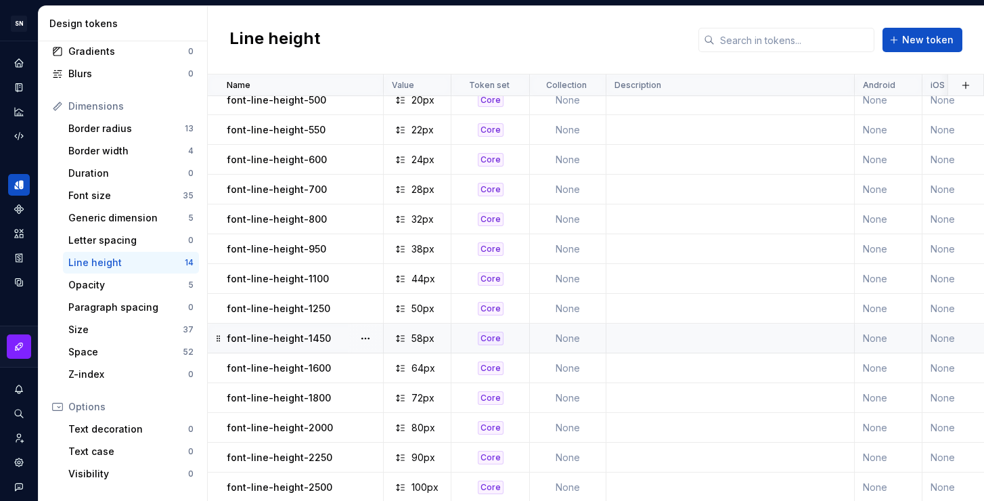
scroll to position [20, 0]
click at [106, 283] on div "Opacity" at bounding box center [128, 285] width 120 height 14
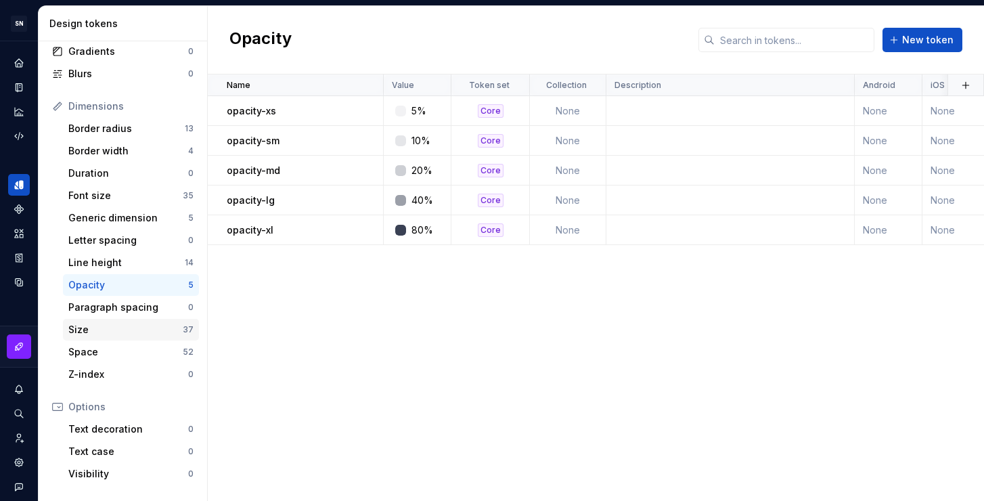
click at [116, 328] on div "Size" at bounding box center [125, 330] width 114 height 14
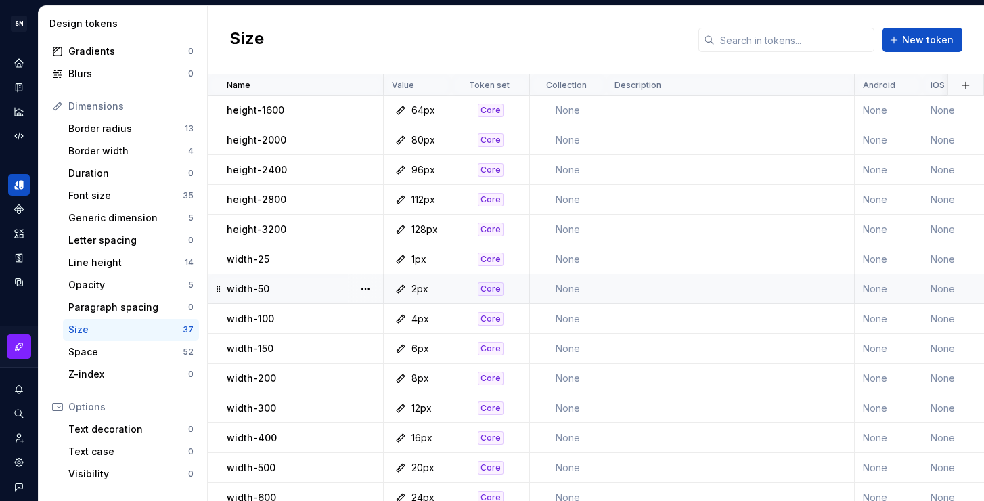
scroll to position [704, 0]
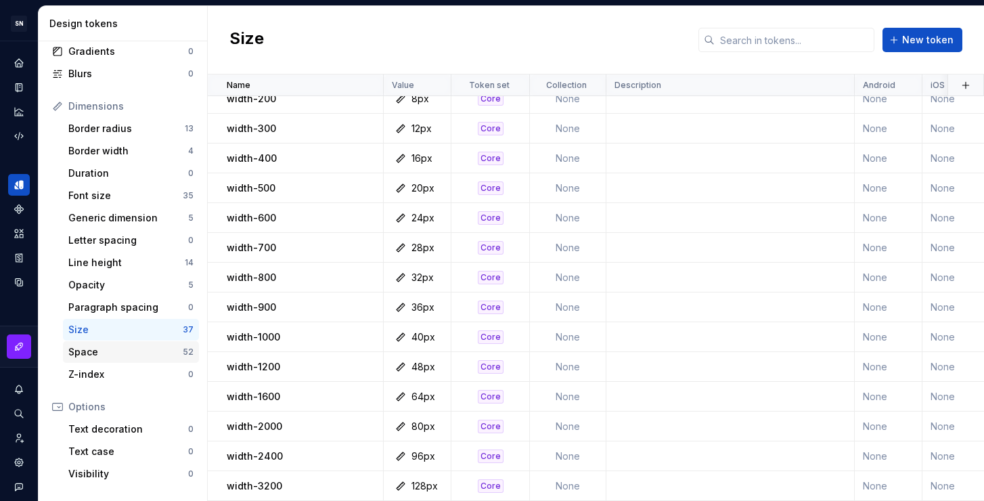
click at [86, 350] on div "Space" at bounding box center [125, 352] width 114 height 14
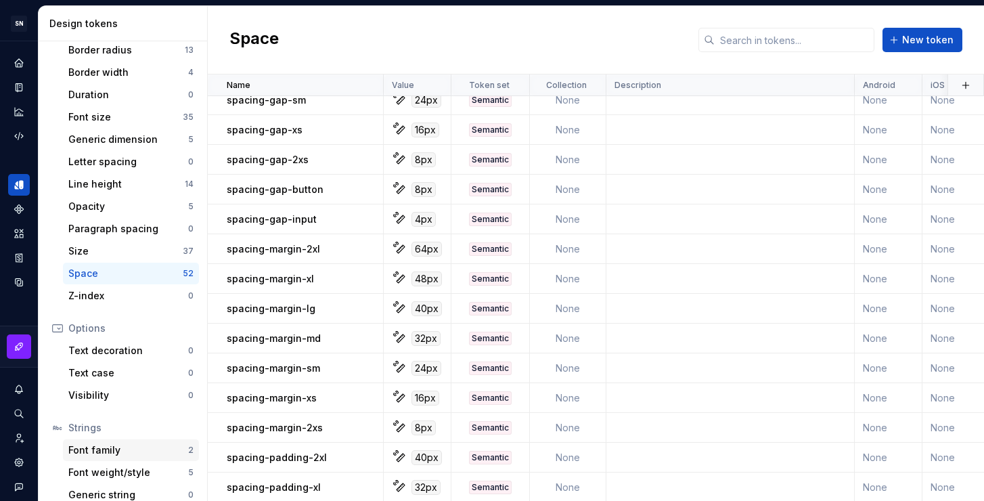
scroll to position [240, 0]
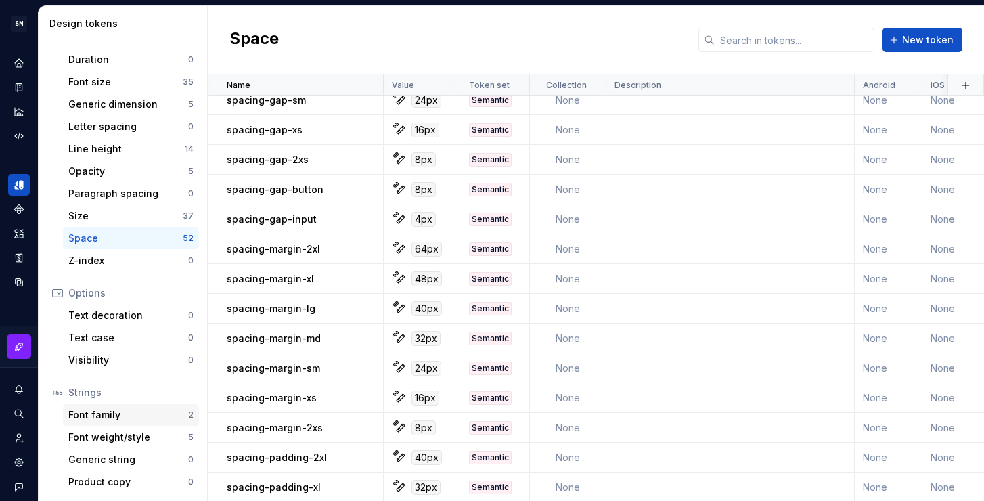
click at [135, 421] on div "Font family" at bounding box center [128, 415] width 120 height 14
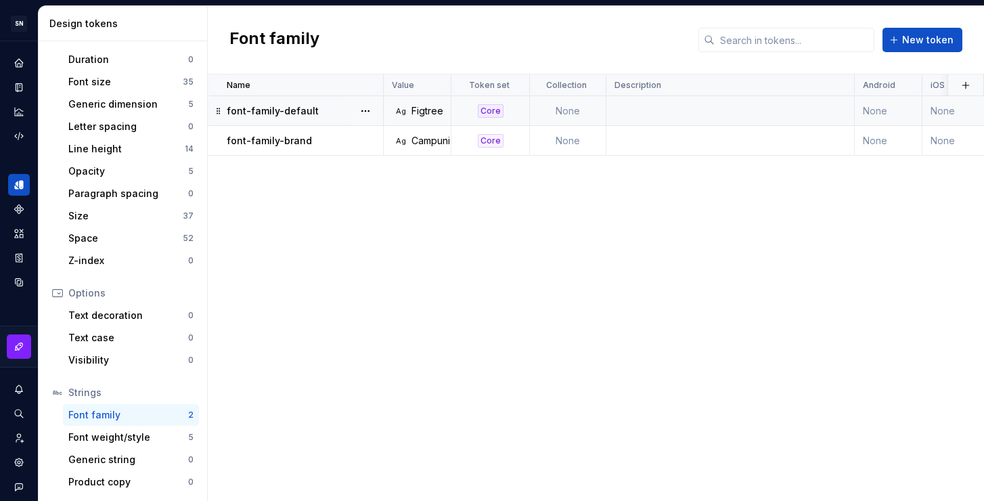
click at [712, 114] on td at bounding box center [730, 111] width 248 height 30
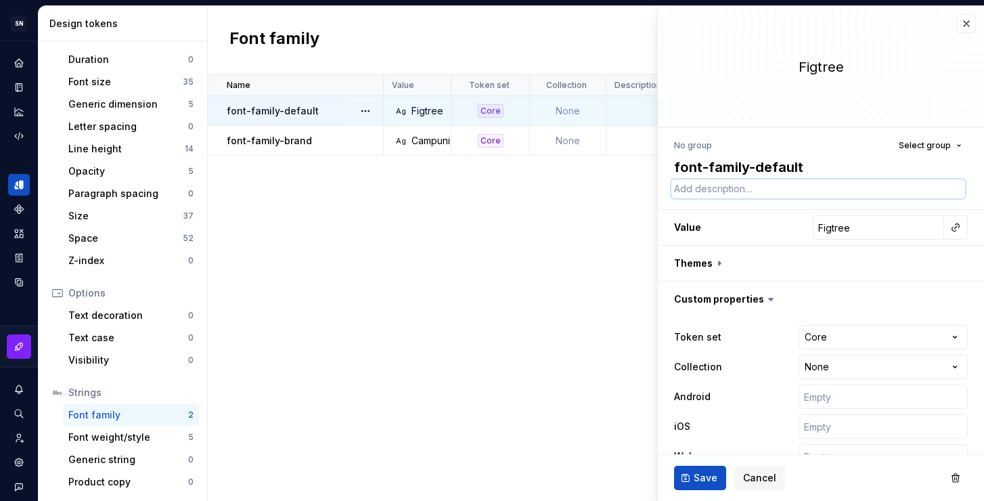
click at [719, 196] on textarea at bounding box center [818, 188] width 294 height 19
drag, startPoint x: 772, startPoint y: 187, endPoint x: 723, endPoint y: 189, distance: 49.4
click at [723, 189] on textarea "Use como familia" at bounding box center [818, 188] width 294 height 19
click at [765, 188] on textarea "Use como familia" at bounding box center [818, 188] width 294 height 19
click at [698, 486] on button "Save" at bounding box center [700, 477] width 52 height 24
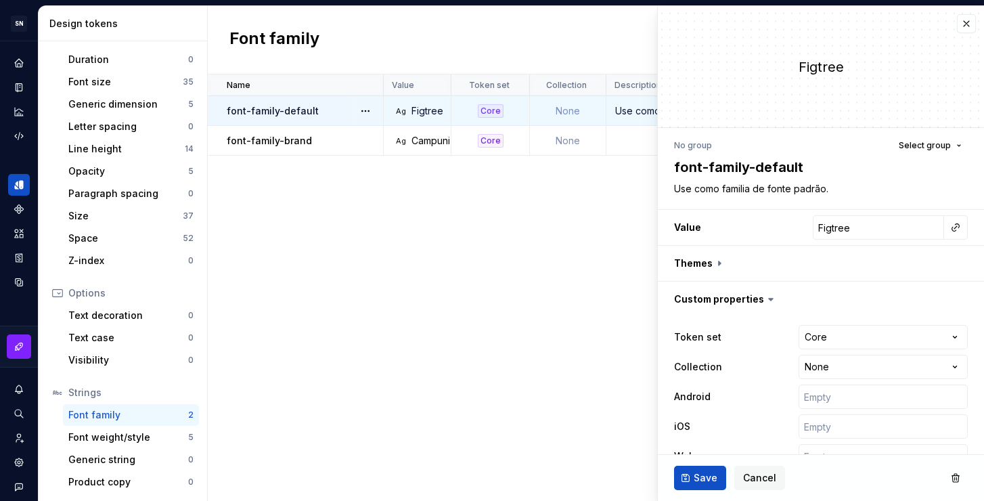
click at [631, 139] on td at bounding box center [730, 141] width 248 height 30
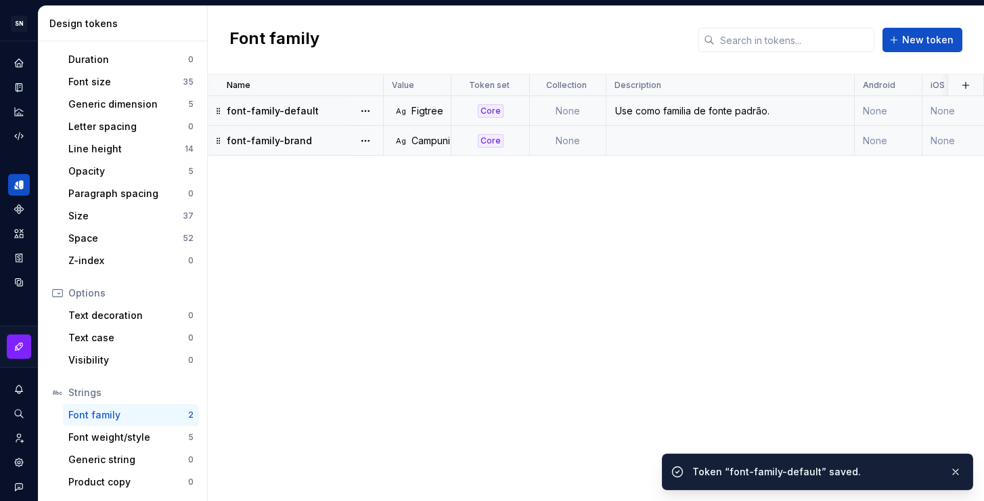
click at [641, 135] on td at bounding box center [730, 141] width 248 height 30
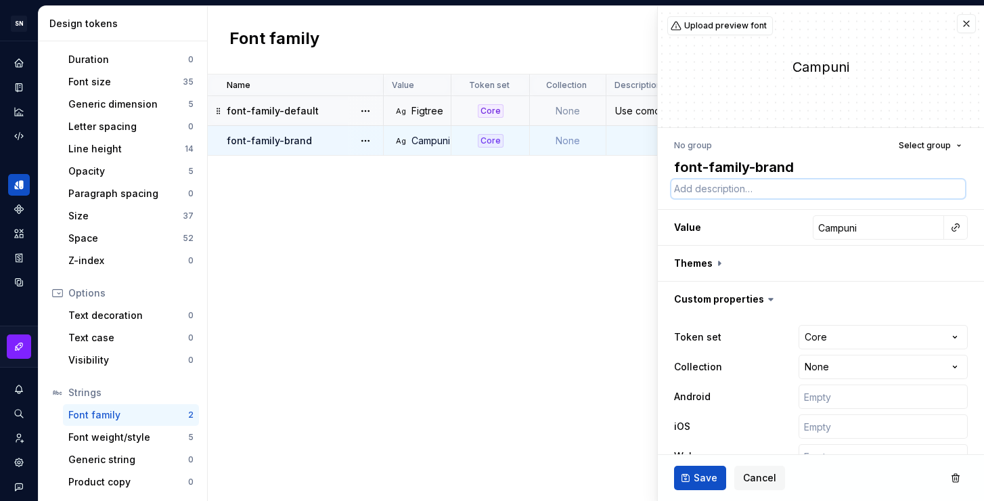
click at [720, 185] on textarea at bounding box center [818, 188] width 294 height 19
paste textarea "Use como familia de fonte padrão."
drag, startPoint x: 841, startPoint y: 189, endPoint x: 796, endPoint y: 188, distance: 45.4
click at [796, 188] on textarea "Use como familia de fonte padrão." at bounding box center [818, 188] width 294 height 19
click at [904, 187] on textarea "Use como familia de fonte para títulos grandes." at bounding box center [818, 188] width 294 height 19
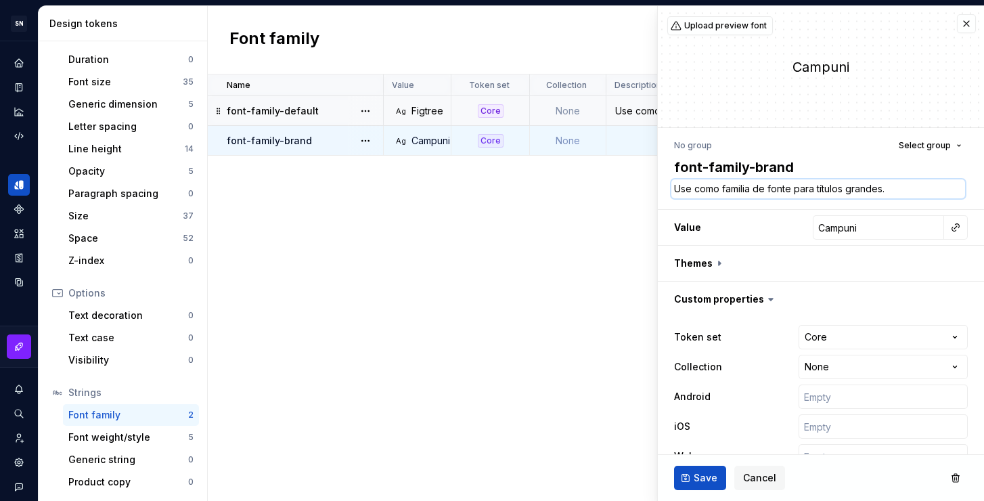
click at [895, 190] on textarea "Use como familia de fonte para títulos grandes." at bounding box center [818, 188] width 294 height 19
click at [705, 478] on span "Save" at bounding box center [705, 478] width 24 height 14
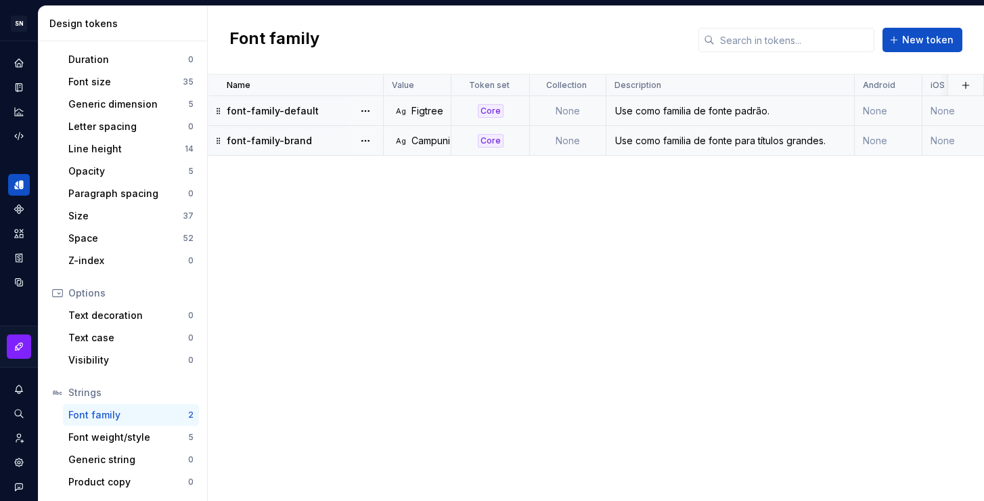
click at [790, 139] on div "Use como familia de fonte para títulos grandes." at bounding box center [730, 141] width 246 height 14
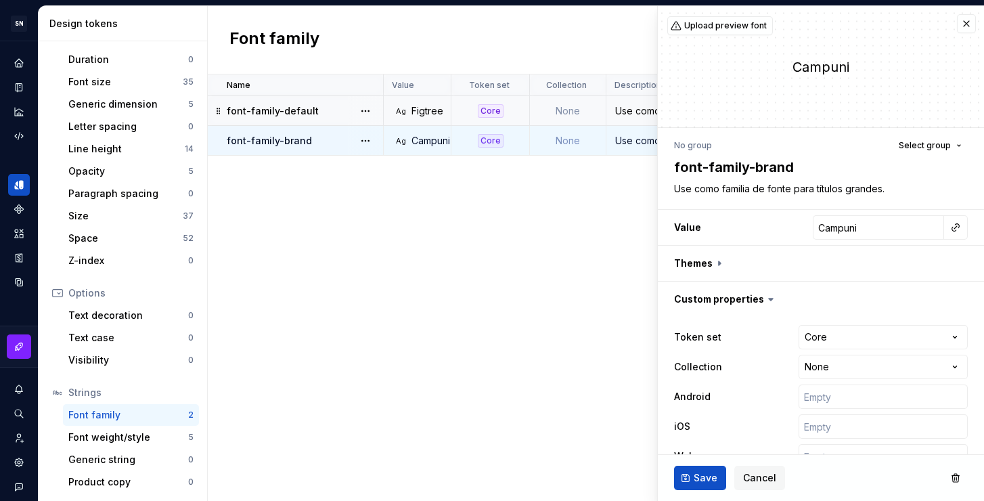
click at [474, 258] on div "Name Value Token set Collection Description Android iOS Web Last updated font-f…" at bounding box center [596, 287] width 776 height 426
click at [706, 472] on span "Save" at bounding box center [705, 478] width 24 height 14
click at [111, 436] on div "Font weight/style" at bounding box center [128, 437] width 120 height 14
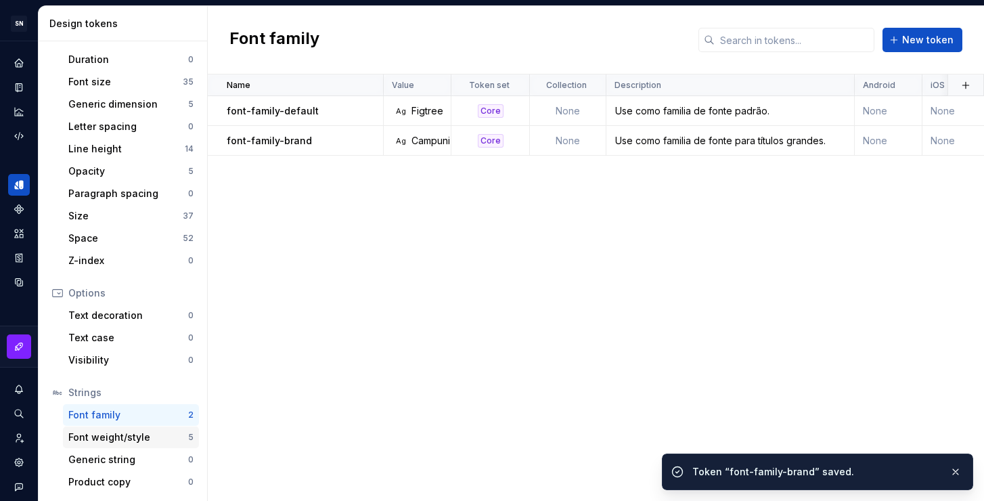
click at [121, 439] on div "Font weight/style" at bounding box center [128, 437] width 120 height 14
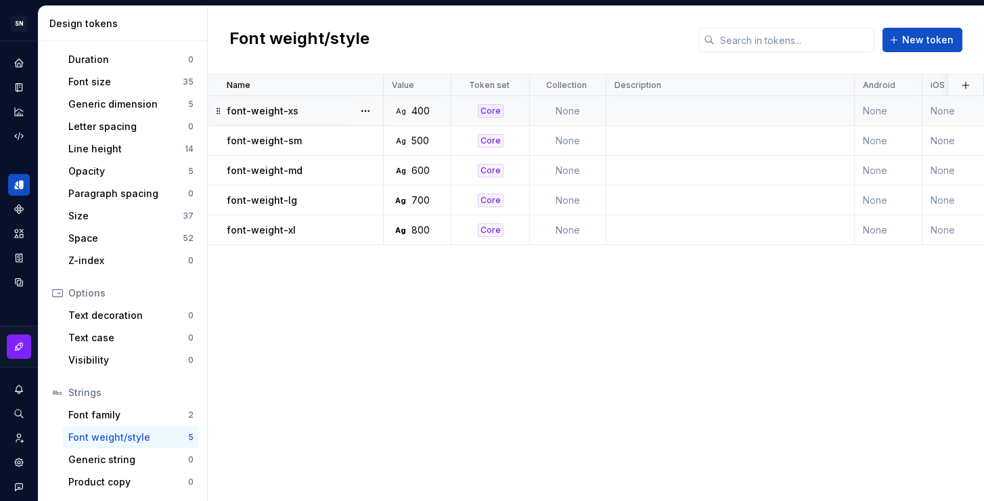
click at [646, 110] on td at bounding box center [730, 111] width 248 height 30
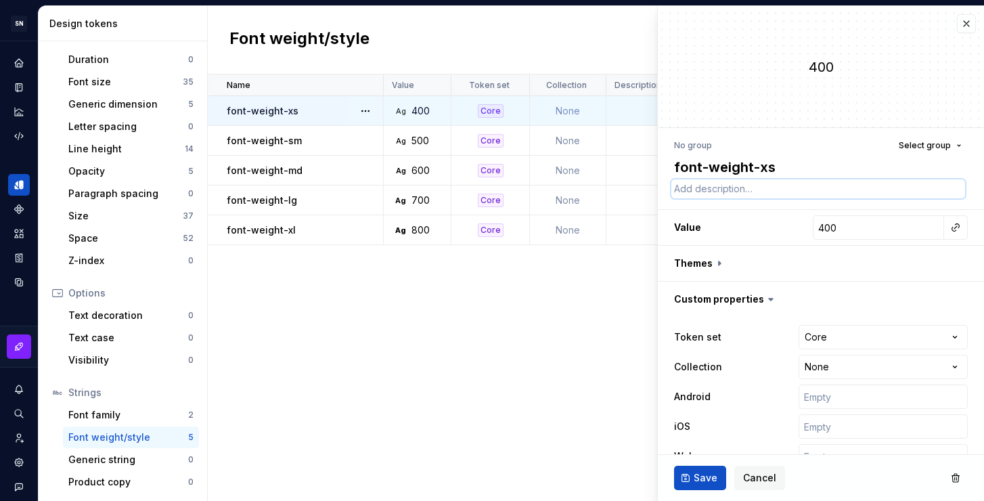
click at [712, 192] on textarea at bounding box center [818, 188] width 294 height 19
click at [712, 482] on span "Save" at bounding box center [705, 478] width 24 height 14
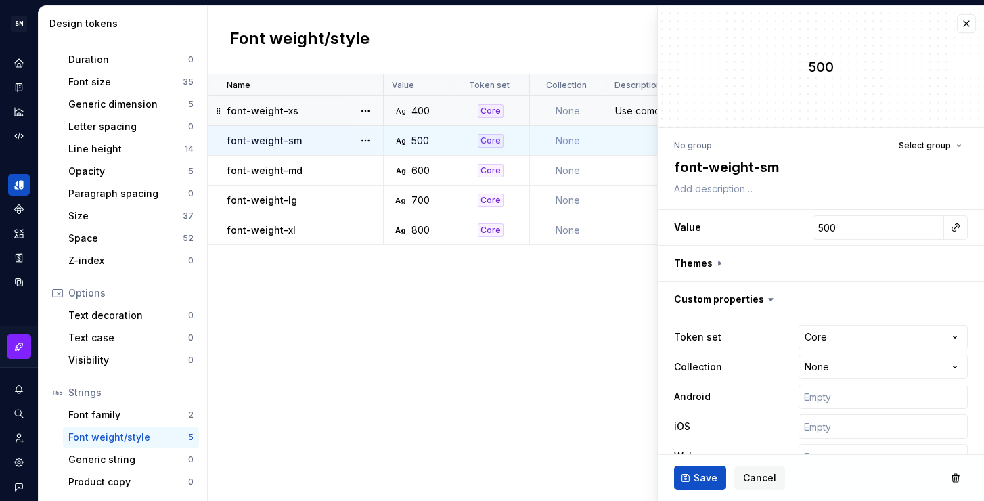
click at [645, 301] on div "Name Value Token set Collection Description Android iOS Web Last updated font-w…" at bounding box center [596, 287] width 776 height 426
click at [633, 229] on td at bounding box center [730, 230] width 248 height 30
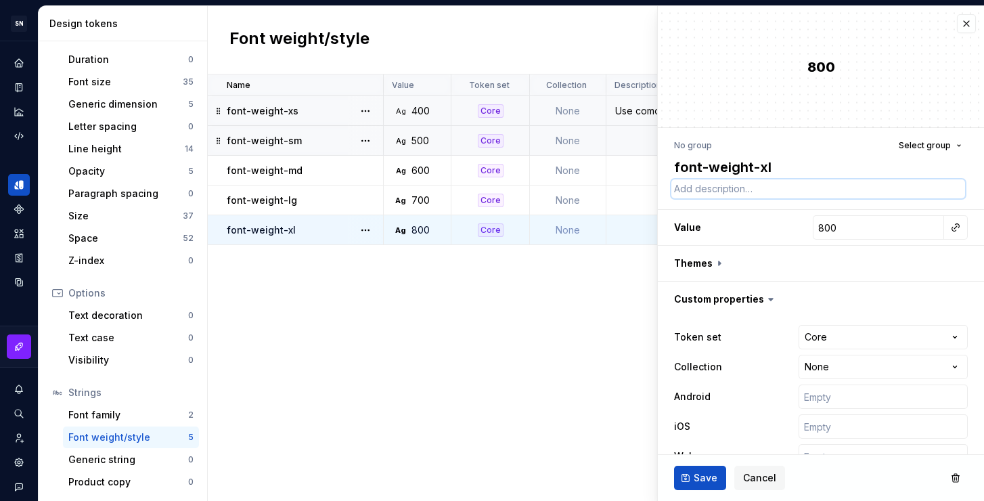
click at [735, 189] on textarea at bounding box center [818, 188] width 294 height 19
paste textarea "Use como peso de fonte padrão."
drag, startPoint x: 824, startPoint y: 189, endPoint x: 786, endPoint y: 191, distance: 37.9
click at [786, 191] on textarea "Use como peso de fonte padrão." at bounding box center [818, 188] width 294 height 19
click at [706, 476] on span "Save" at bounding box center [705, 478] width 24 height 14
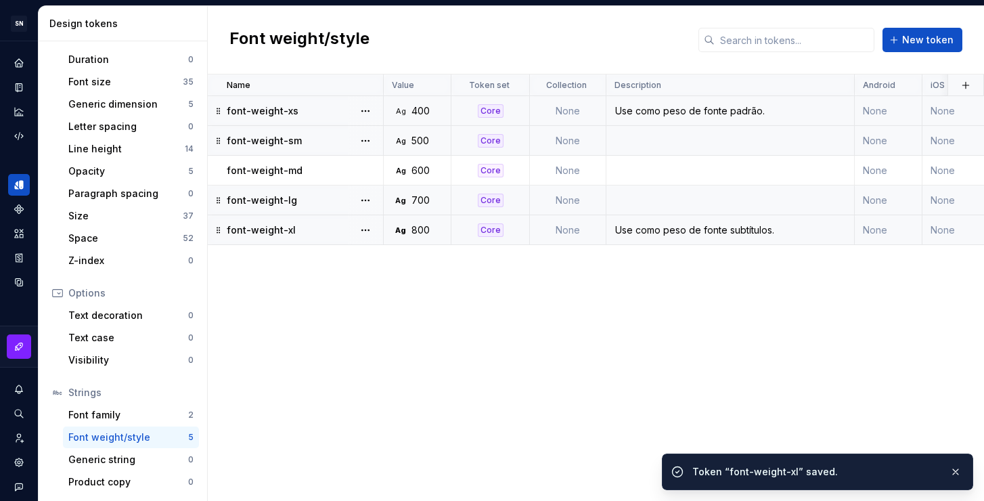
click at [641, 235] on div "Use como peso de fonte subtítulos." at bounding box center [730, 230] width 246 height 14
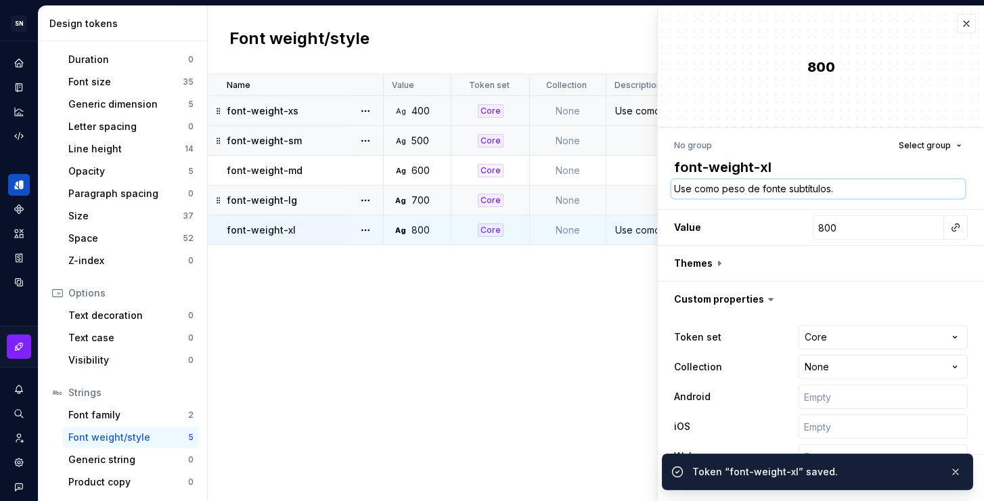
click at [743, 188] on textarea "Use como peso de fonte subtítulos." at bounding box center [818, 188] width 294 height 19
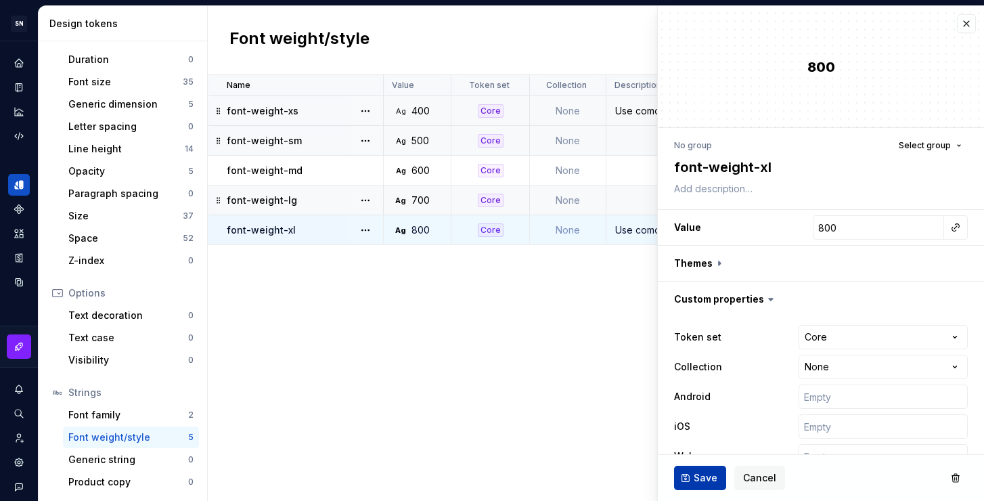
click at [716, 478] on button "Save" at bounding box center [700, 477] width 52 height 24
click at [629, 138] on td at bounding box center [730, 141] width 248 height 30
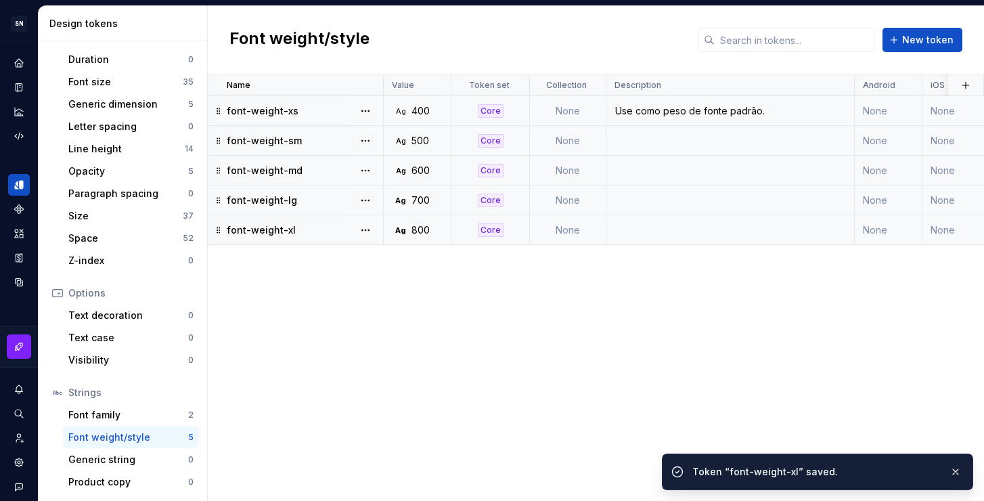
click at [681, 145] on td at bounding box center [730, 141] width 248 height 30
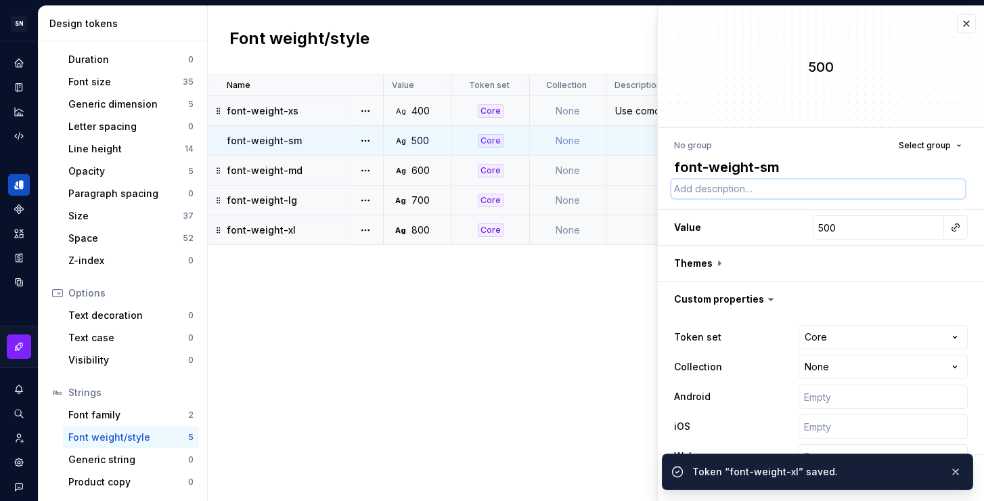
click at [739, 190] on textarea at bounding box center [818, 188] width 294 height 19
paste textarea "Use como peso de fonte subtítulos."
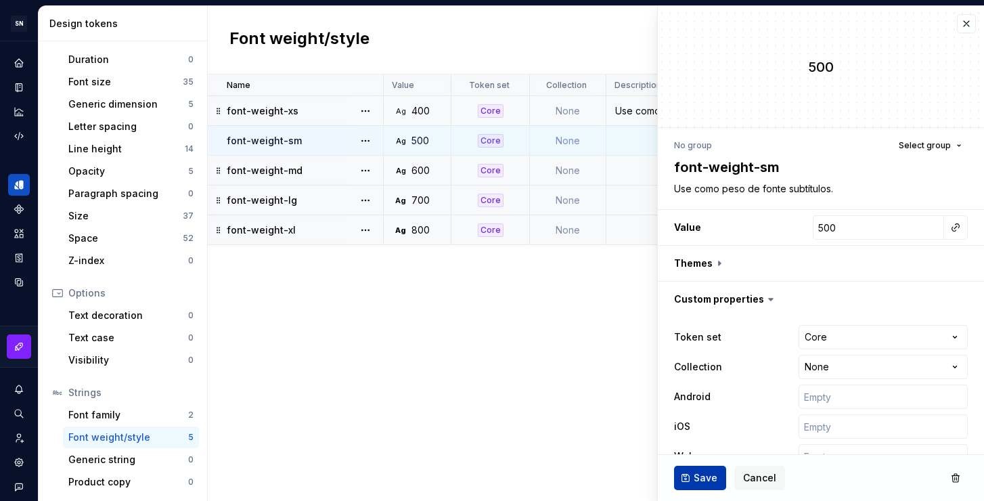
click at [711, 472] on span "Save" at bounding box center [705, 478] width 24 height 14
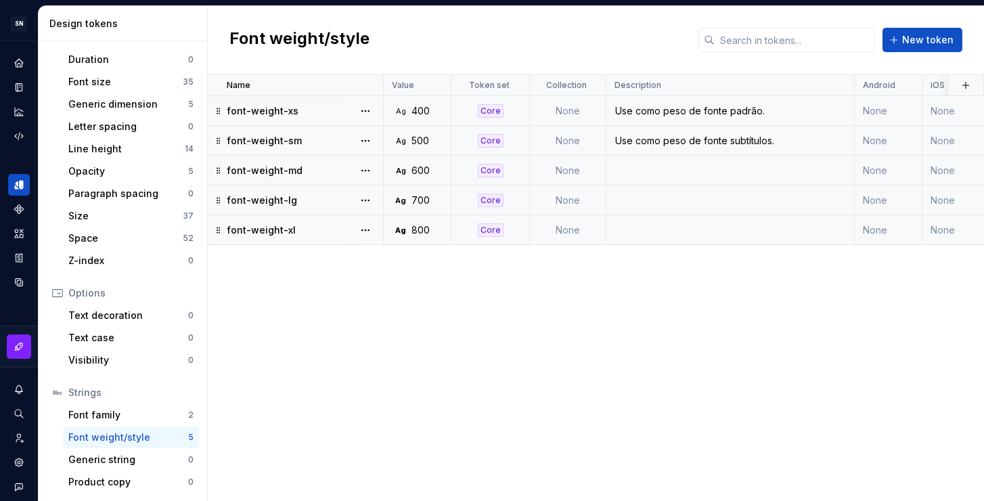
click at [695, 139] on div "Use como peso de fonte subtítulos." at bounding box center [730, 141] width 246 height 14
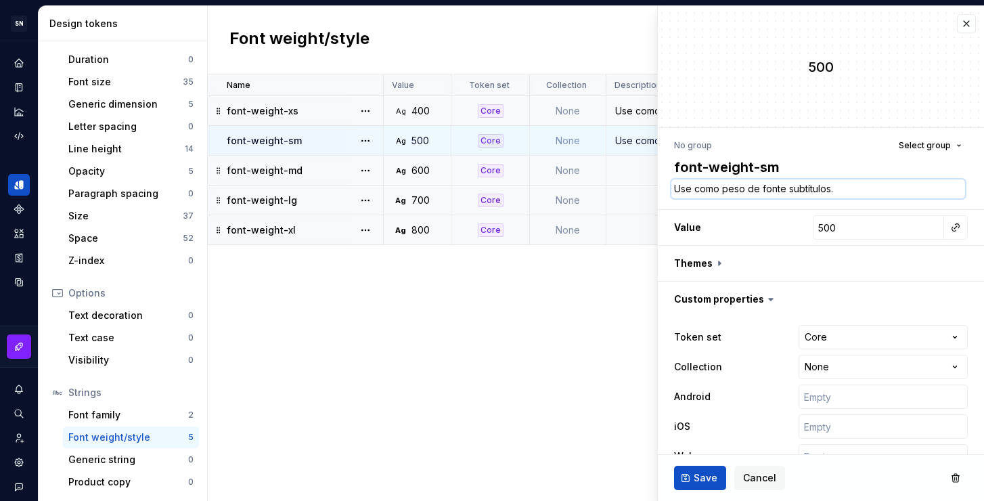
click at [741, 191] on textarea "Use como peso de fonte subtítulos." at bounding box center [818, 188] width 294 height 19
click at [691, 479] on button "Save" at bounding box center [700, 477] width 52 height 24
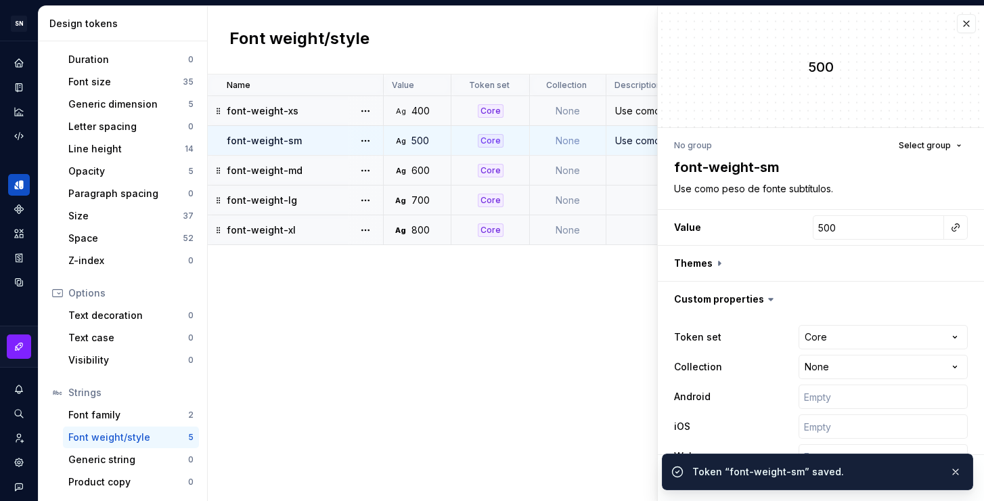
click at [622, 166] on td at bounding box center [730, 171] width 248 height 30
click at [959, 468] on button "button" at bounding box center [956, 471] width 18 height 19
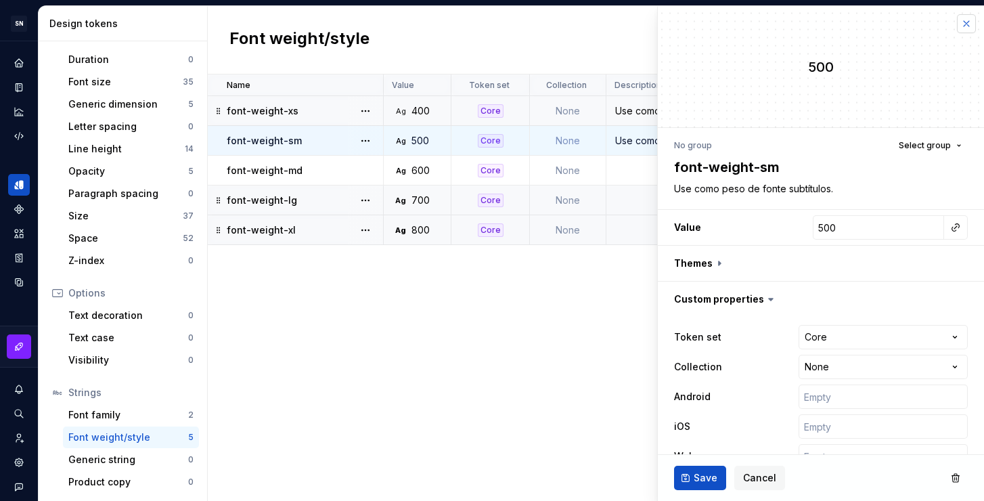
click at [957, 27] on button "button" at bounding box center [966, 23] width 19 height 19
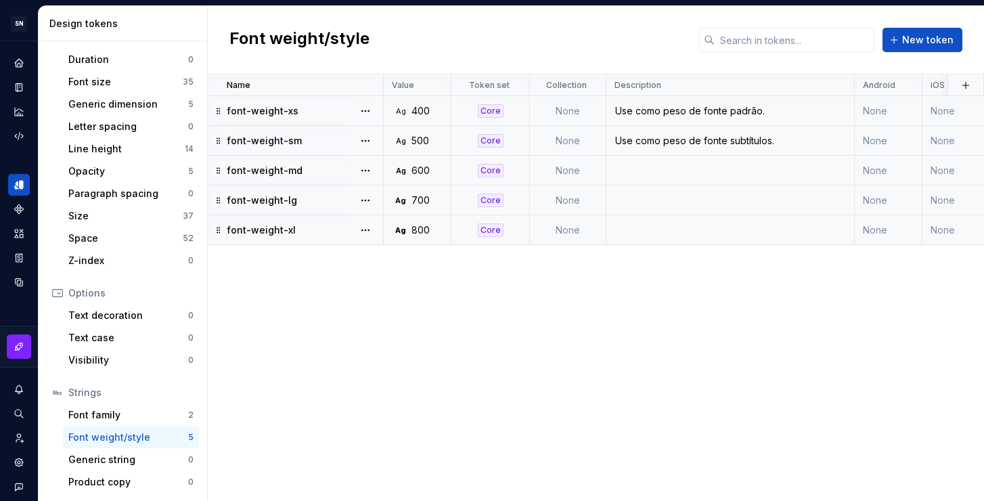
click at [659, 166] on td at bounding box center [730, 171] width 248 height 30
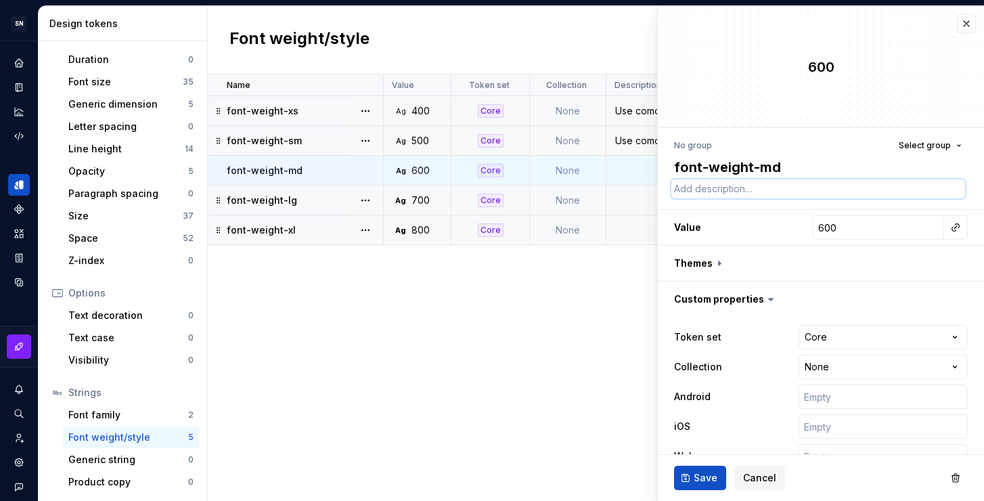
click at [742, 188] on textarea at bounding box center [818, 188] width 294 height 19
paste textarea "Use como peso de fonte subtítulos."
click at [716, 480] on button "Save" at bounding box center [700, 477] width 52 height 24
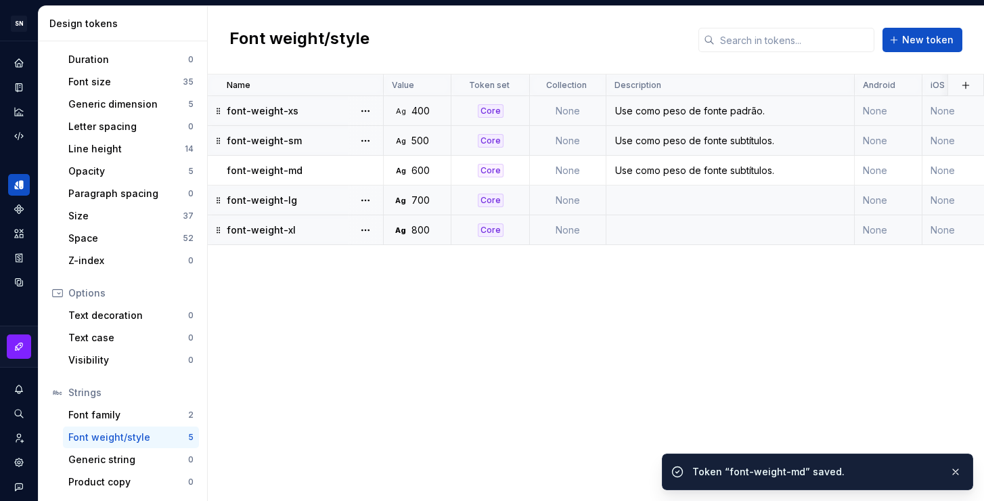
click at [729, 140] on div "Use como peso de fonte subtítulos." at bounding box center [730, 141] width 246 height 14
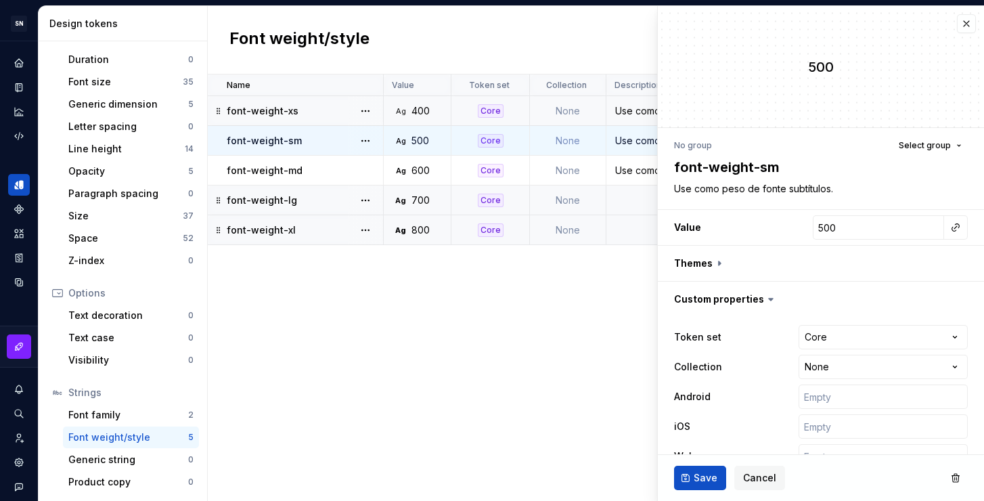
click at [629, 113] on div "Use como peso de fonte padrão." at bounding box center [730, 111] width 246 height 14
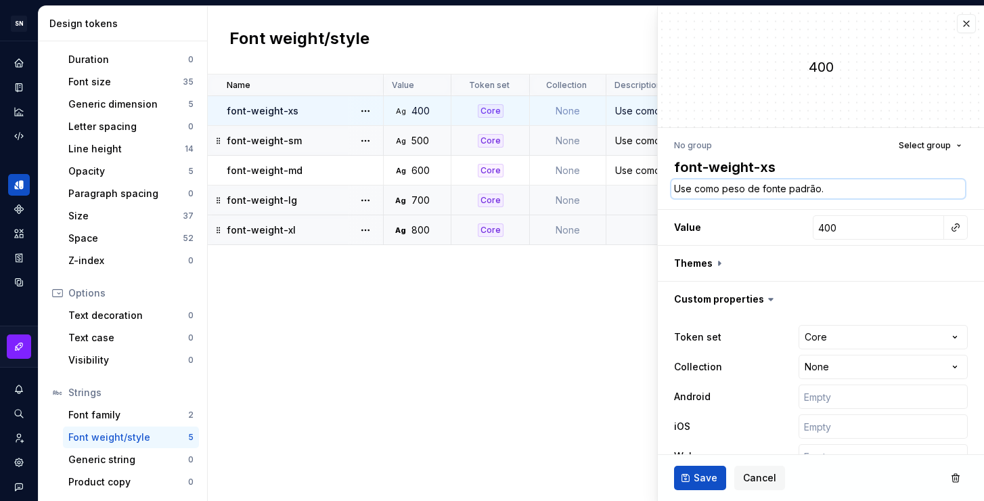
click at [748, 192] on textarea "Use como peso de fonte padrão." at bounding box center [818, 188] width 294 height 19
click at [596, 340] on div "Name Value Token set Collection Description Android iOS Web Last updated font-w…" at bounding box center [596, 287] width 776 height 426
click at [632, 139] on div "Use como peso de fonte subtítulos." at bounding box center [730, 141] width 246 height 14
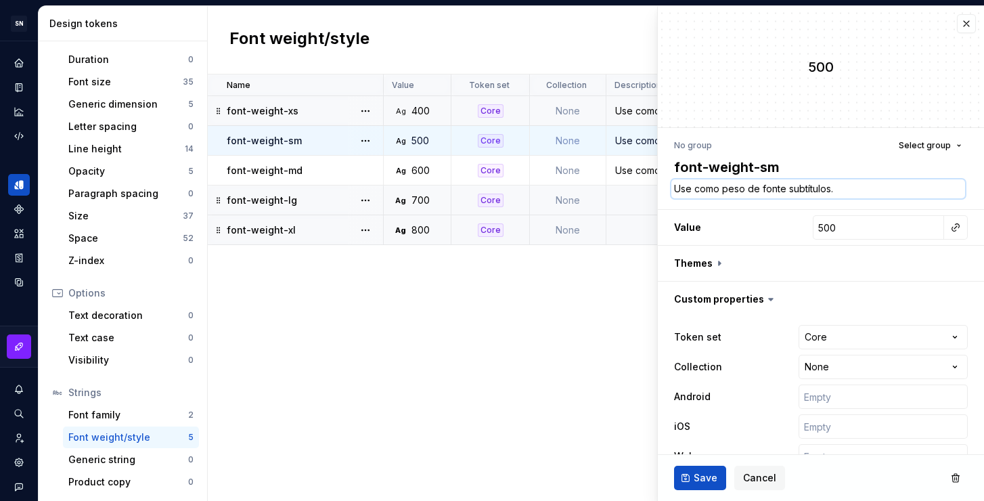
click at [735, 191] on textarea "Use como peso de fonte subtítulos." at bounding box center [818, 188] width 294 height 19
paste textarea "padrão"
click at [700, 476] on span "Save" at bounding box center [705, 478] width 24 height 14
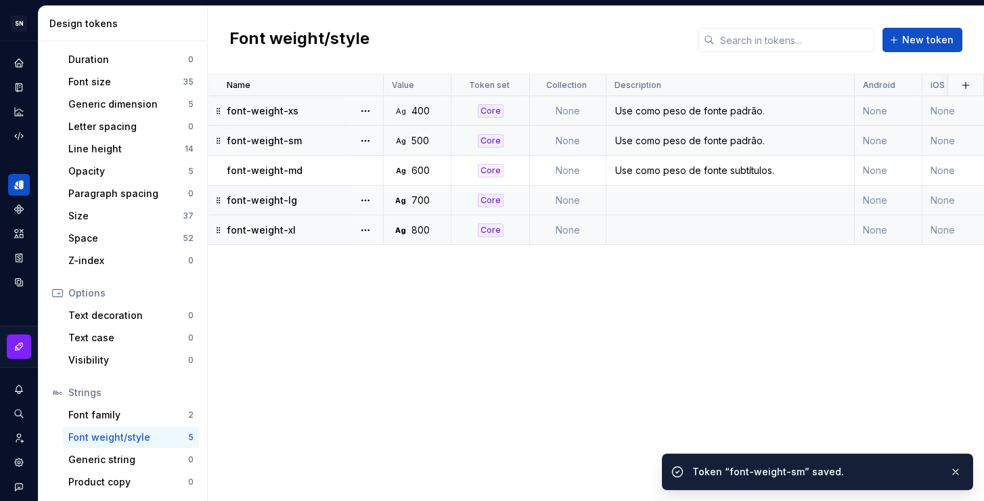
click at [628, 108] on div "Use como peso de fonte padrão." at bounding box center [730, 111] width 246 height 14
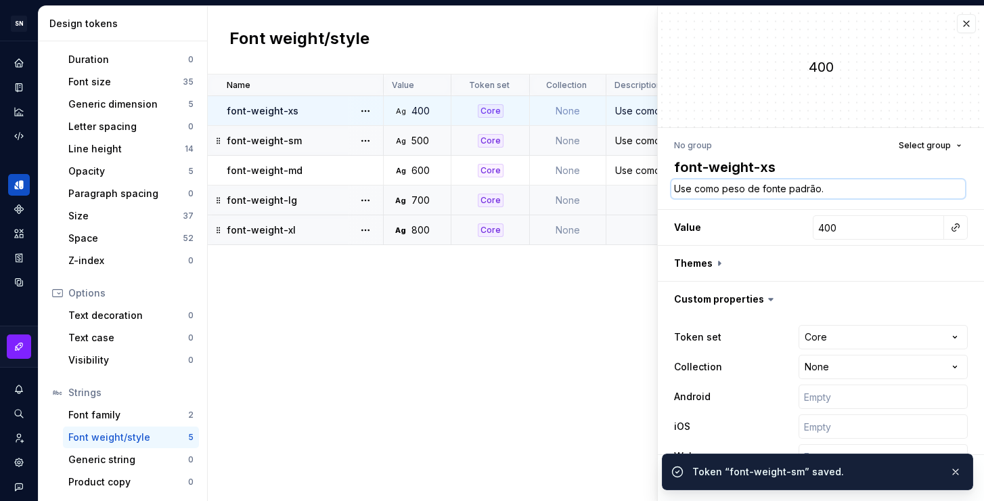
click at [760, 188] on textarea "Use como peso de fonte padrão." at bounding box center [818, 188] width 294 height 19
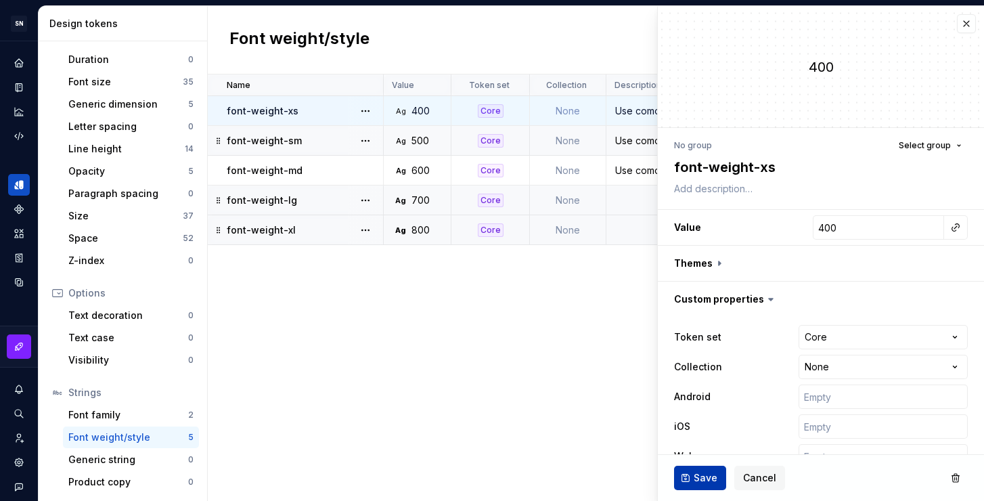
click at [708, 472] on span "Save" at bounding box center [705, 478] width 24 height 14
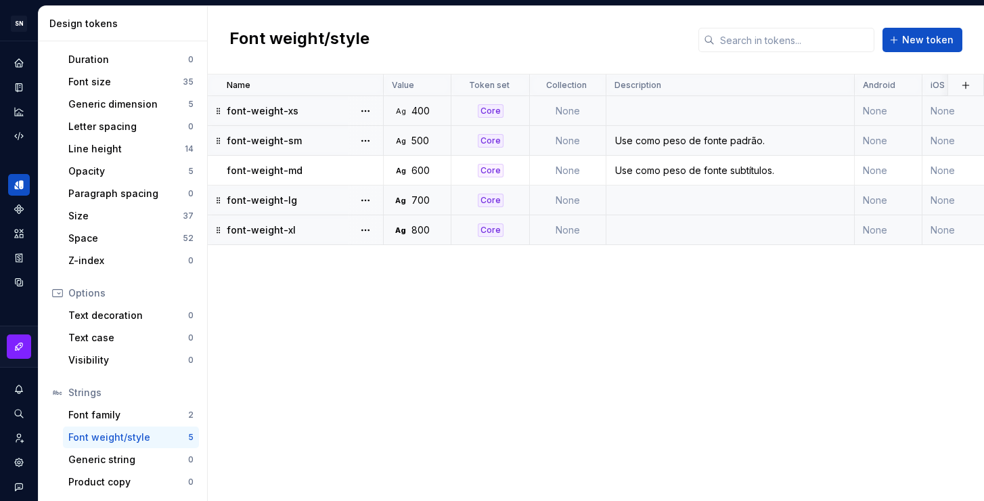
click at [689, 199] on td at bounding box center [730, 200] width 248 height 30
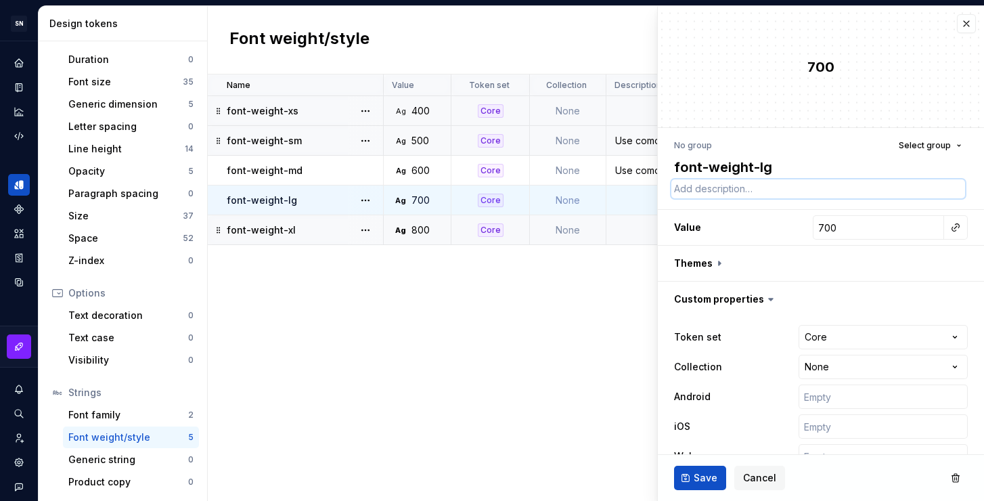
click at [724, 196] on textarea at bounding box center [818, 188] width 294 height 19
paste textarea "Use como peso de fonte padrão."
drag, startPoint x: 836, startPoint y: 186, endPoint x: 787, endPoint y: 190, distance: 49.6
click at [787, 190] on textarea "Use como peso de fonte padrão." at bounding box center [818, 188] width 294 height 19
click at [705, 477] on span "Save" at bounding box center [705, 478] width 24 height 14
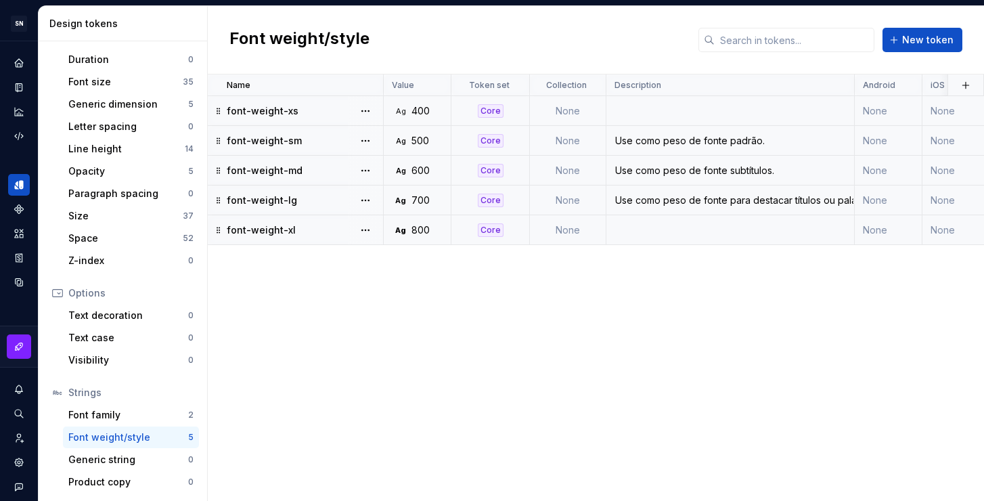
click at [756, 167] on div "Use como peso de fonte subtítulos." at bounding box center [730, 171] width 246 height 14
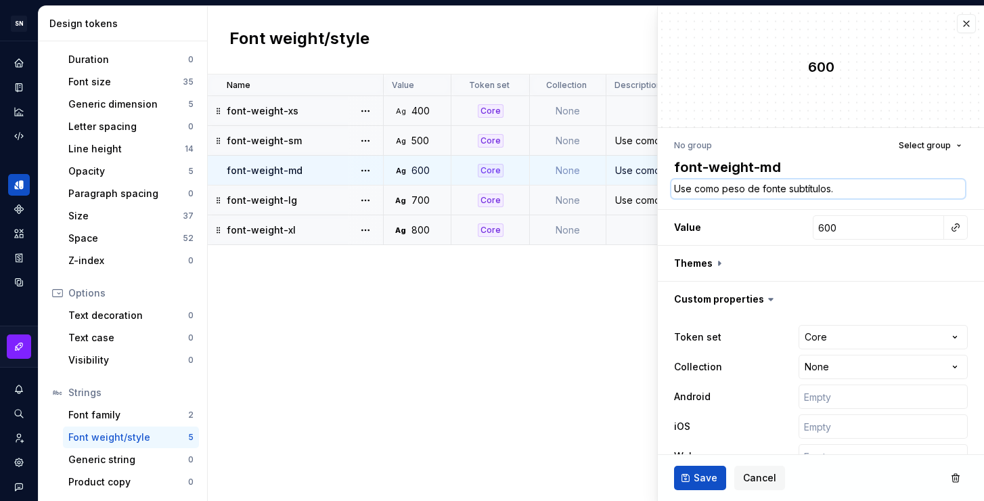
click at [793, 184] on textarea "Use como peso de fonte subtítulos." at bounding box center [818, 188] width 294 height 19
click at [788, 189] on textarea "Use como peso de fonte subtítulos." at bounding box center [818, 188] width 294 height 19
click at [700, 480] on span "Save" at bounding box center [705, 478] width 24 height 14
click at [635, 140] on div "Use como peso de fonte padrão." at bounding box center [730, 141] width 246 height 14
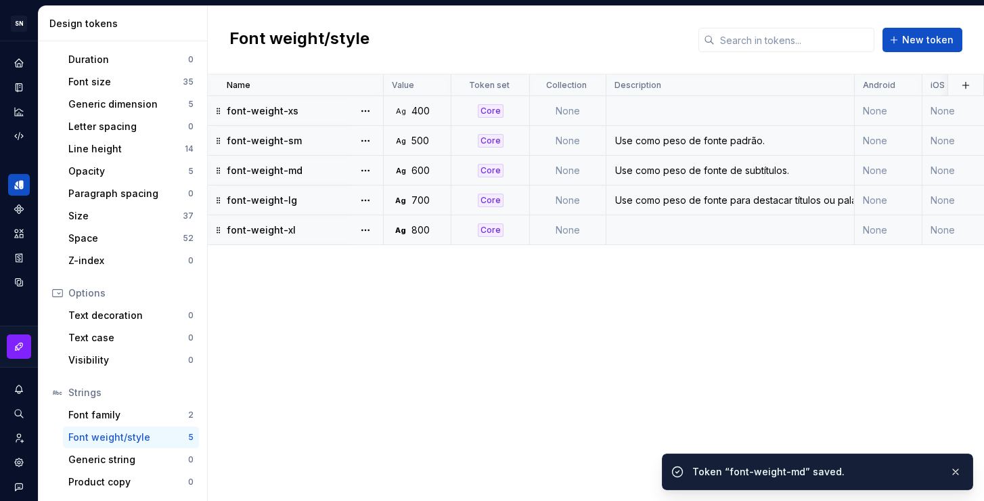
click at [708, 149] on td "Use como peso de fonte padrão." at bounding box center [730, 141] width 248 height 30
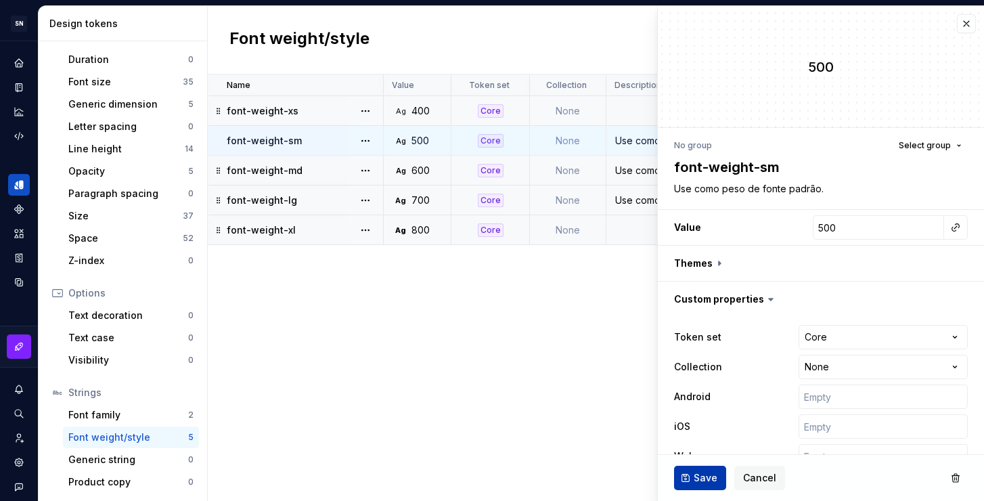
click at [693, 476] on button "Save" at bounding box center [700, 477] width 52 height 24
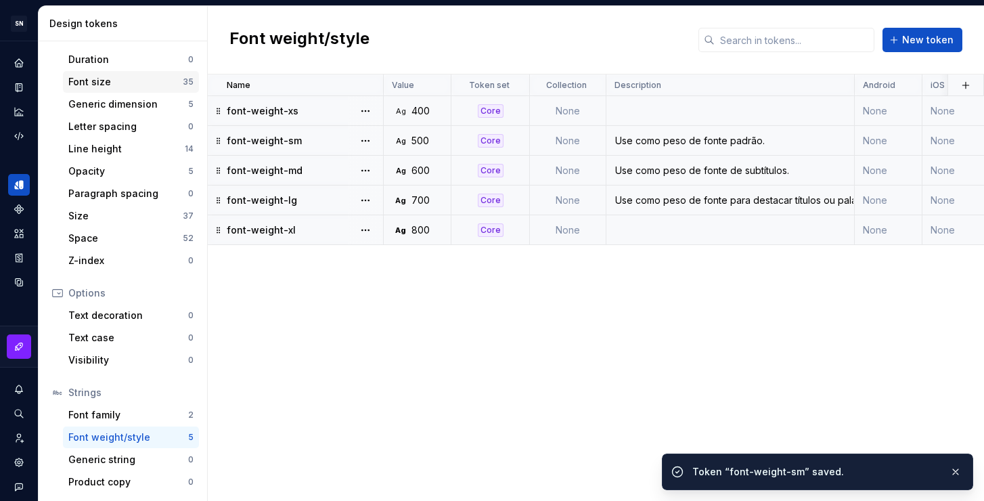
click at [126, 83] on div "Font size" at bounding box center [125, 82] width 114 height 14
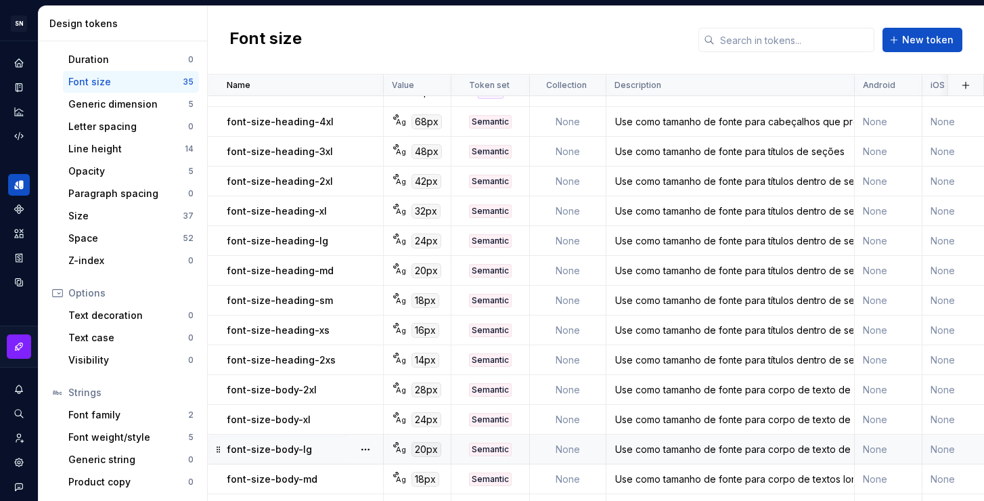
scroll to position [442, 0]
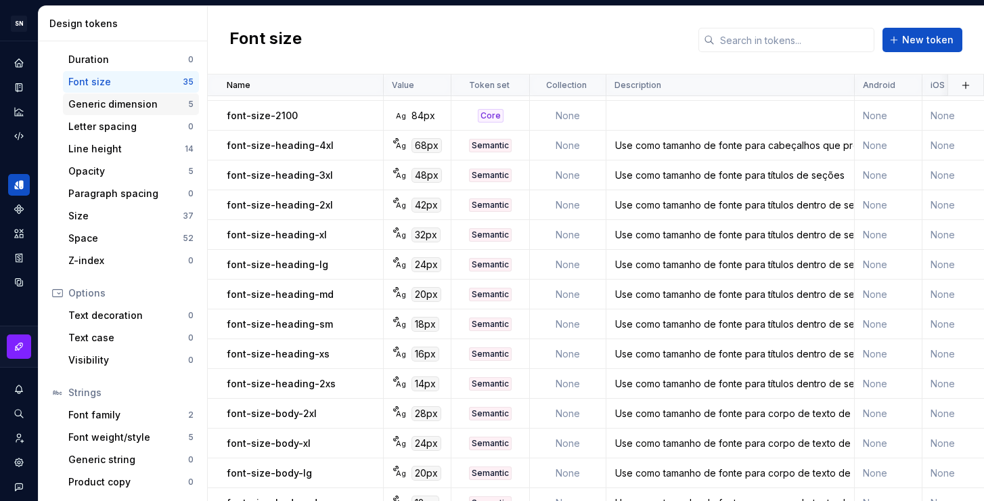
click at [118, 106] on div "Generic dimension" at bounding box center [128, 104] width 120 height 14
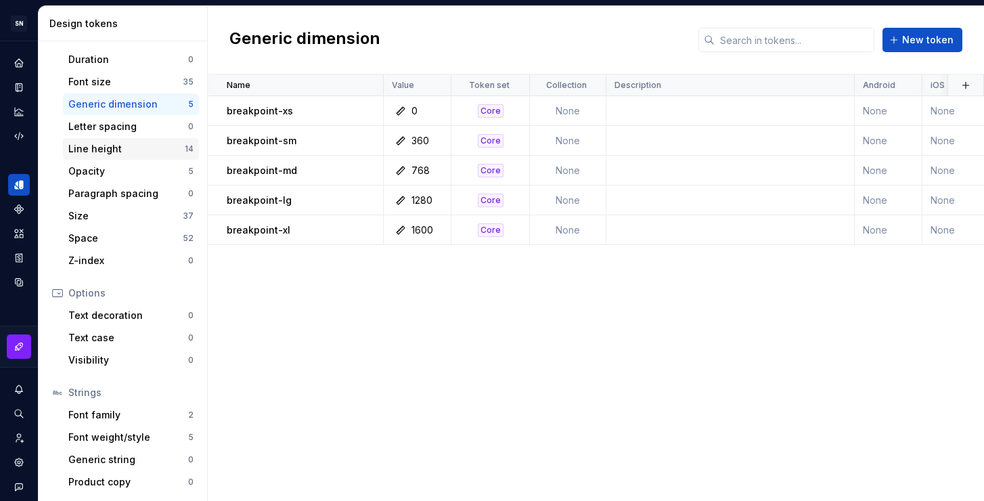
click at [127, 147] on div "Line height" at bounding box center [126, 149] width 116 height 14
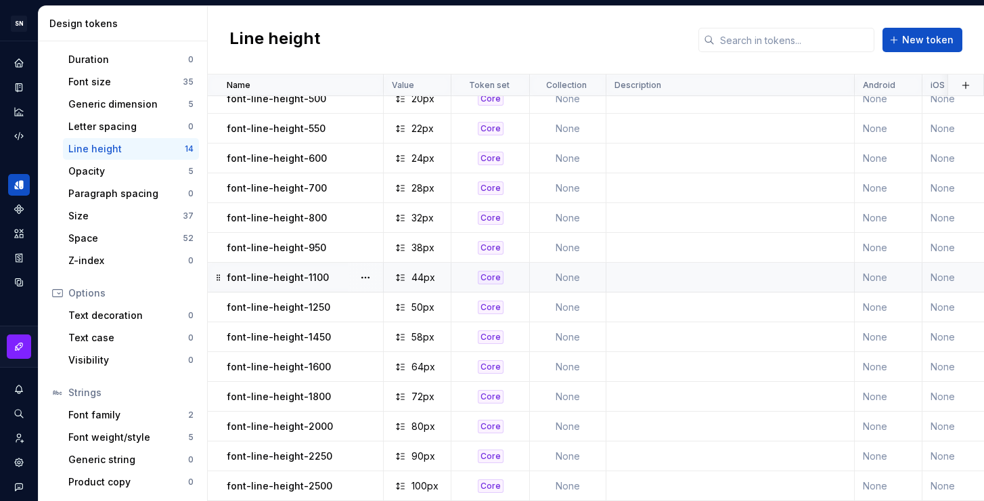
scroll to position [20, 0]
click at [104, 172] on div "Opacity" at bounding box center [128, 171] width 120 height 14
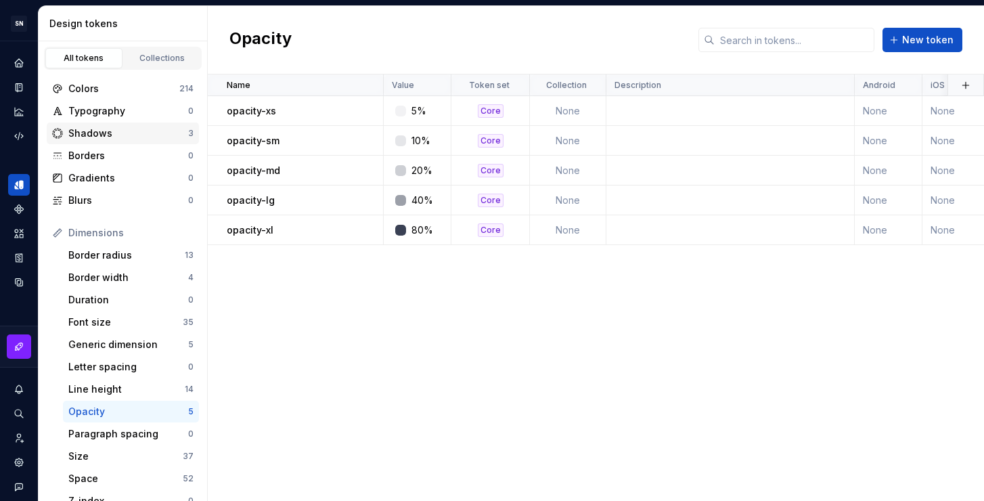
click at [121, 135] on div "Shadows" at bounding box center [128, 134] width 120 height 14
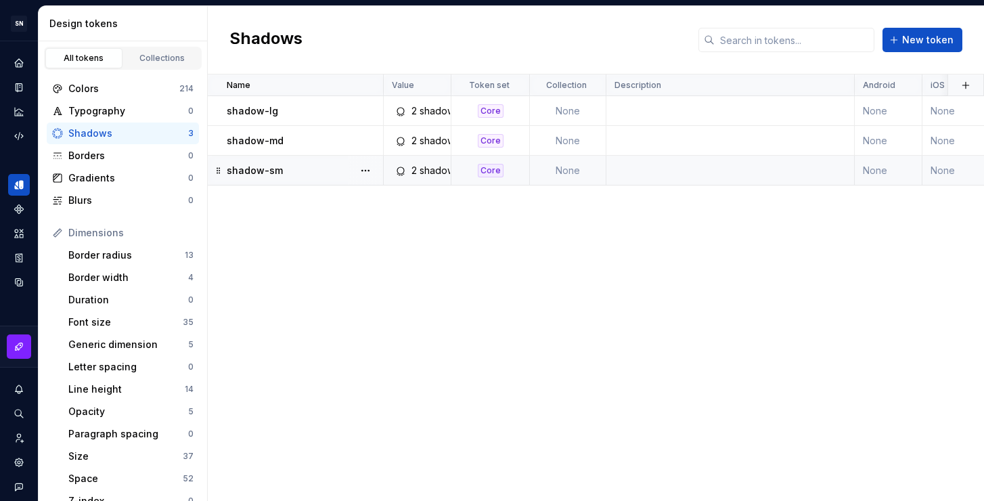
click at [687, 170] on td at bounding box center [730, 171] width 248 height 30
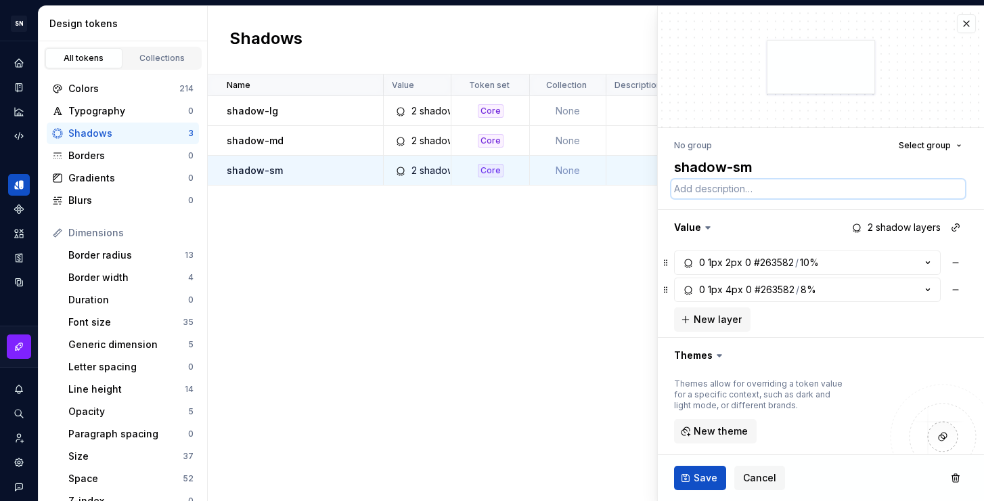
click at [705, 183] on textarea at bounding box center [818, 188] width 294 height 19
click at [883, 188] on textarea "Use para sombras de elementos que estão" at bounding box center [818, 188] width 294 height 19
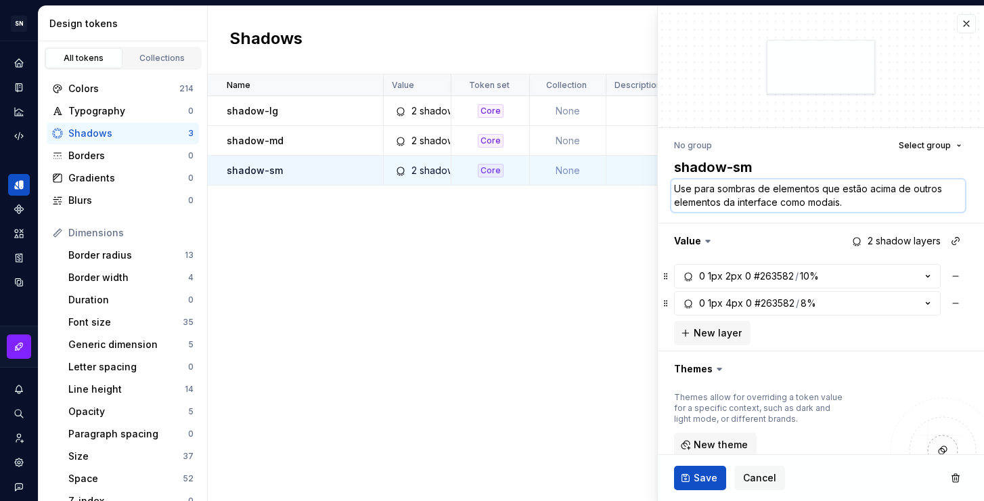
drag, startPoint x: 858, startPoint y: 202, endPoint x: 846, endPoint y: 201, distance: 11.6
click at [846, 201] on textarea "Use para sombras de elementos que estão acima de outros elementos da interface …" at bounding box center [818, 195] width 294 height 32
click at [913, 200] on textarea "Use para sombras de elementos que estão acima de outros elementos da interface …" at bounding box center [818, 195] width 294 height 32
drag, startPoint x: 921, startPoint y: 202, endPoint x: 911, endPoint y: 201, distance: 10.2
click at [911, 201] on textarea "Use para sombras de elementos que estão acima de outros elementos da interface …" at bounding box center [818, 195] width 294 height 32
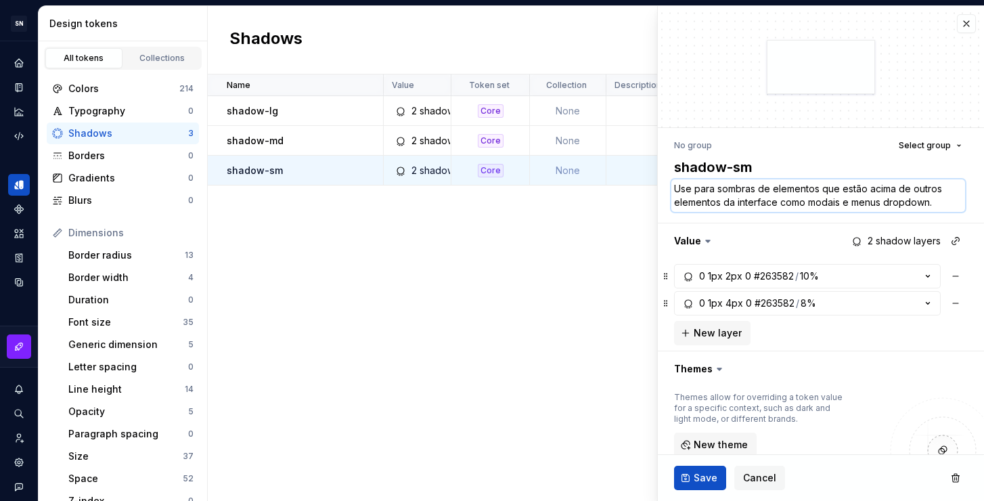
click at [949, 204] on textarea "Use para sombras de elementos que estão acima de outros elementos da interface …" at bounding box center [818, 195] width 294 height 32
click at [698, 476] on span "Save" at bounding box center [705, 478] width 24 height 14
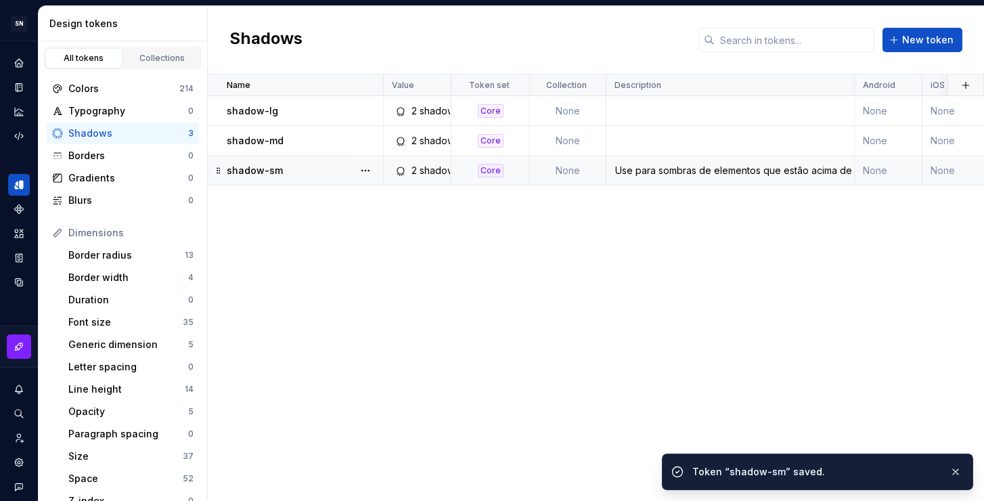
click at [733, 167] on div "Use para sombras de elementos que estão acima de outros elementos da interface …" at bounding box center [730, 171] width 246 height 14
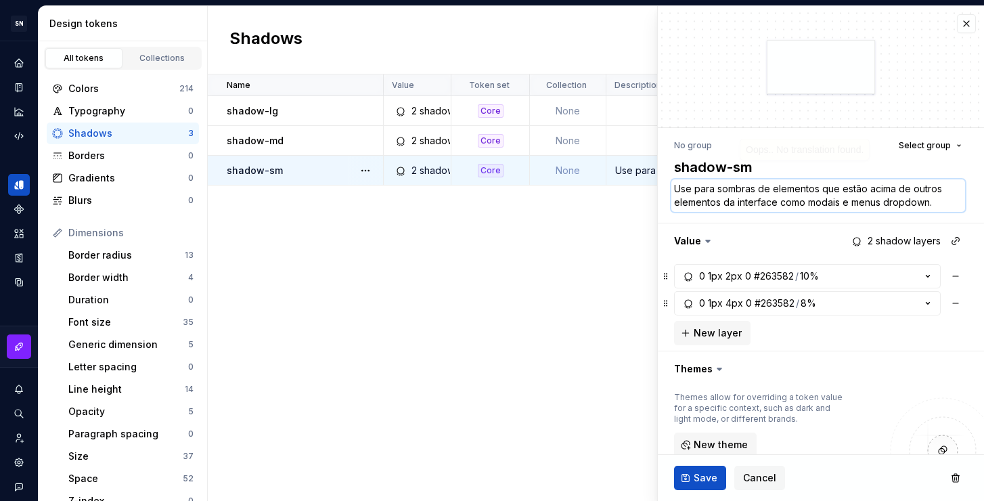
click at [753, 202] on textarea "Use para sombras de elementos que estão acima de outros elementos da interface …" at bounding box center [818, 195] width 294 height 32
click at [625, 139] on td at bounding box center [730, 141] width 248 height 30
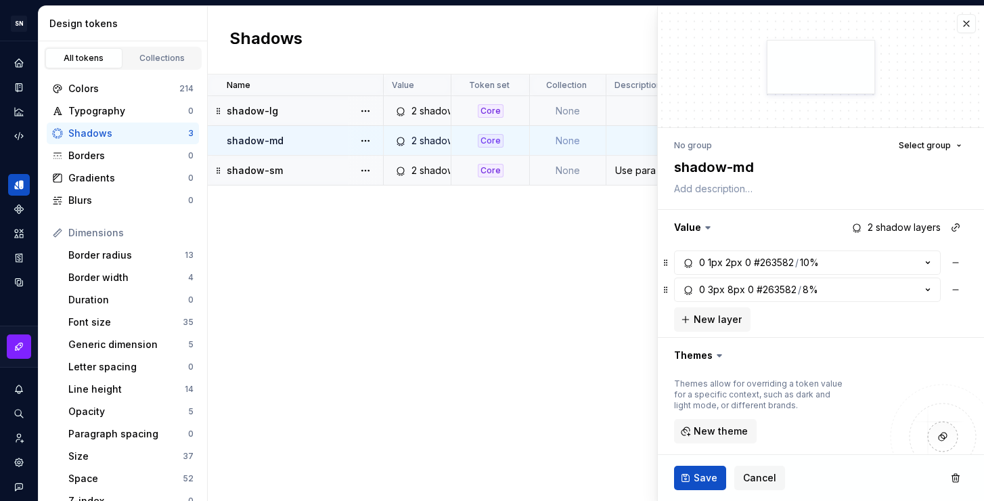
click at [628, 112] on td at bounding box center [730, 111] width 248 height 30
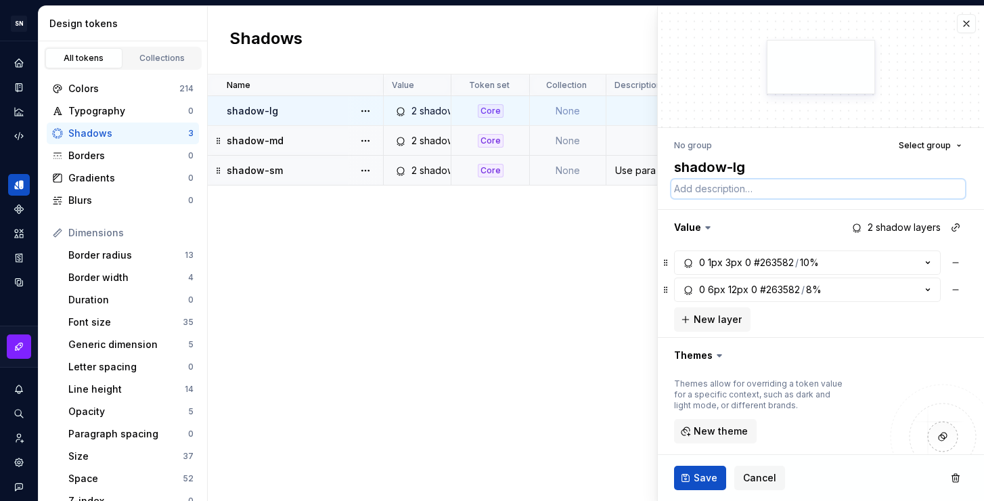
click at [705, 194] on textarea at bounding box center [818, 188] width 294 height 19
paste textarea "Use para sombras de elementos que estão acima de outros elementos da interface …"
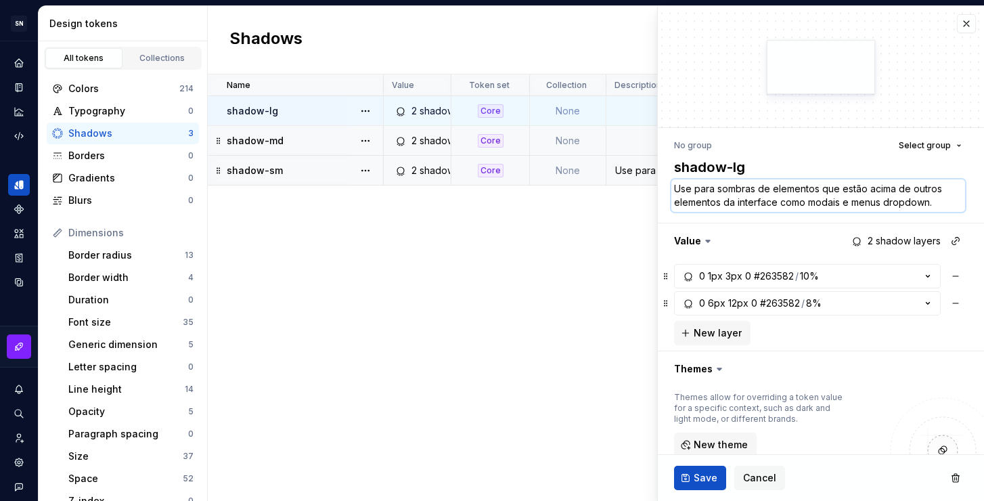
drag, startPoint x: 940, startPoint y: 201, endPoint x: 842, endPoint y: 188, distance: 99.6
click at [842, 188] on textarea "Use para sombras de elementos que estão acima de outros elementos da interface …" at bounding box center [818, 195] width 294 height 32
click at [554, 238] on div "Name Value Token set Collection Description Android iOS Web Last updated shadow…" at bounding box center [596, 287] width 776 height 426
click at [629, 144] on td at bounding box center [730, 141] width 248 height 30
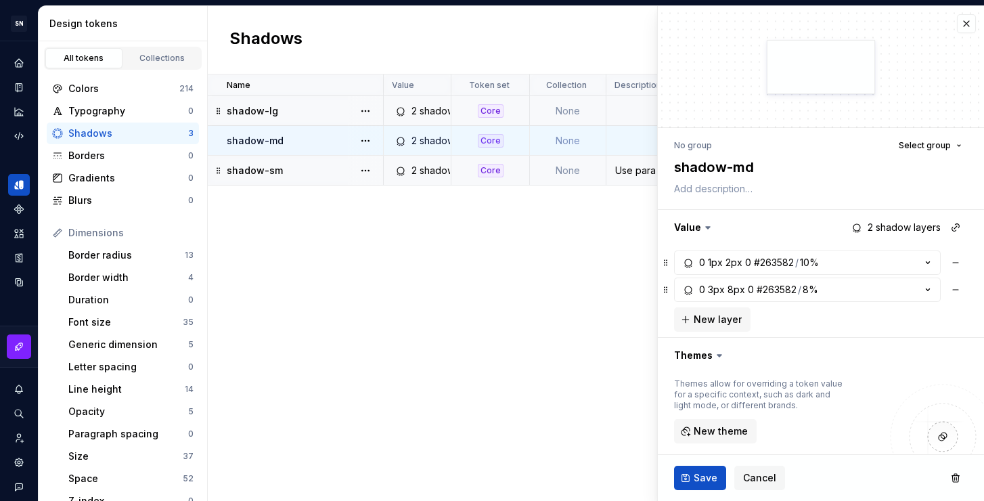
click at [629, 171] on div "Use para sombras de elementos que estão acima de outros elementos da interface …" at bounding box center [730, 171] width 246 height 14
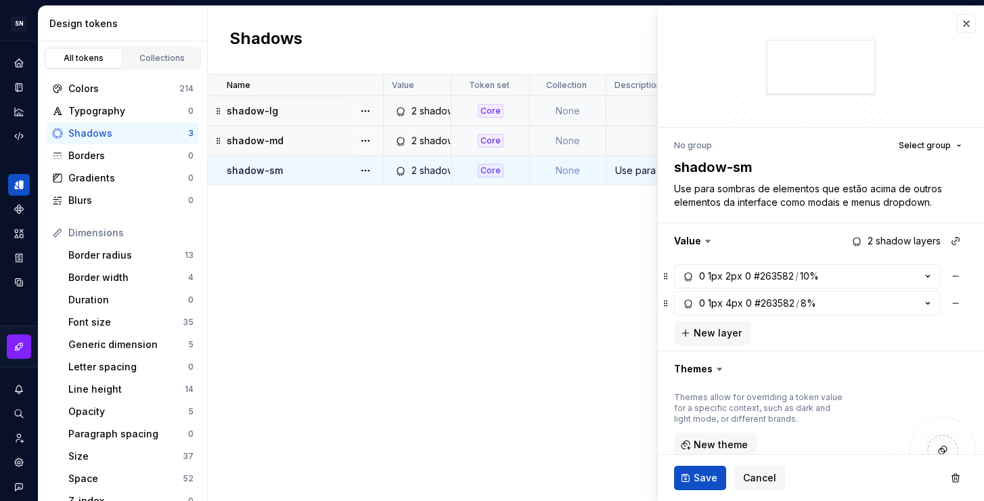
click at [626, 146] on td at bounding box center [730, 141] width 248 height 30
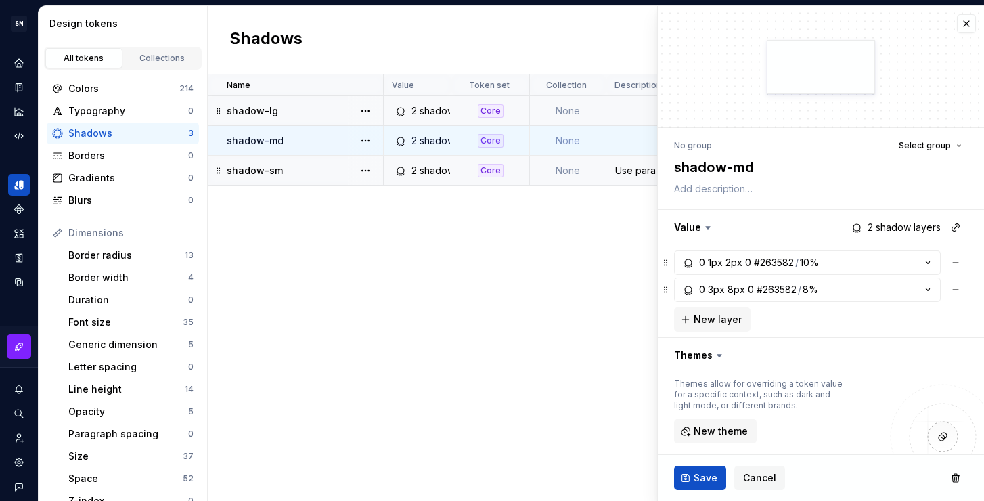
click at [629, 161] on td "Use para sombras de elementos que estão acima de outros elementos da interface …" at bounding box center [730, 171] width 248 height 30
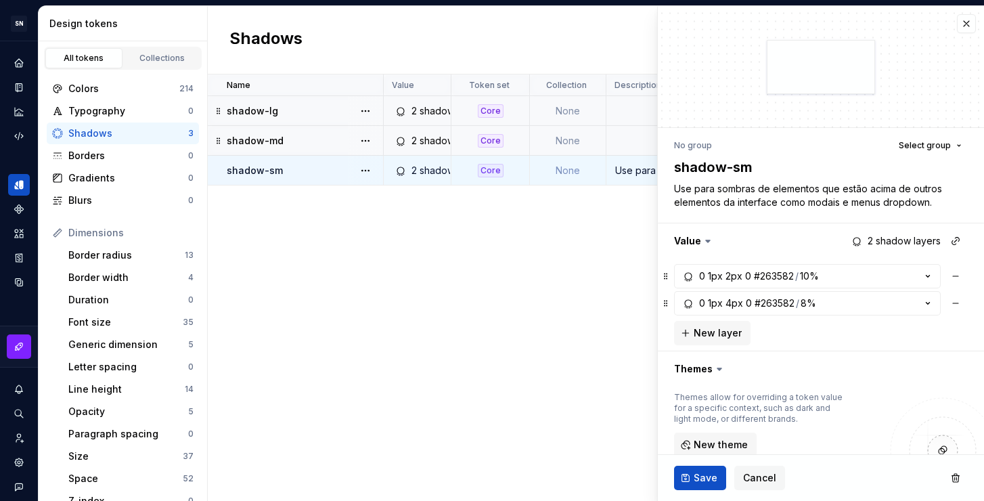
click at [626, 141] on td at bounding box center [730, 141] width 248 height 30
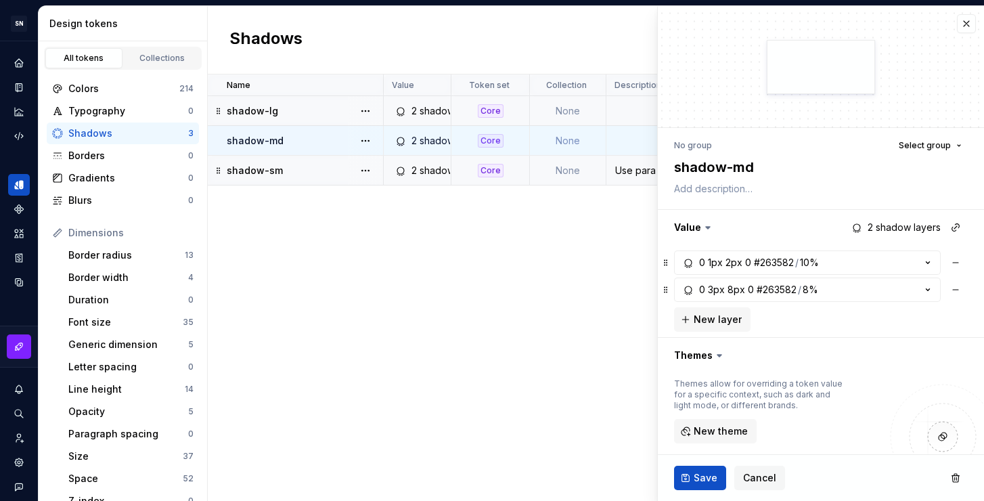
click at [631, 168] on div "Use para sombras de elementos que estão acima de outros elementos da interface …" at bounding box center [730, 171] width 246 height 14
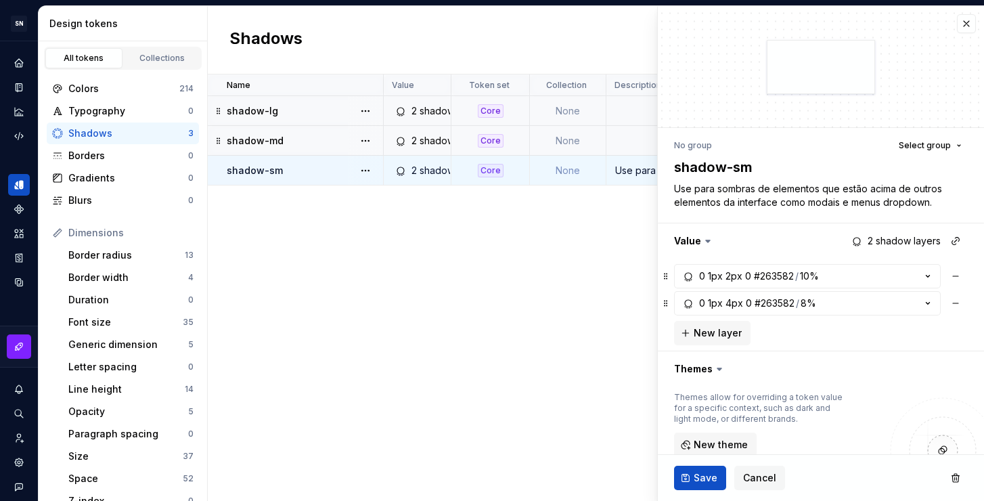
click at [631, 147] on td at bounding box center [730, 141] width 248 height 30
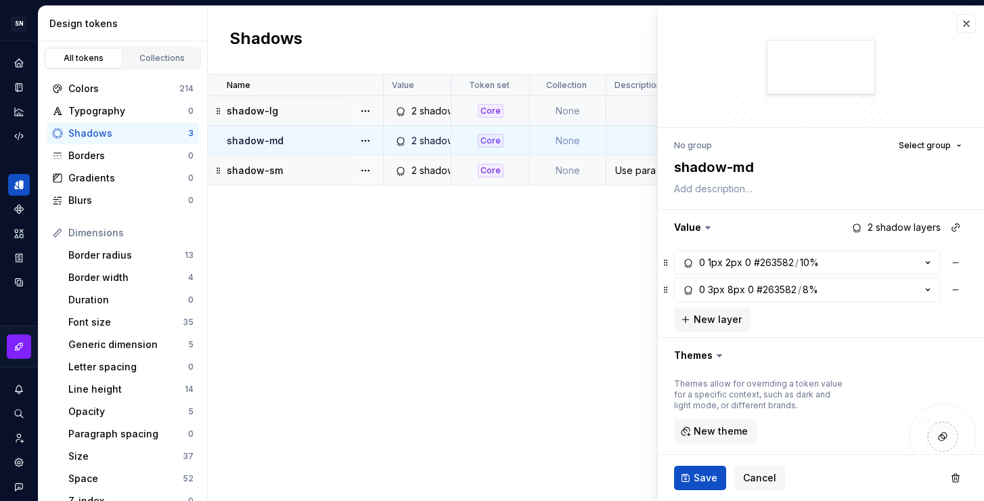
click at [635, 116] on td at bounding box center [730, 111] width 248 height 30
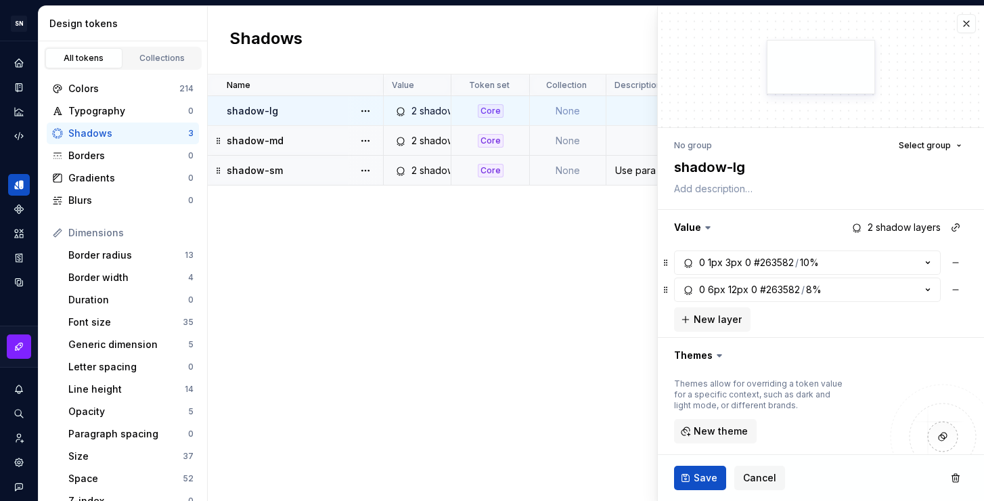
click at [626, 167] on div "Use para sombras de elementos que estão acima de outros elementos da interface …" at bounding box center [730, 171] width 246 height 14
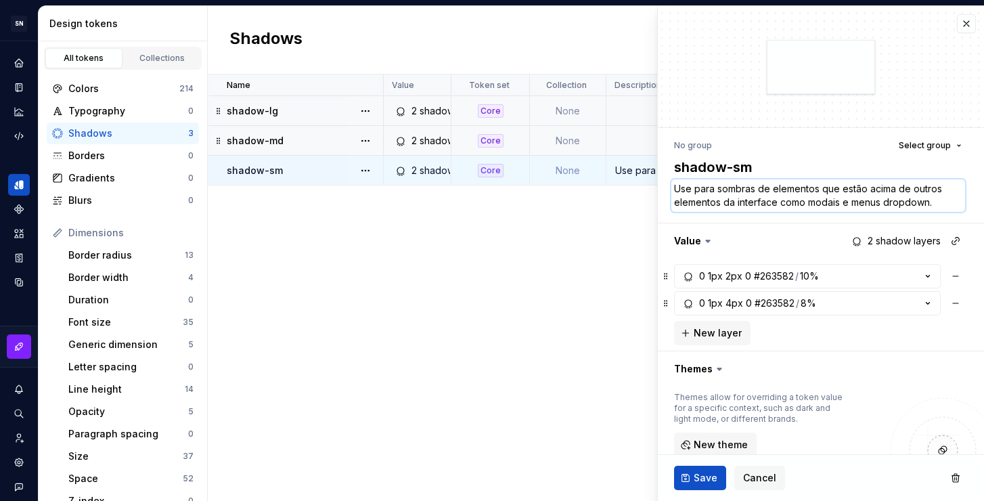
click at [708, 187] on textarea "Use para sombras de elementos que estão acima de outros elementos da interface …" at bounding box center [818, 195] width 294 height 32
click at [624, 116] on td at bounding box center [730, 111] width 248 height 30
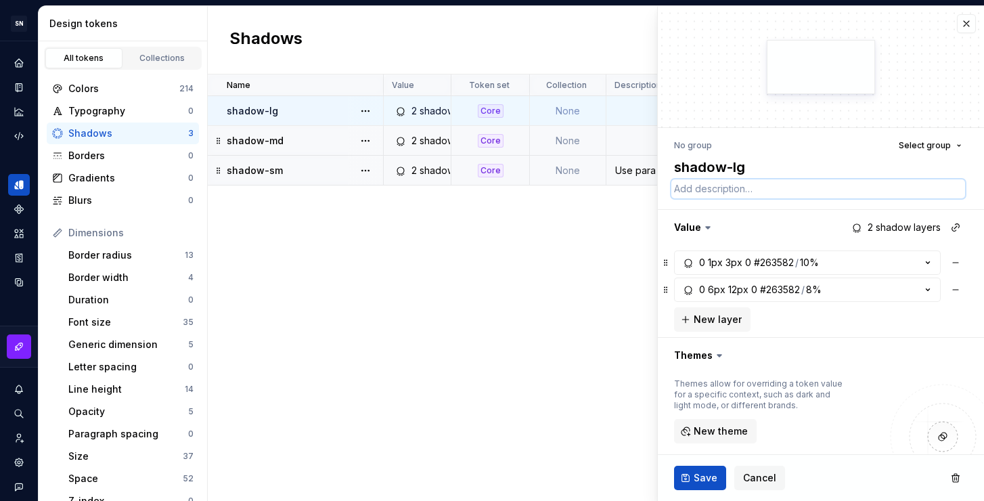
click at [698, 183] on textarea at bounding box center [818, 188] width 294 height 19
paste textarea "Use para sombras de elementos que estão acima de outros elementos da interface …"
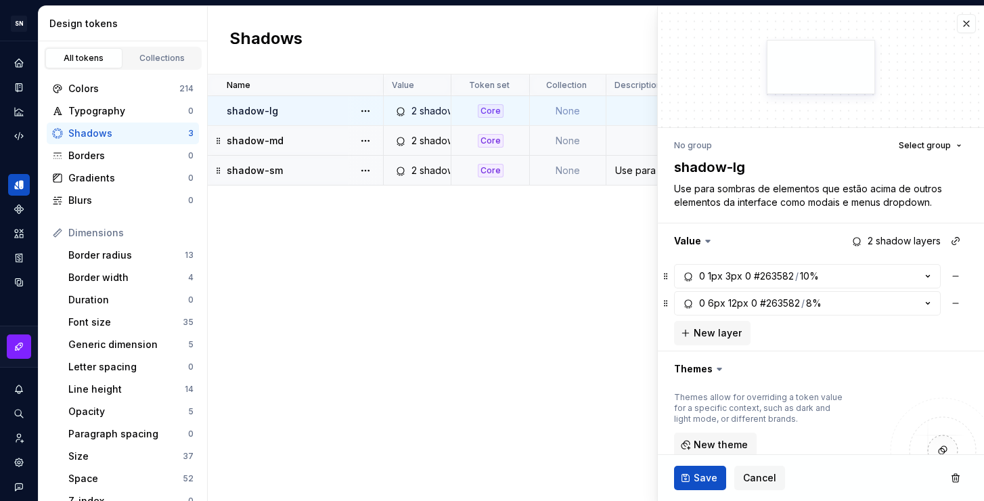
click at [589, 237] on div "Name Value Token set Collection Description Android iOS Web Last updated shadow…" at bounding box center [596, 287] width 776 height 426
click at [708, 480] on span "Save" at bounding box center [705, 478] width 24 height 14
click at [630, 174] on div "Use para sombras de elementos que estão acima de outros elementos da interface …" at bounding box center [730, 171] width 246 height 14
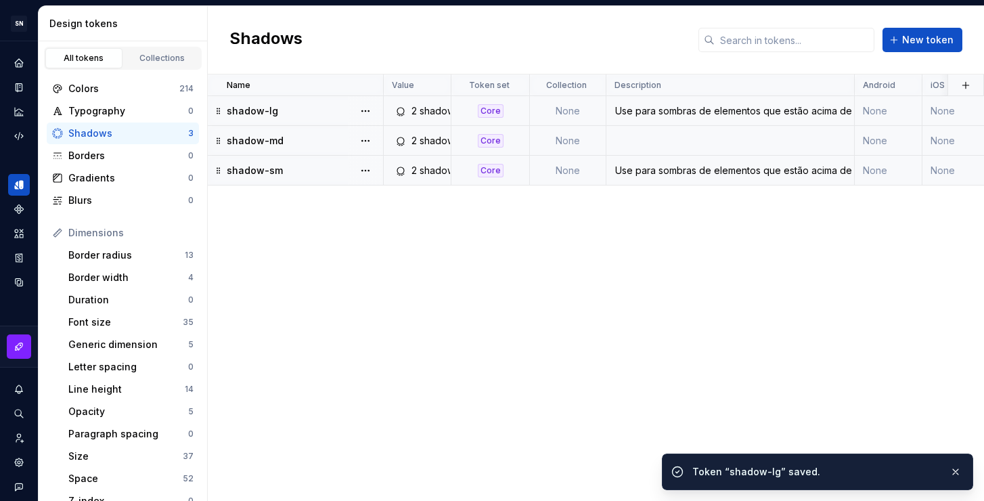
click at [711, 169] on div "Use para sombras de elementos que estão acima de outros elementos da interface …" at bounding box center [730, 171] width 246 height 14
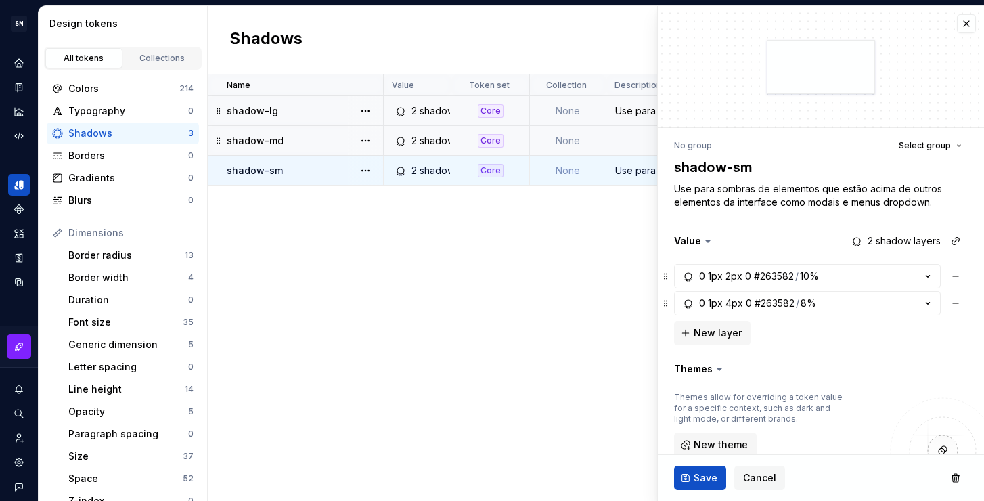
click at [334, 144] on div "shadow-md" at bounding box center [305, 141] width 156 height 14
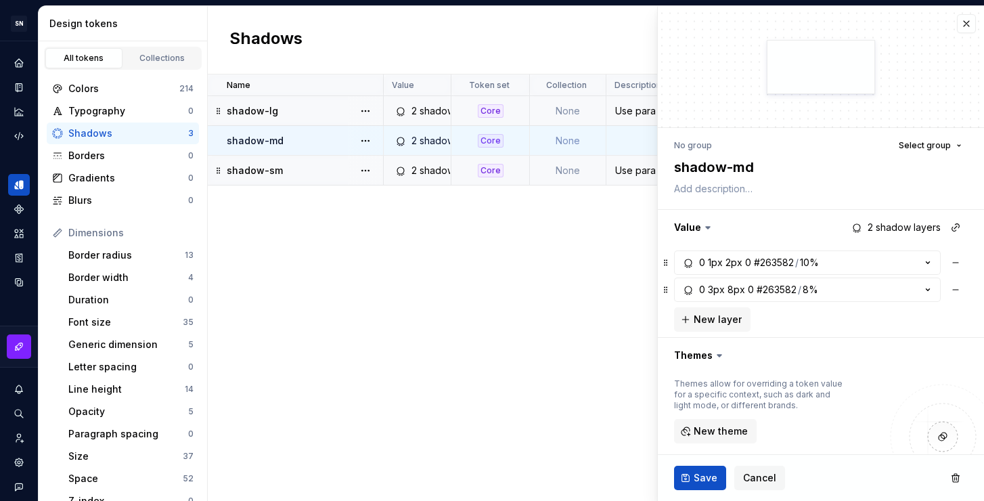
click at [340, 167] on div "shadow-sm" at bounding box center [305, 171] width 156 height 14
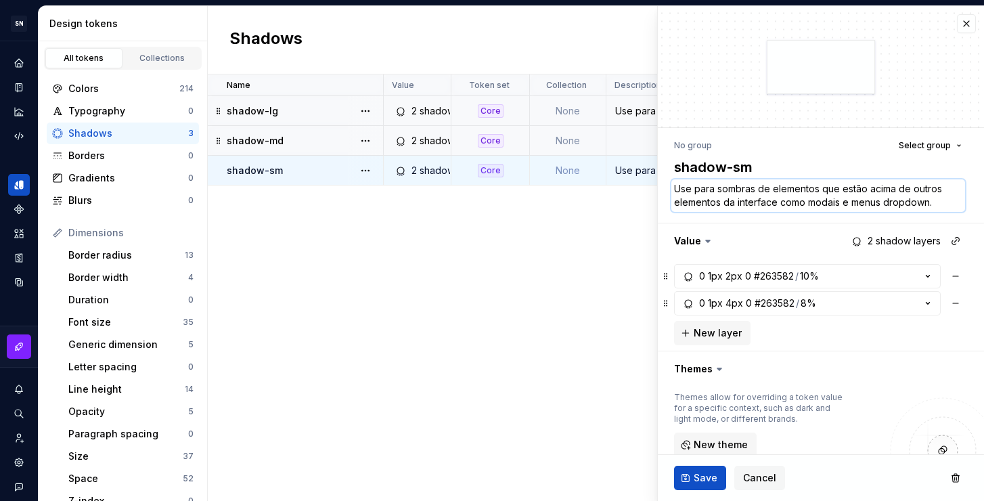
click at [754, 198] on textarea "Use para sombras de elementos que estão acima de outros elementos da interface …" at bounding box center [818, 195] width 294 height 32
click at [869, 196] on textarea "Use para sombras de elementos que estão acima de outros elementos da interface …" at bounding box center [818, 195] width 294 height 32
drag, startPoint x: 943, startPoint y: 200, endPoint x: 841, endPoint y: 189, distance: 102.8
click at [841, 189] on textarea "Use para sombras de elementos que estão acima de outros elementos da interface …" at bounding box center [818, 195] width 294 height 32
click at [697, 475] on span "Save" at bounding box center [705, 478] width 24 height 14
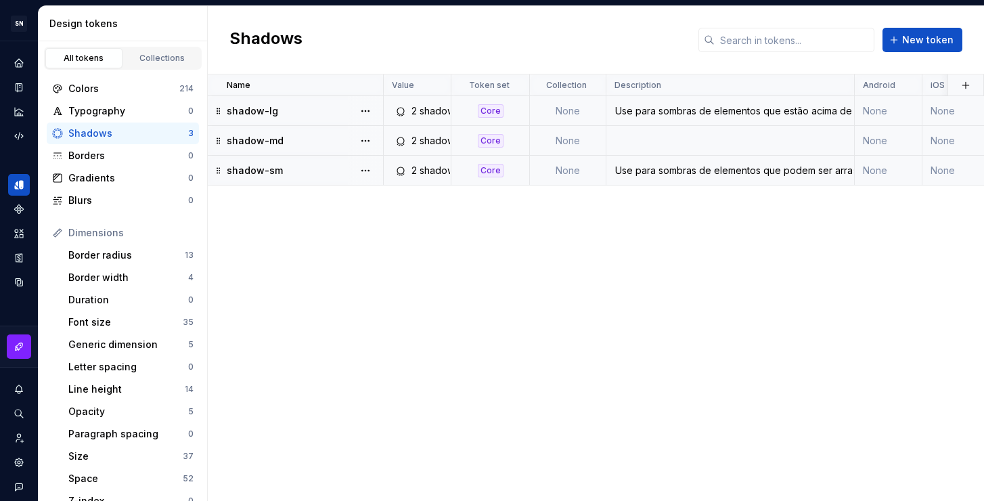
click at [727, 172] on div "Use para sombras de elementos que podem ser arrastados como cards." at bounding box center [730, 171] width 246 height 14
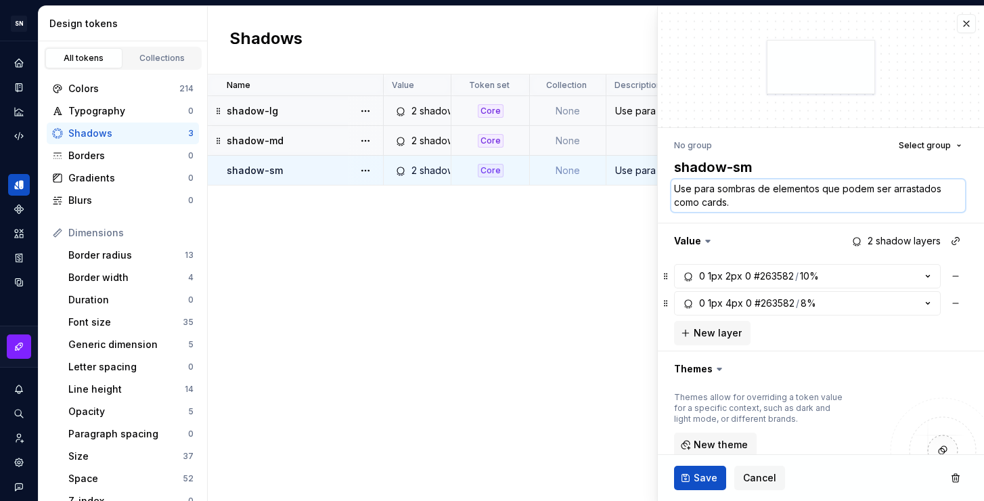
click at [748, 206] on textarea "Use para sombras de elementos que podem ser arrastados como cards." at bounding box center [818, 195] width 294 height 32
click at [577, 242] on div "Name Value Token set Collection Description Android iOS Web Last updated shadow…" at bounding box center [596, 287] width 776 height 426
click at [629, 140] on td at bounding box center [730, 141] width 248 height 30
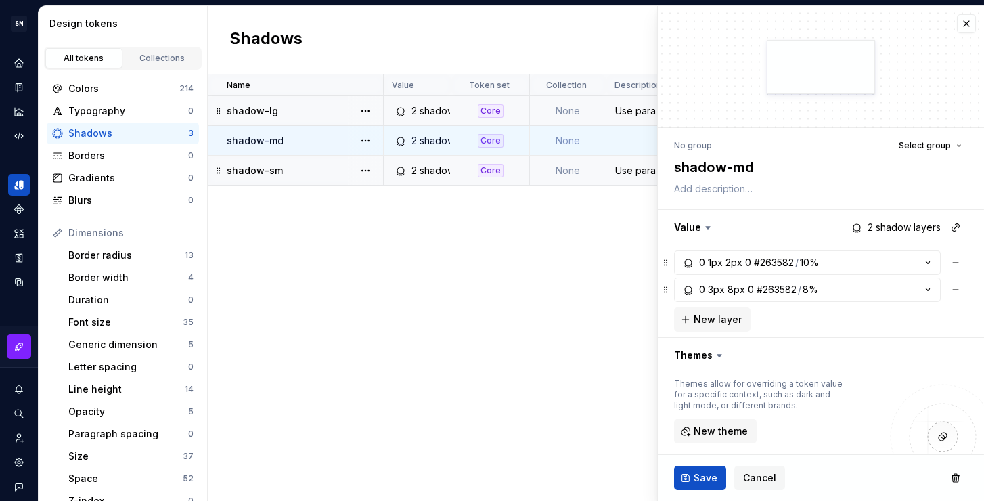
click at [635, 114] on div "Use para sombras de elementos que estão acima de outros elementos da interface …" at bounding box center [730, 111] width 246 height 14
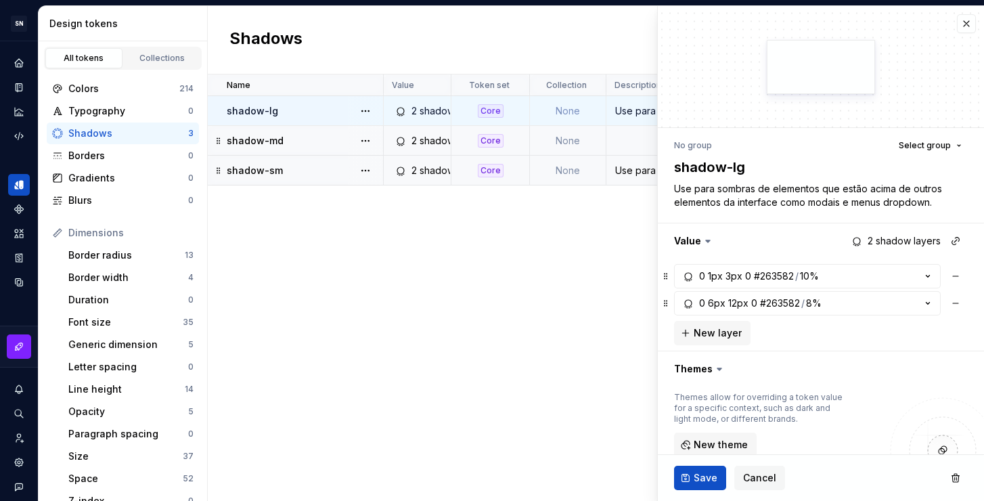
click at [637, 141] on td at bounding box center [730, 141] width 248 height 30
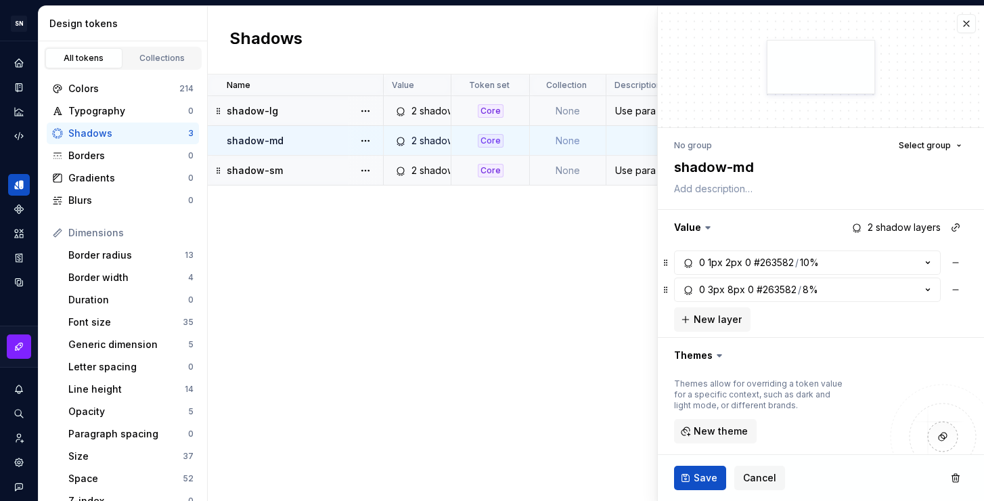
click at [641, 166] on div "Use para sombras de elementos que podem ser arrastados como cards." at bounding box center [730, 171] width 246 height 14
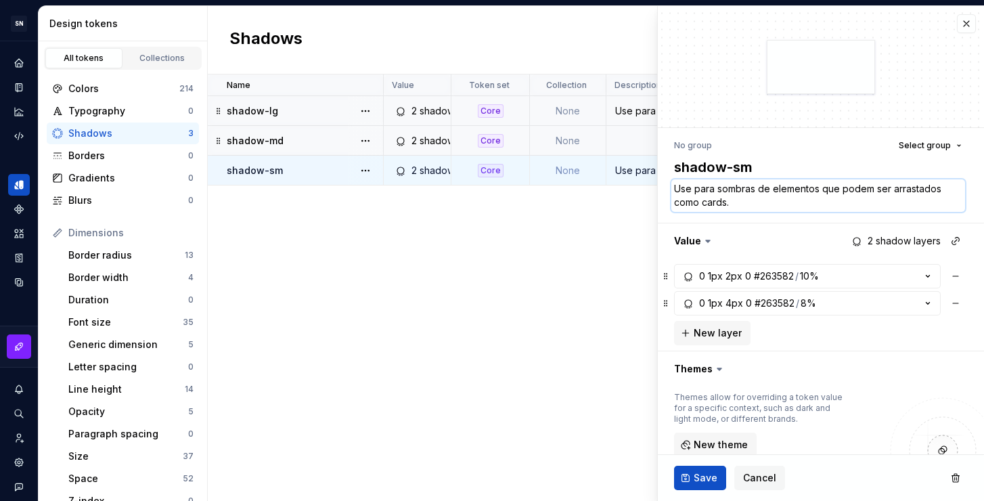
click at [744, 202] on textarea "Use para sombras de elementos que podem ser arrastados como cards." at bounding box center [818, 195] width 294 height 32
click at [766, 205] on textarea "Use para sombras de elementos que podem ser arrastados como cards." at bounding box center [818, 195] width 294 height 32
drag, startPoint x: 769, startPoint y: 205, endPoint x: 664, endPoint y: 189, distance: 106.8
click at [664, 189] on div "No group Select group shadow-sm Use para sombras de elementos que podem ser arr…" at bounding box center [821, 402] width 326 height 549
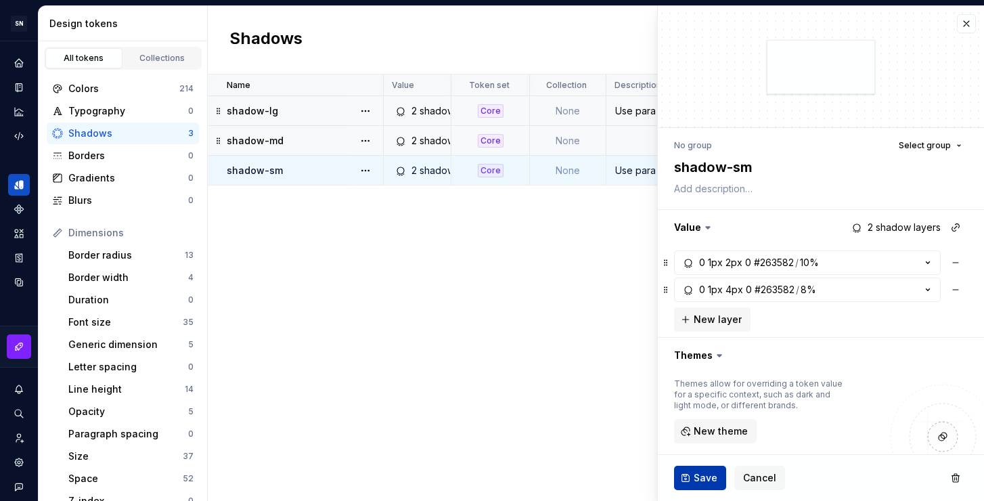
click at [702, 474] on span "Save" at bounding box center [705, 478] width 24 height 14
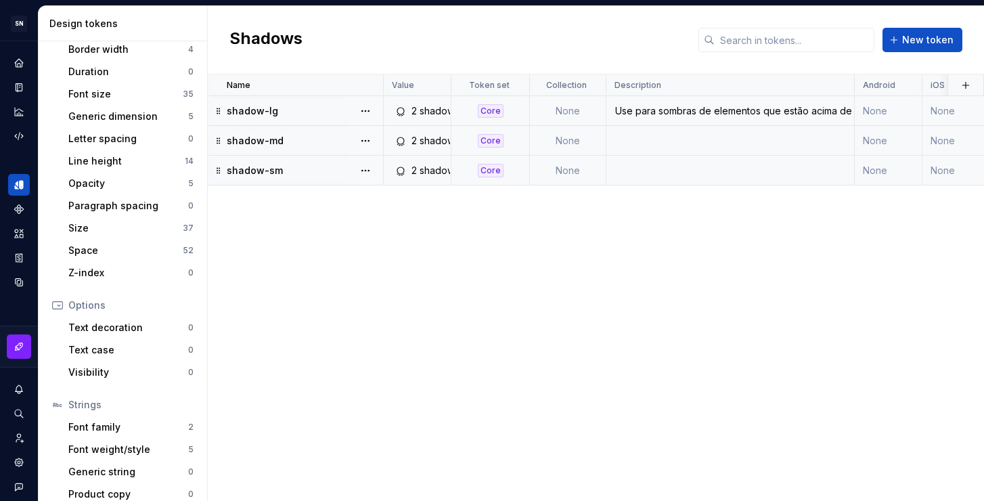
scroll to position [240, 0]
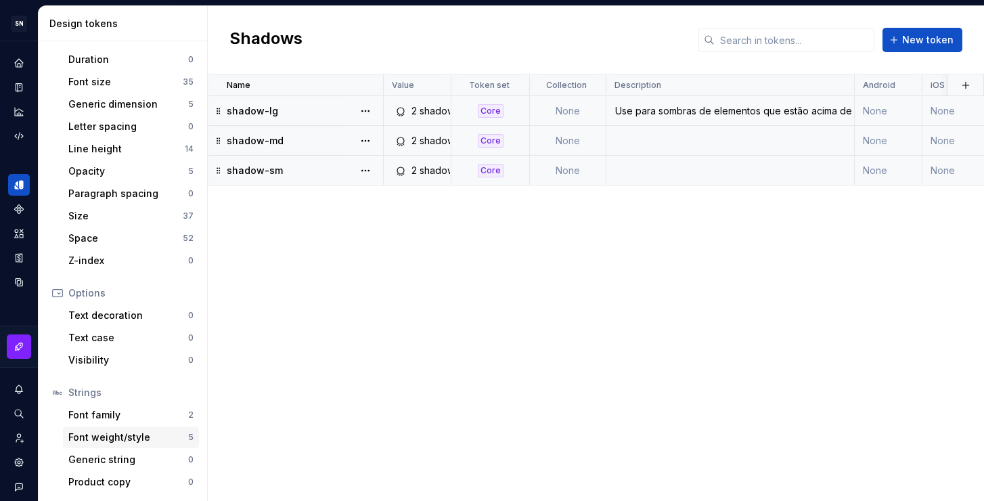
click at [139, 440] on div "Font weight/style" at bounding box center [128, 437] width 120 height 14
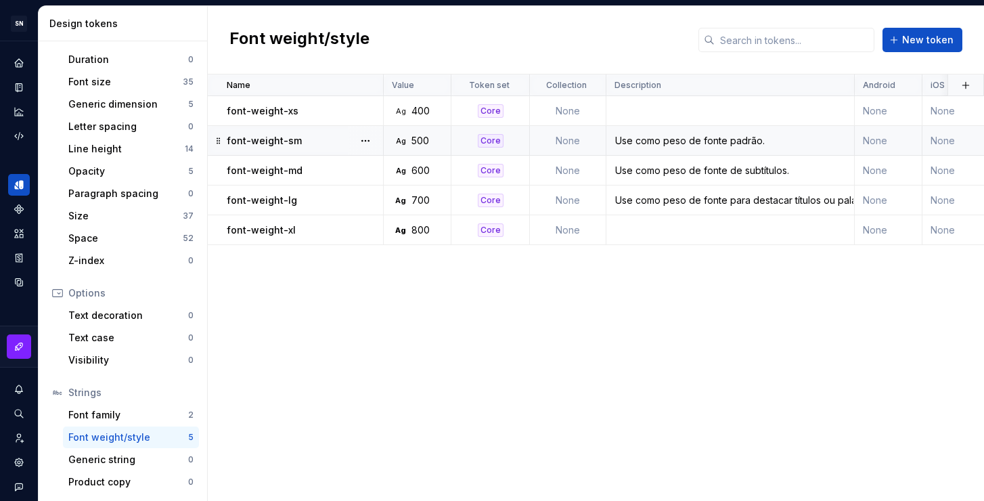
click at [328, 137] on div "font-weight-sm" at bounding box center [305, 141] width 156 height 14
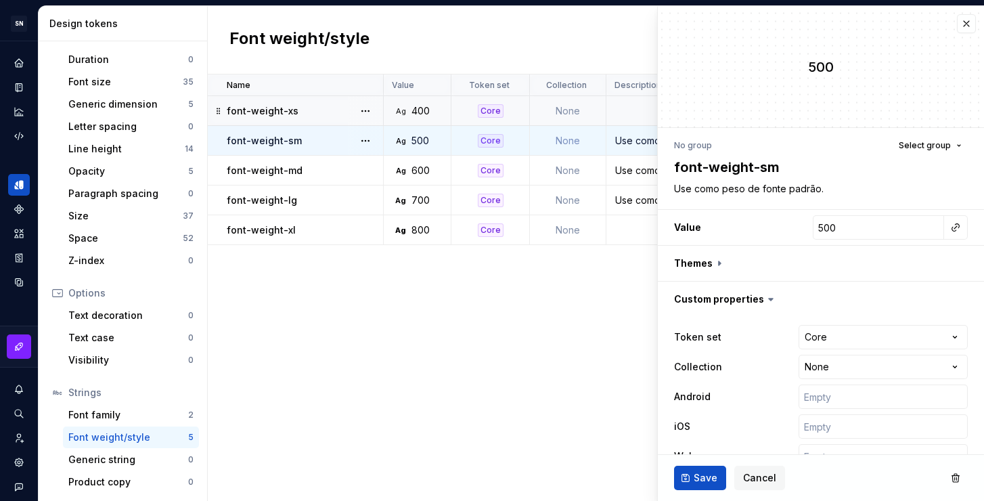
click at [321, 112] on div "font-weight-xs" at bounding box center [305, 111] width 156 height 14
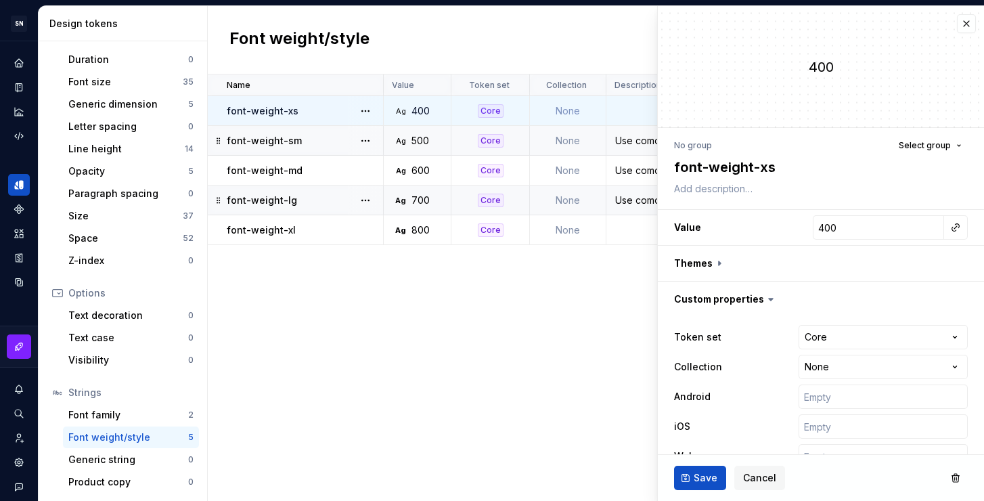
click at [425, 206] on td "Ag 700" at bounding box center [418, 200] width 68 height 30
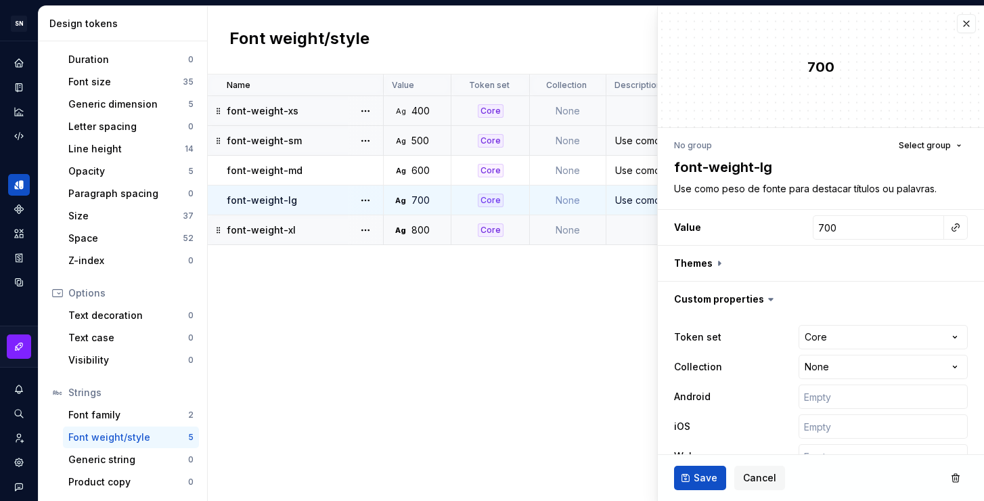
click at [419, 223] on div "800" at bounding box center [420, 230] width 18 height 14
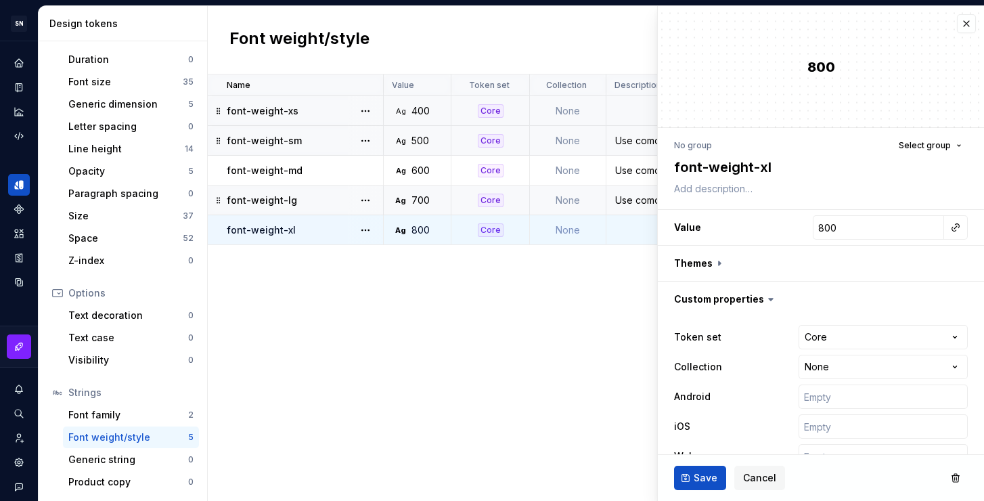
click at [419, 200] on div "700" at bounding box center [420, 200] width 18 height 14
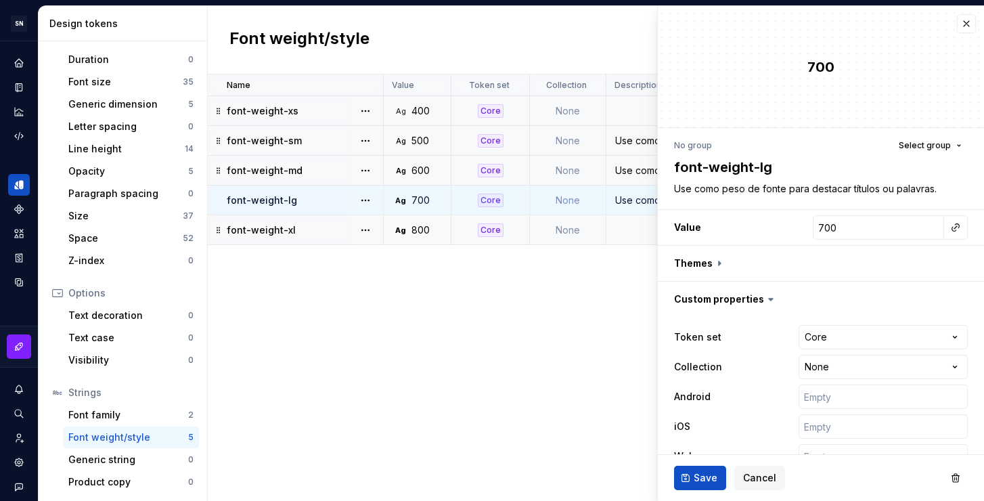
click at [422, 170] on div "600" at bounding box center [420, 171] width 18 height 14
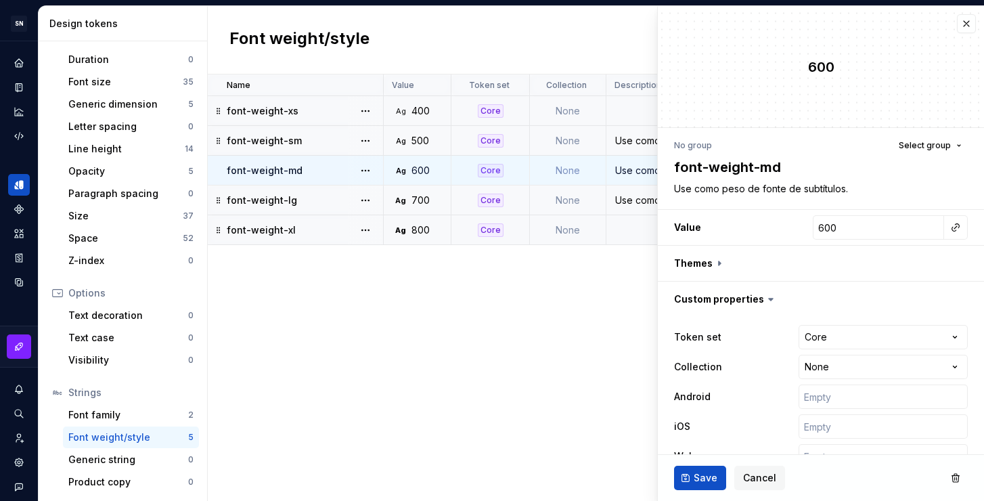
click at [422, 184] on td "Ag 600" at bounding box center [418, 171] width 68 height 30
click at [419, 204] on div "700" at bounding box center [420, 200] width 18 height 14
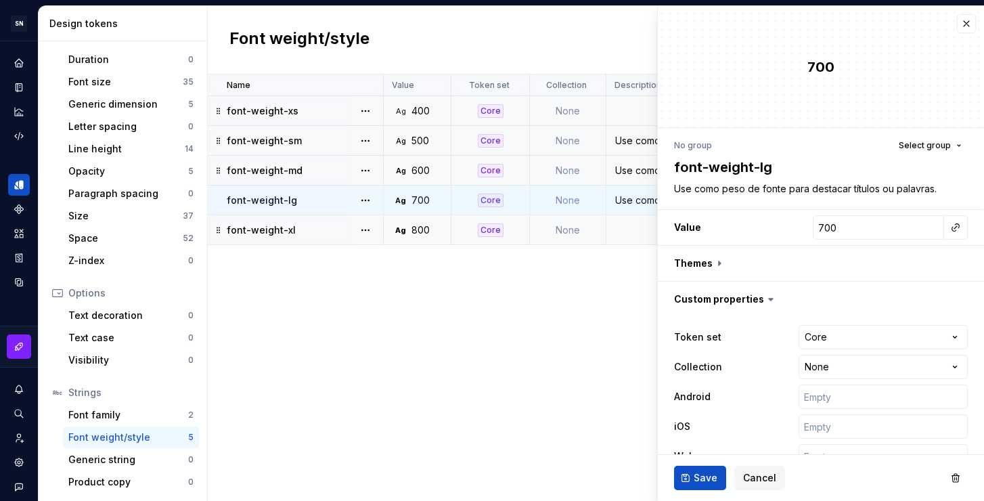
click at [425, 177] on td "Ag 600" at bounding box center [418, 171] width 68 height 30
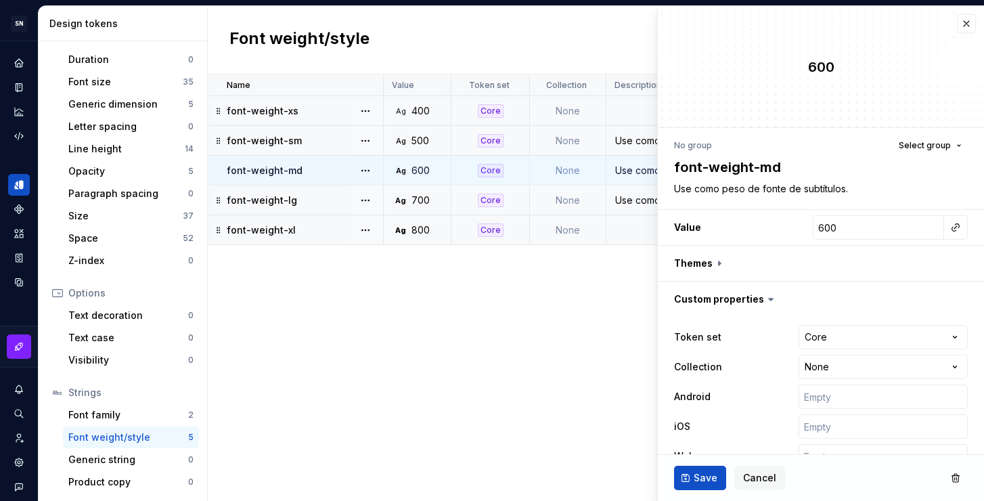
click at [424, 145] on div "500" at bounding box center [420, 141] width 18 height 14
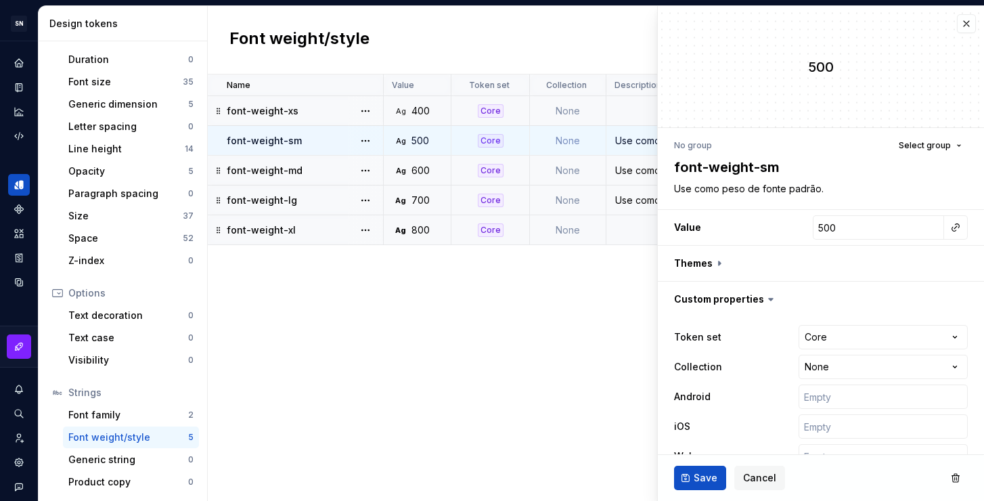
click at [420, 120] on td "Ag 400" at bounding box center [418, 111] width 68 height 30
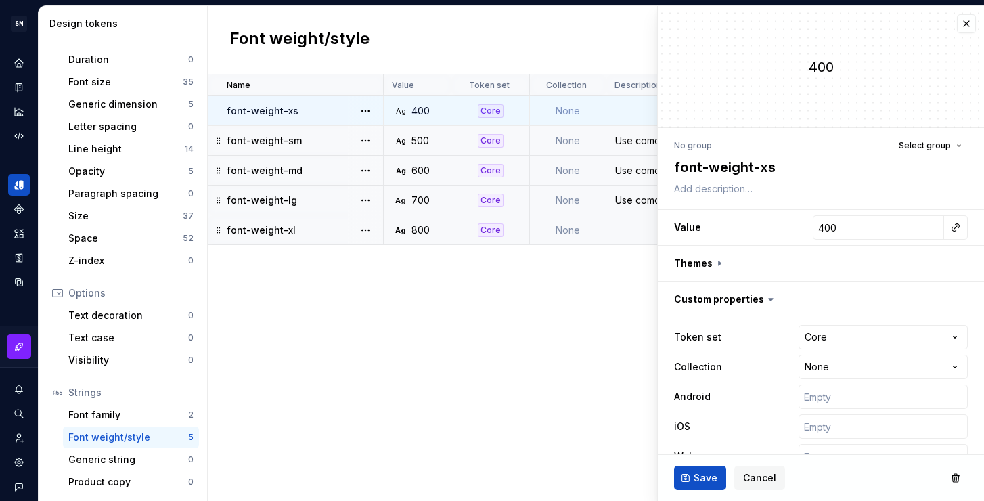
click at [417, 325] on div "Name Value Token set Collection Description Android iOS Web Last updated font-w…" at bounding box center [596, 287] width 776 height 426
click at [426, 341] on div "Name Value Token set Collection Description Android iOS Web Last updated font-w…" at bounding box center [596, 287] width 776 height 426
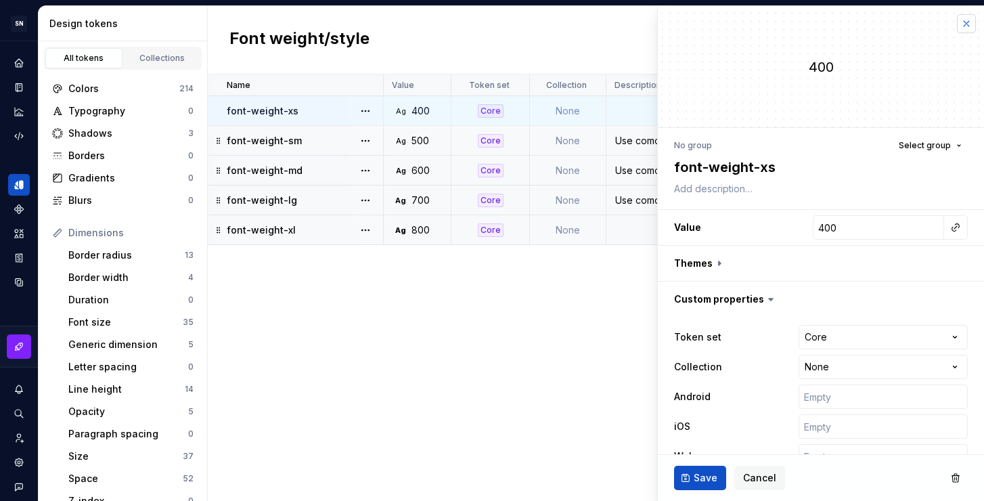
click at [957, 28] on button "button" at bounding box center [966, 23] width 19 height 19
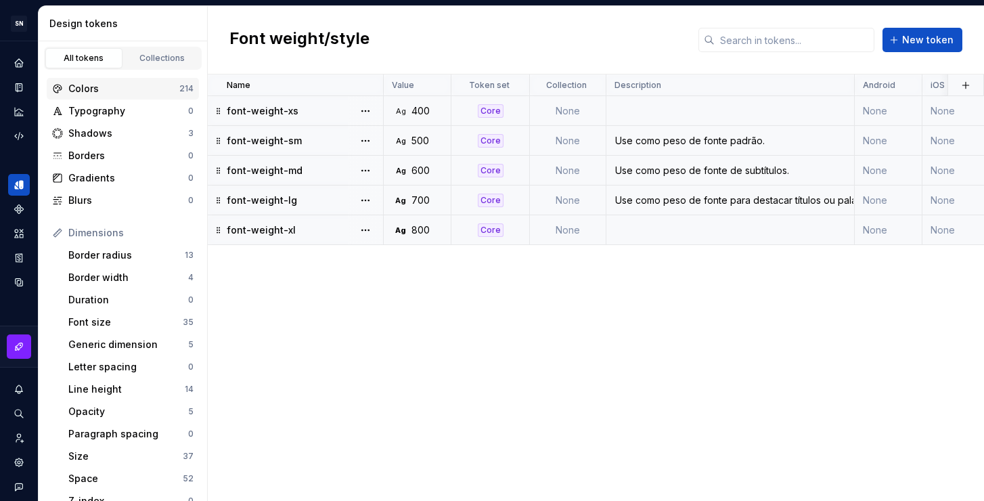
click at [116, 89] on div "Colors" at bounding box center [123, 89] width 111 height 14
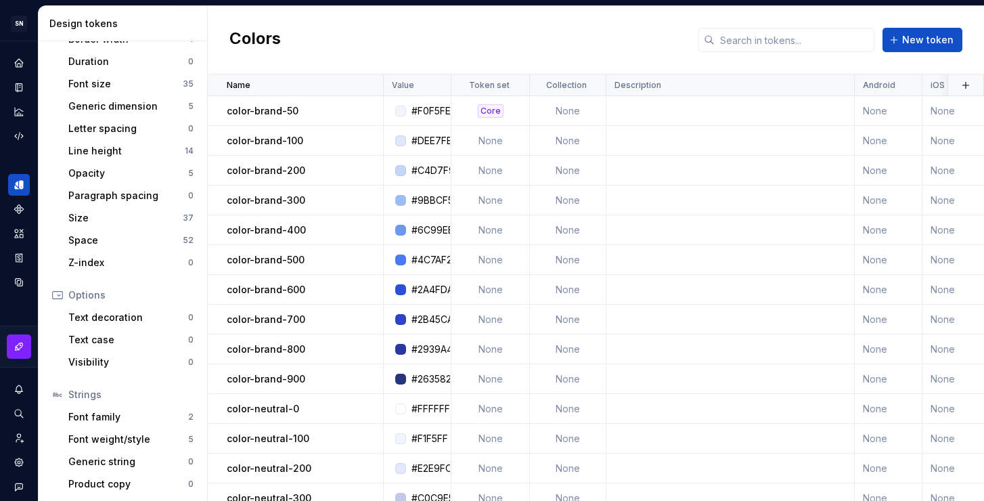
scroll to position [240, 0]
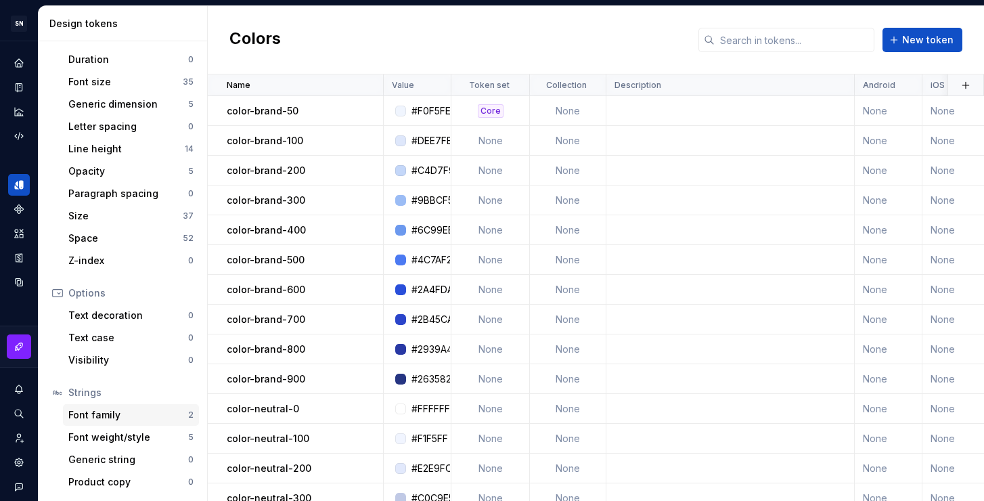
click at [124, 422] on div "Font family 2" at bounding box center [131, 415] width 136 height 22
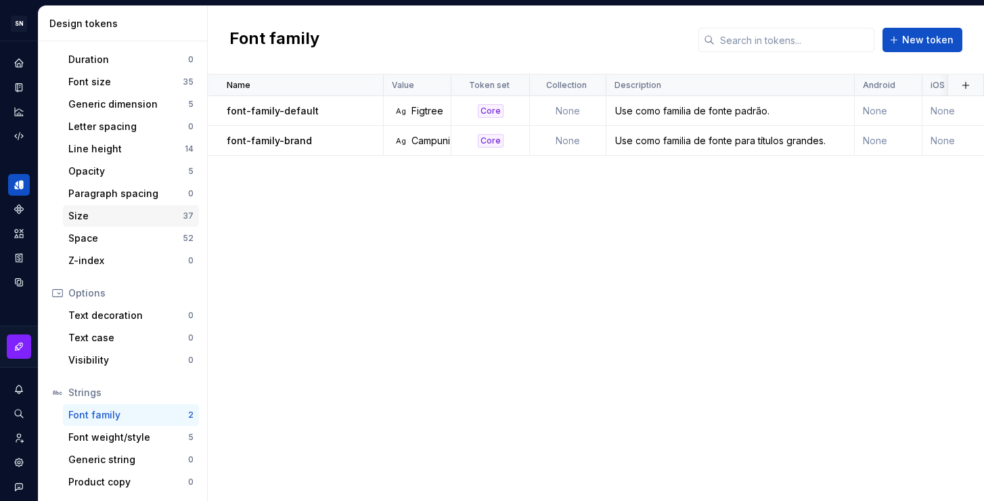
click at [93, 220] on div "Size" at bounding box center [125, 216] width 114 height 14
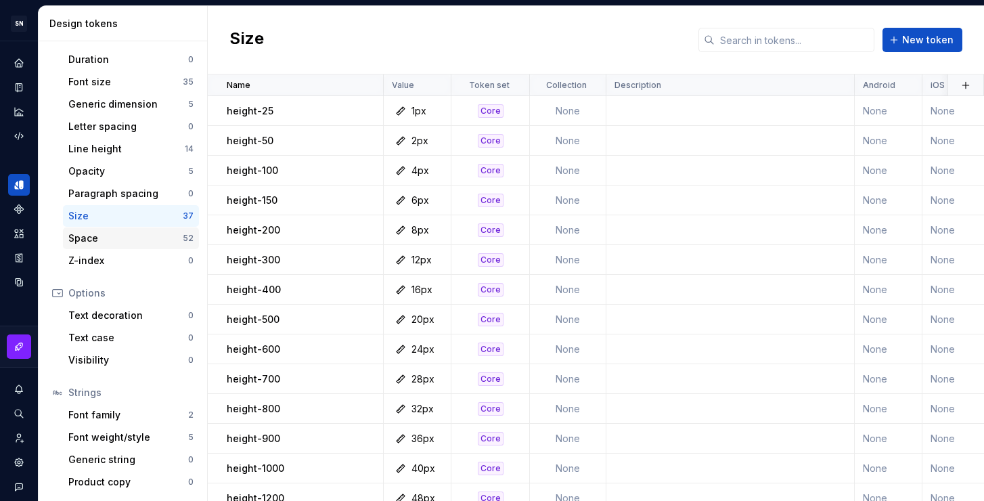
click at [116, 238] on div "Space" at bounding box center [125, 238] width 114 height 14
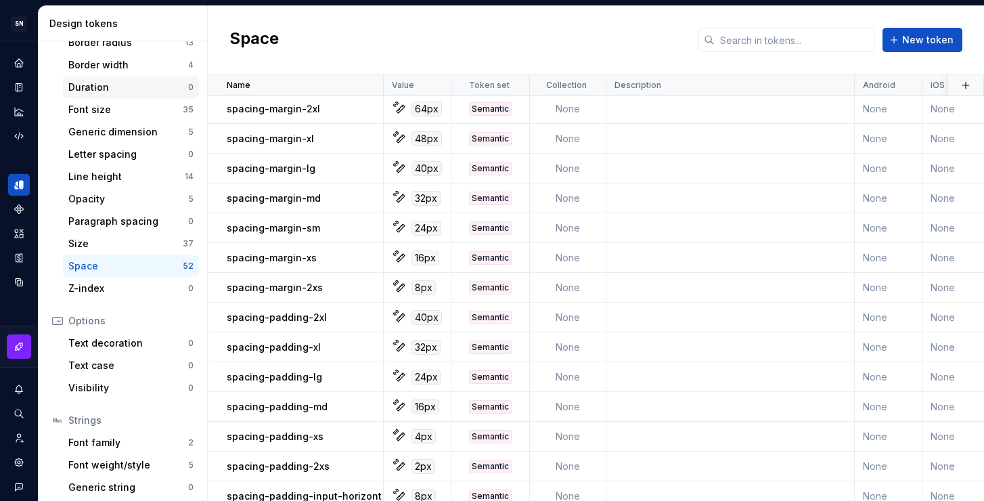
scroll to position [210, 0]
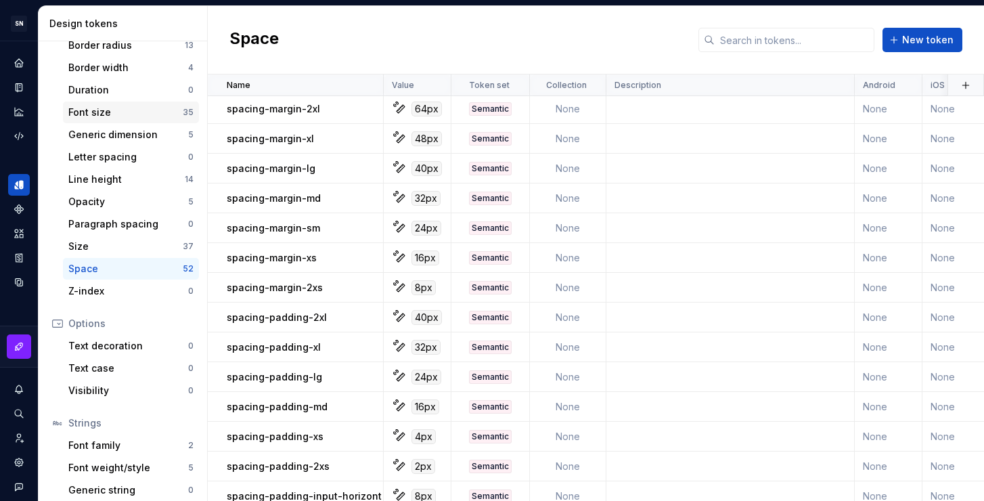
click at [103, 115] on div "Font size" at bounding box center [125, 113] width 114 height 14
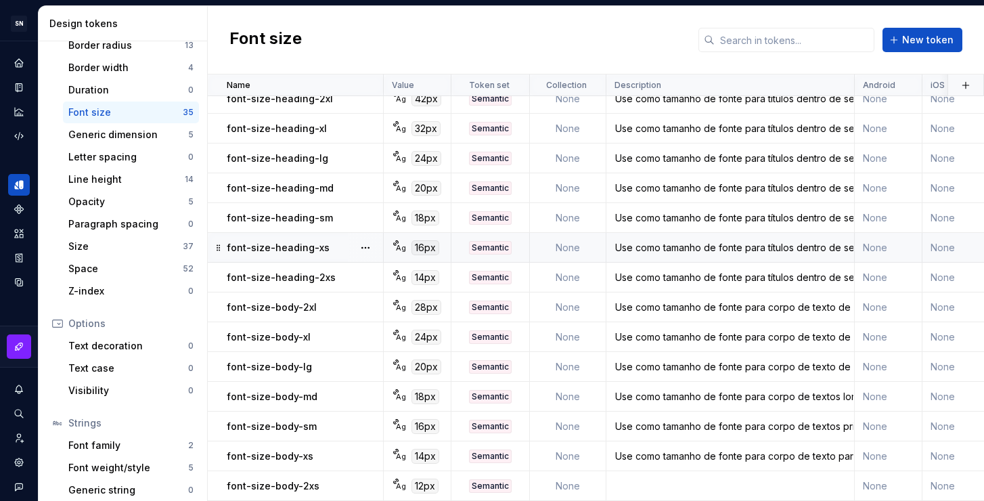
scroll to position [432, 0]
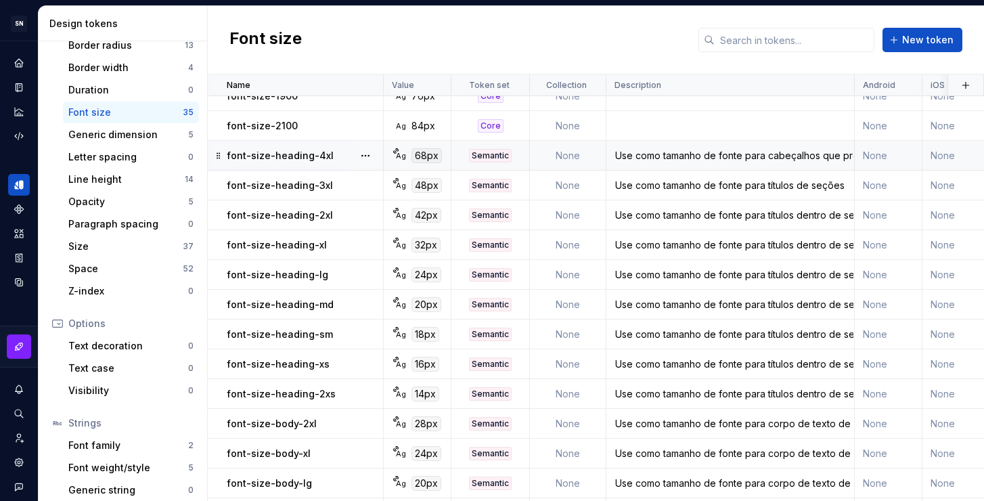
click at [685, 161] on div "Use como tamanho de fonte para cabeçalhos que precisam de bastante destaque, co…" at bounding box center [730, 156] width 246 height 14
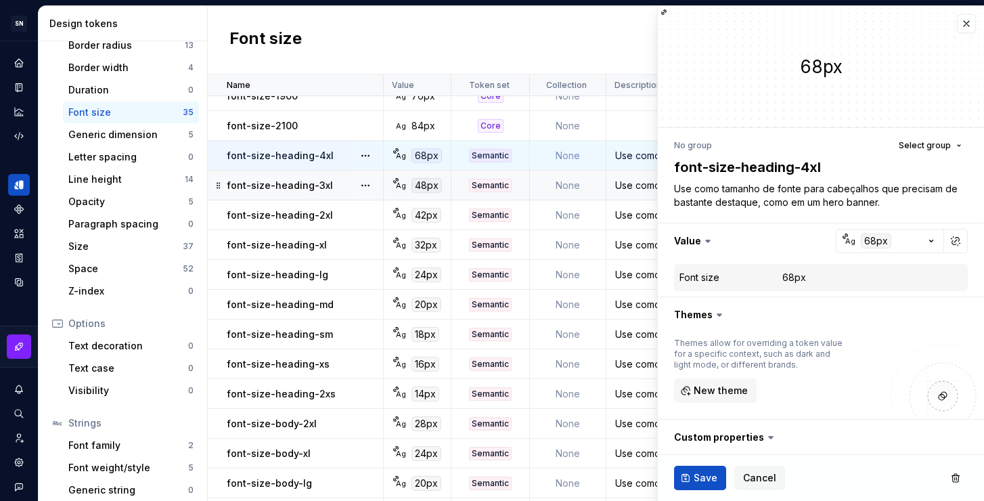
click at [639, 184] on div "Use como tamanho de fonte para títulos de seções" at bounding box center [730, 186] width 246 height 14
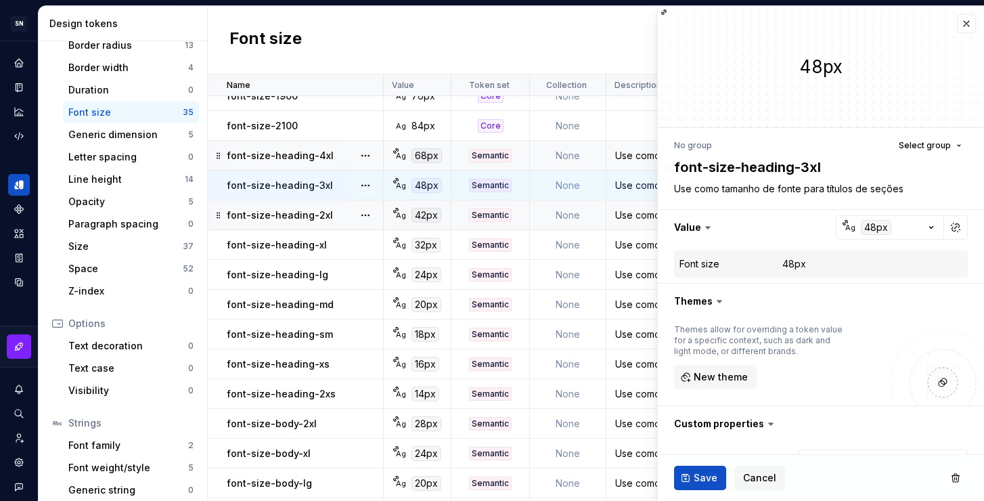
click at [635, 213] on div "Use como tamanho de fonte para títulos dentro de seções de uma página ou compon…" at bounding box center [730, 215] width 246 height 14
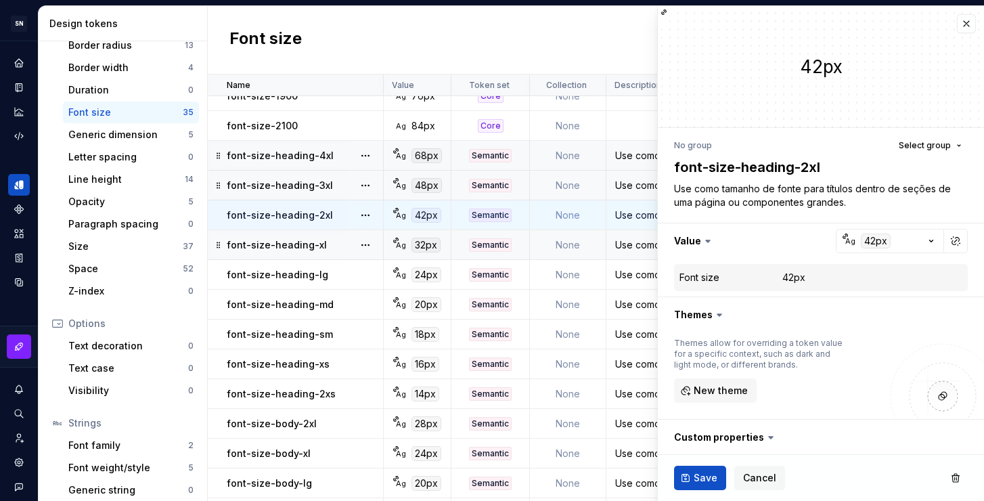
click at [639, 244] on div "Use como tamanho de fonte para títulos dentro de seções de uma página ou compon…" at bounding box center [730, 245] width 246 height 14
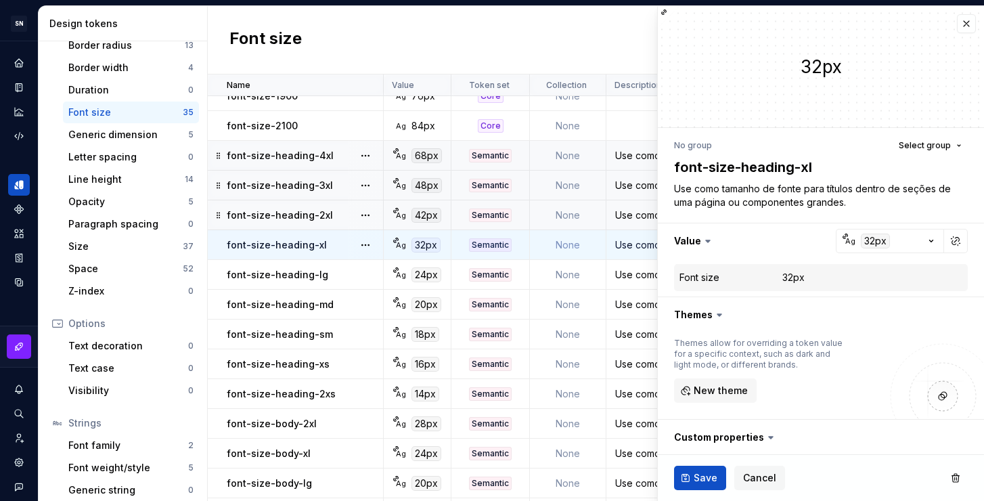
click at [381, 20] on div "Font size New token" at bounding box center [596, 40] width 776 height 68
